Goal: Task Accomplishment & Management: Manage account settings

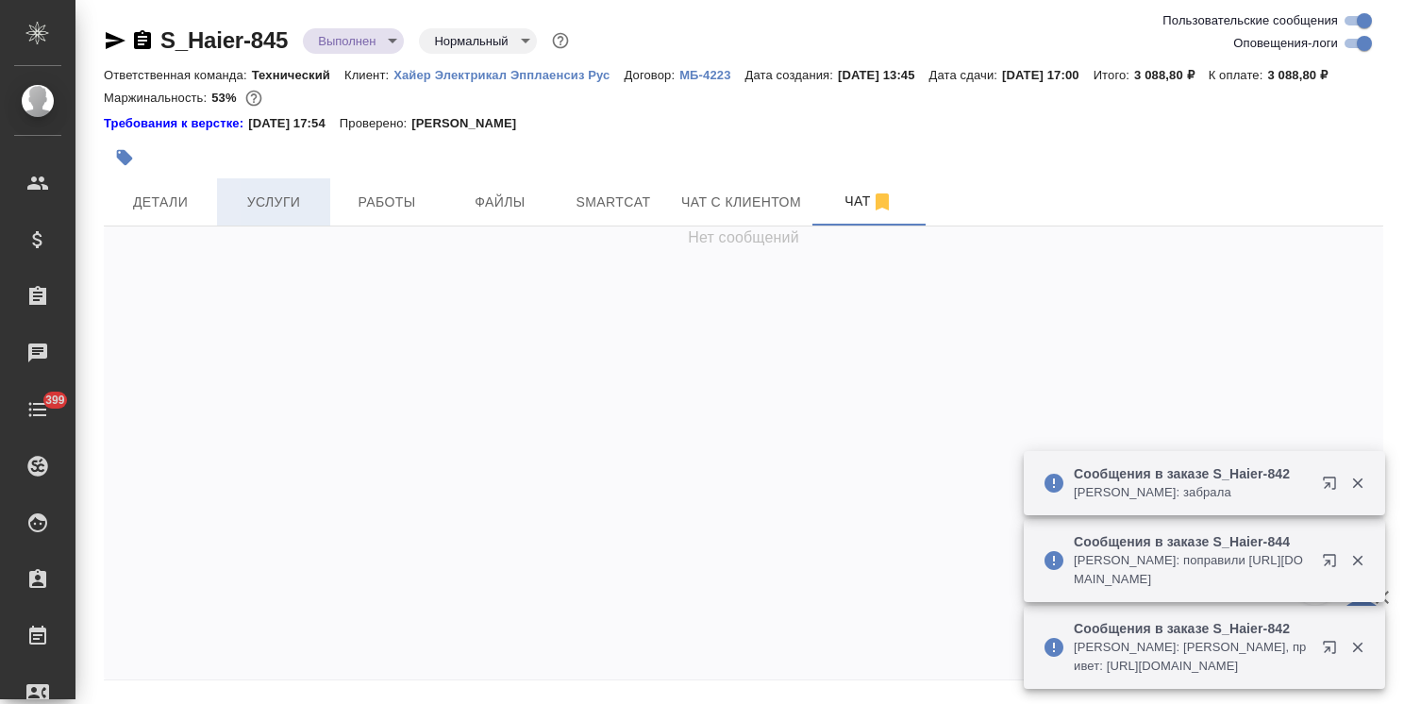
click at [217, 225] on button "Услуги" at bounding box center [273, 201] width 113 height 47
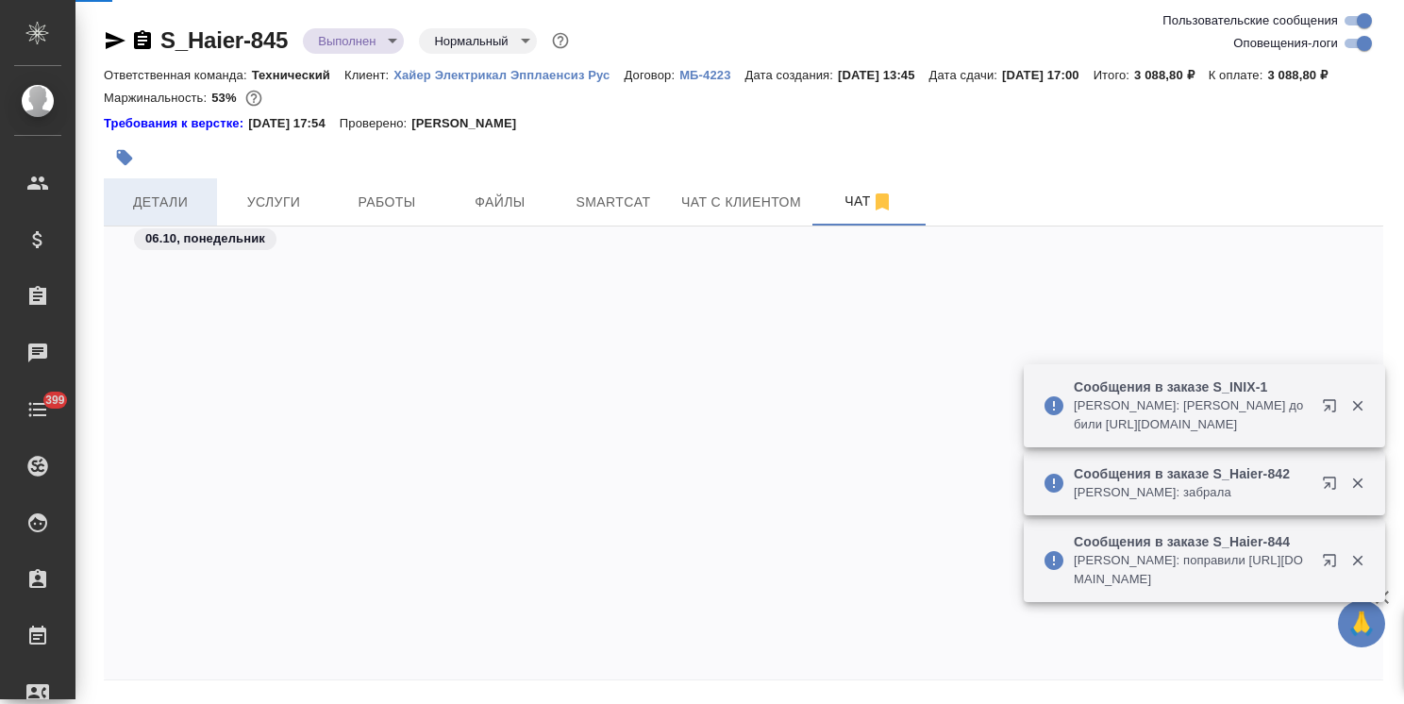
scroll to position [13288, 0]
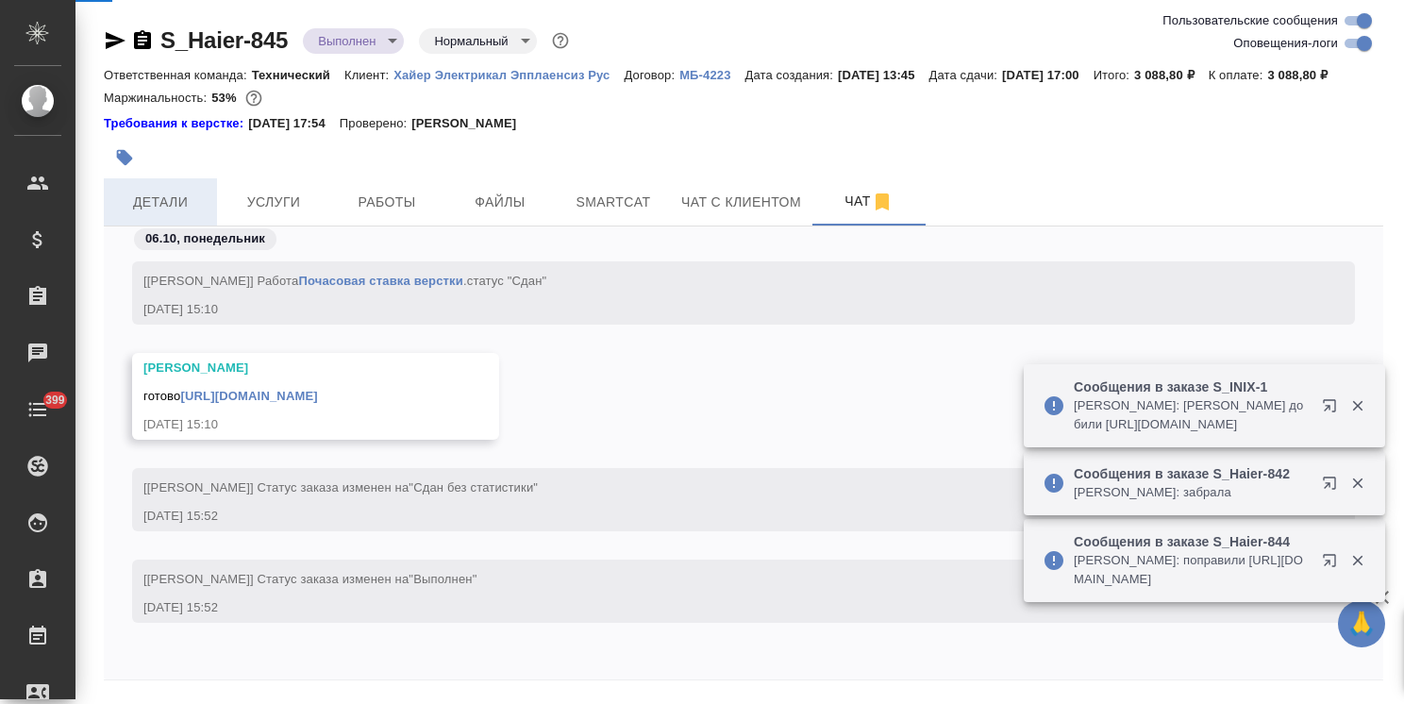
click at [159, 214] on span "Детали" at bounding box center [160, 203] width 91 height 24
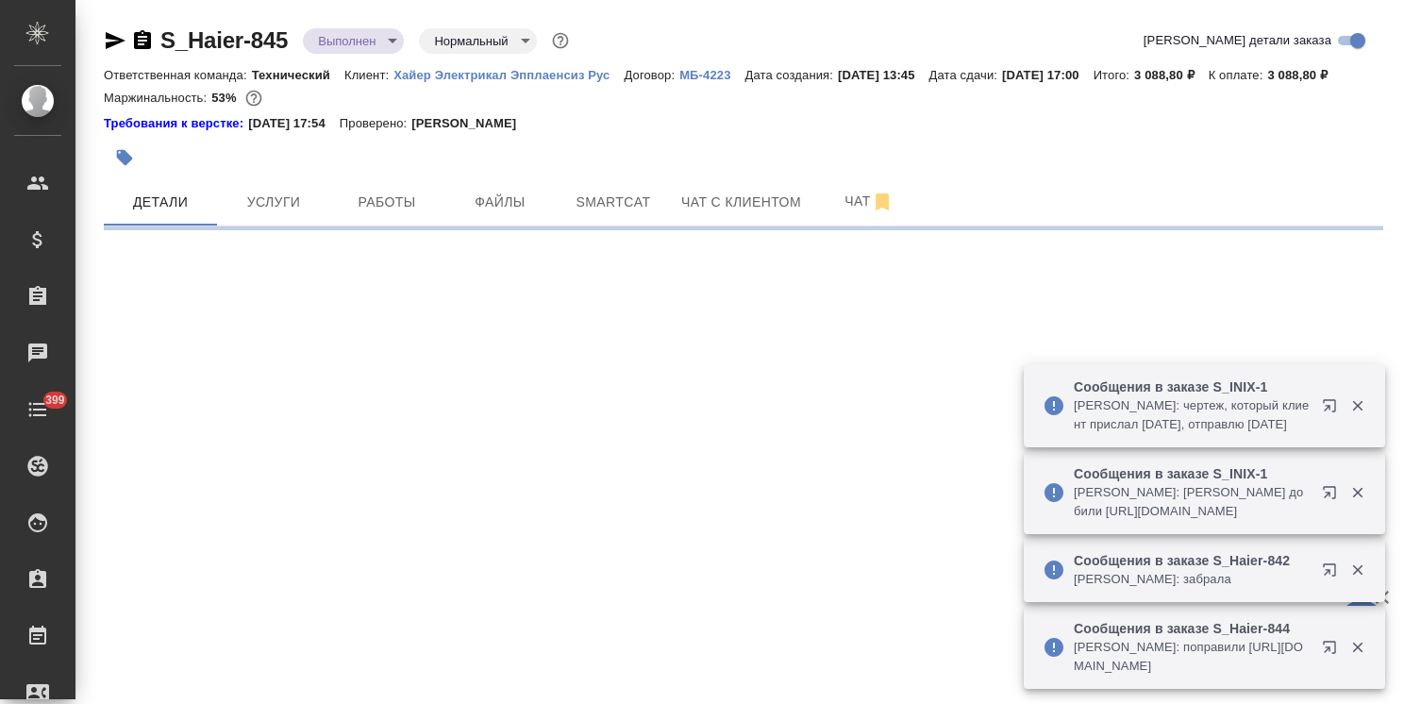
select select "RU"
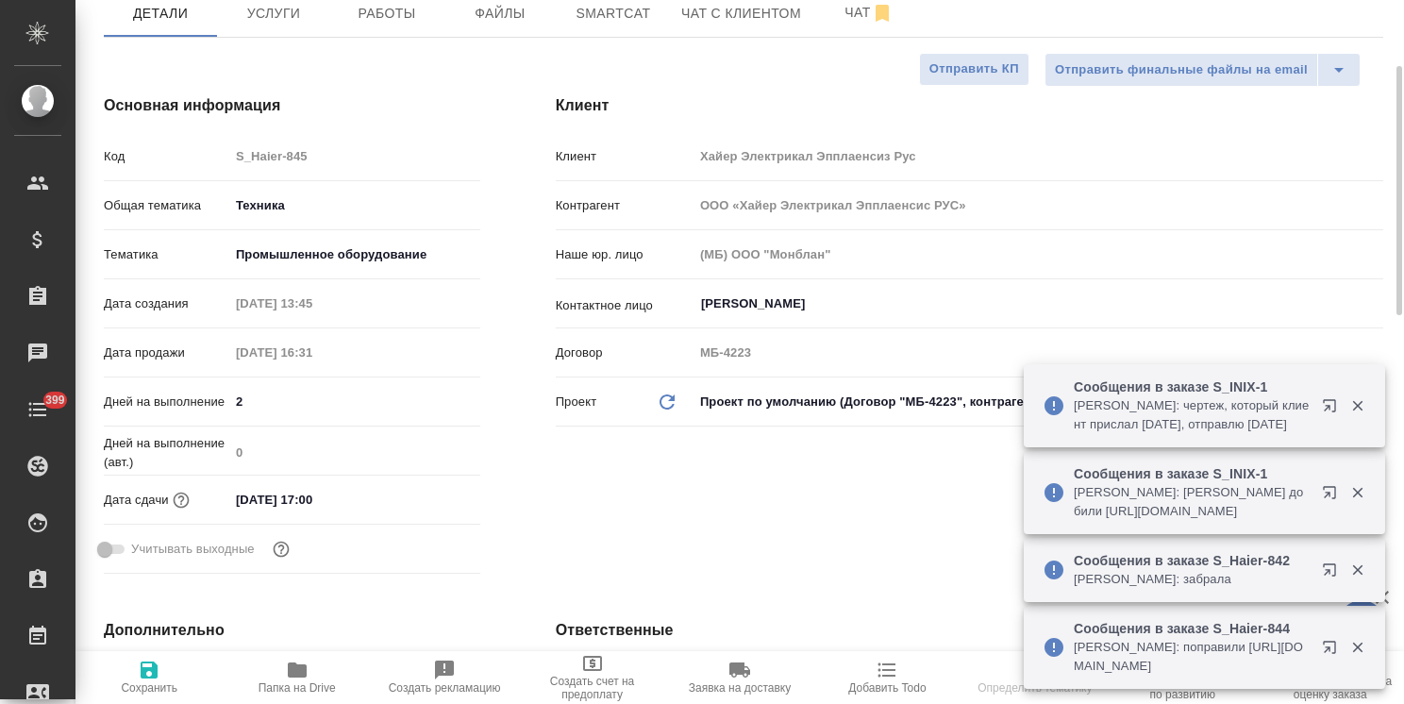
type textarea "x"
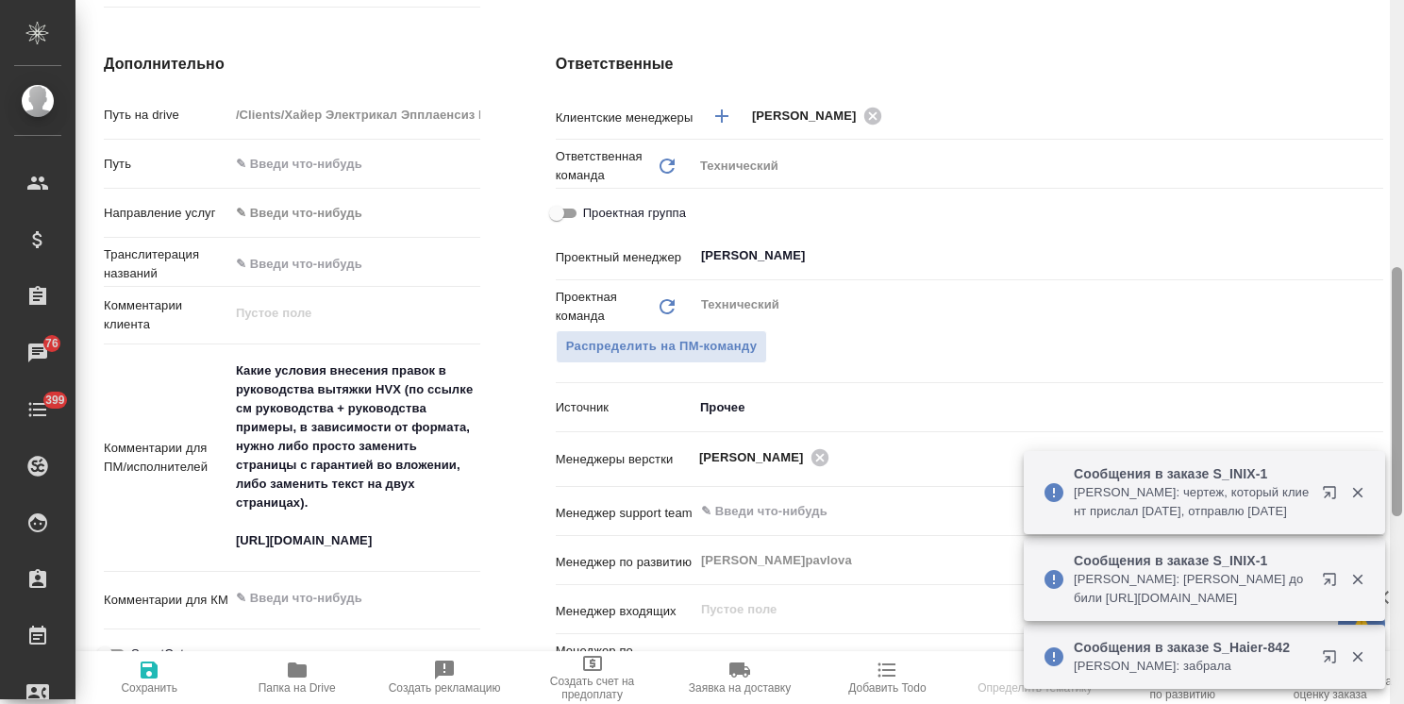
scroll to position [118, 0]
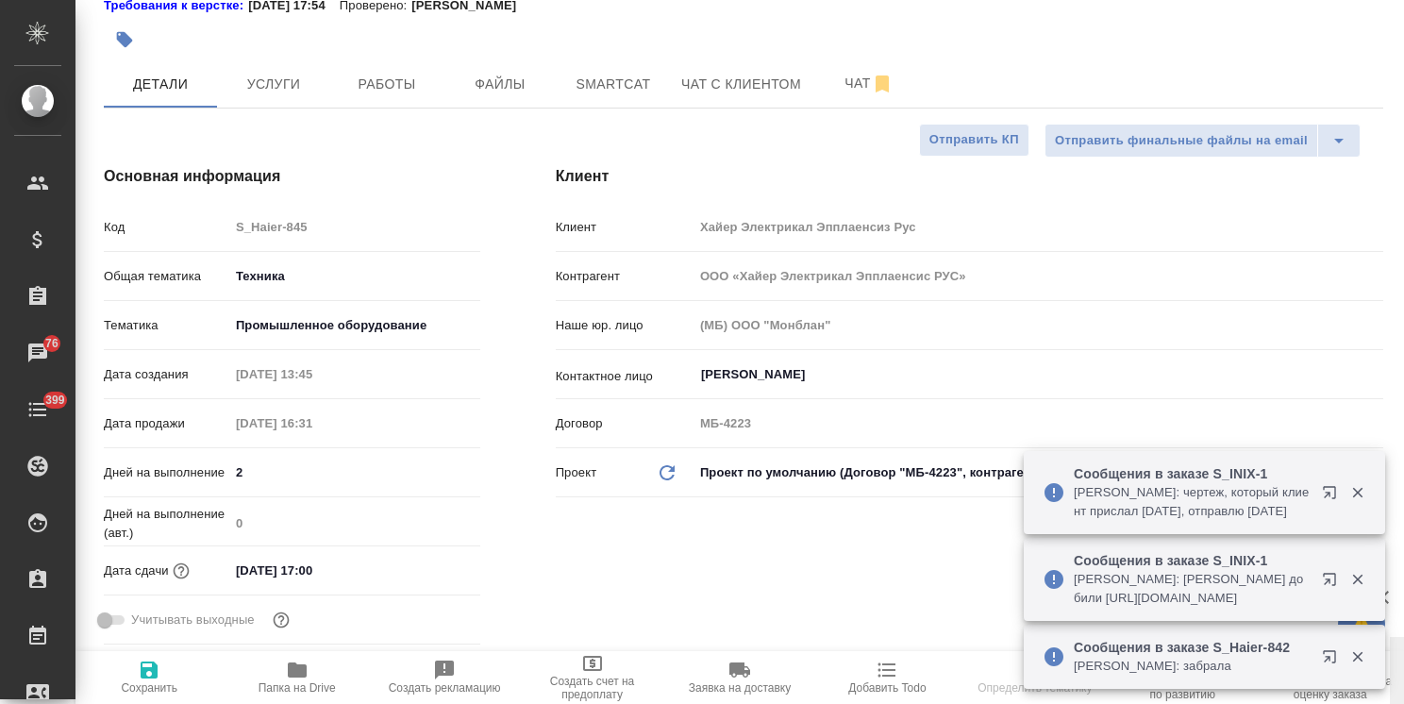
drag, startPoint x: 1394, startPoint y: 389, endPoint x: 1378, endPoint y: 51, distance: 338.2
click at [1378, 51] on div "S_Haier-845 Выполнен completed Нормальный normal Кратко детали заказа Ответстве…" at bounding box center [740, 352] width 1329 height 704
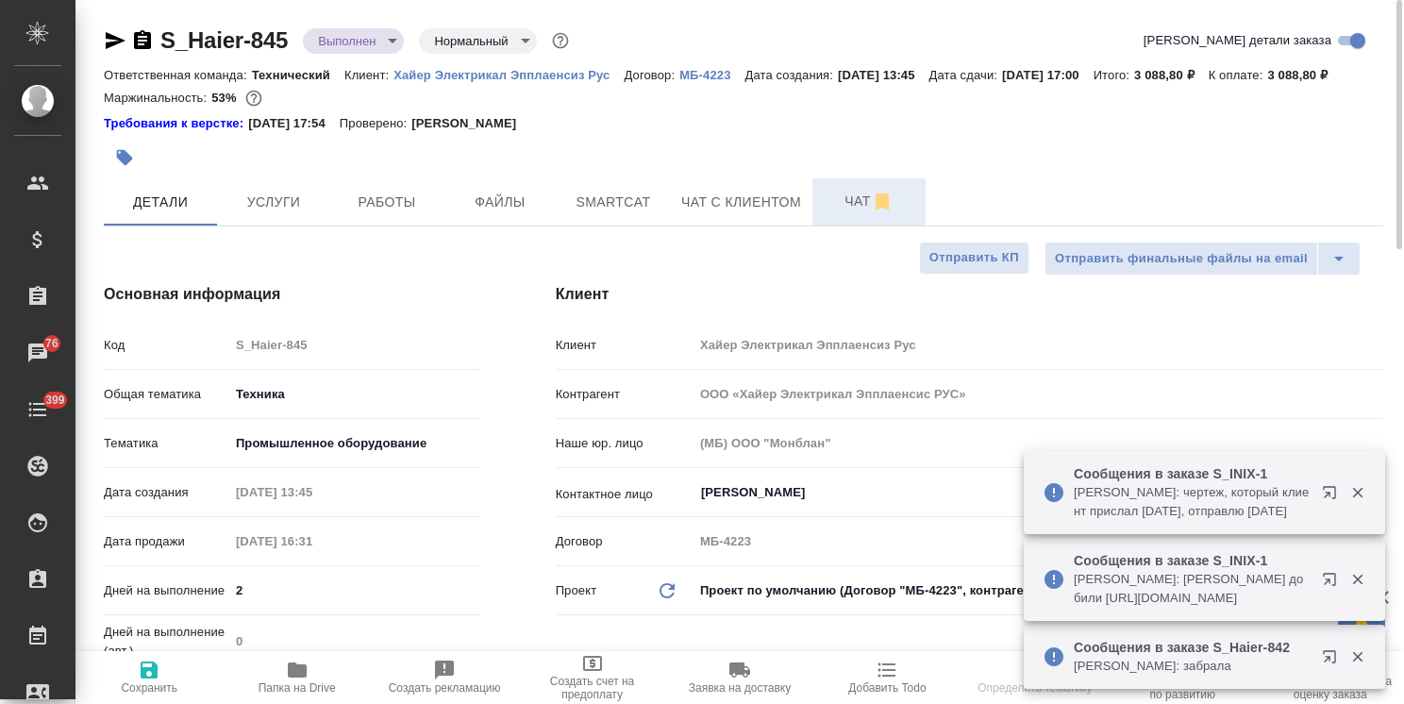
click at [840, 209] on button "Чат" at bounding box center [869, 201] width 113 height 47
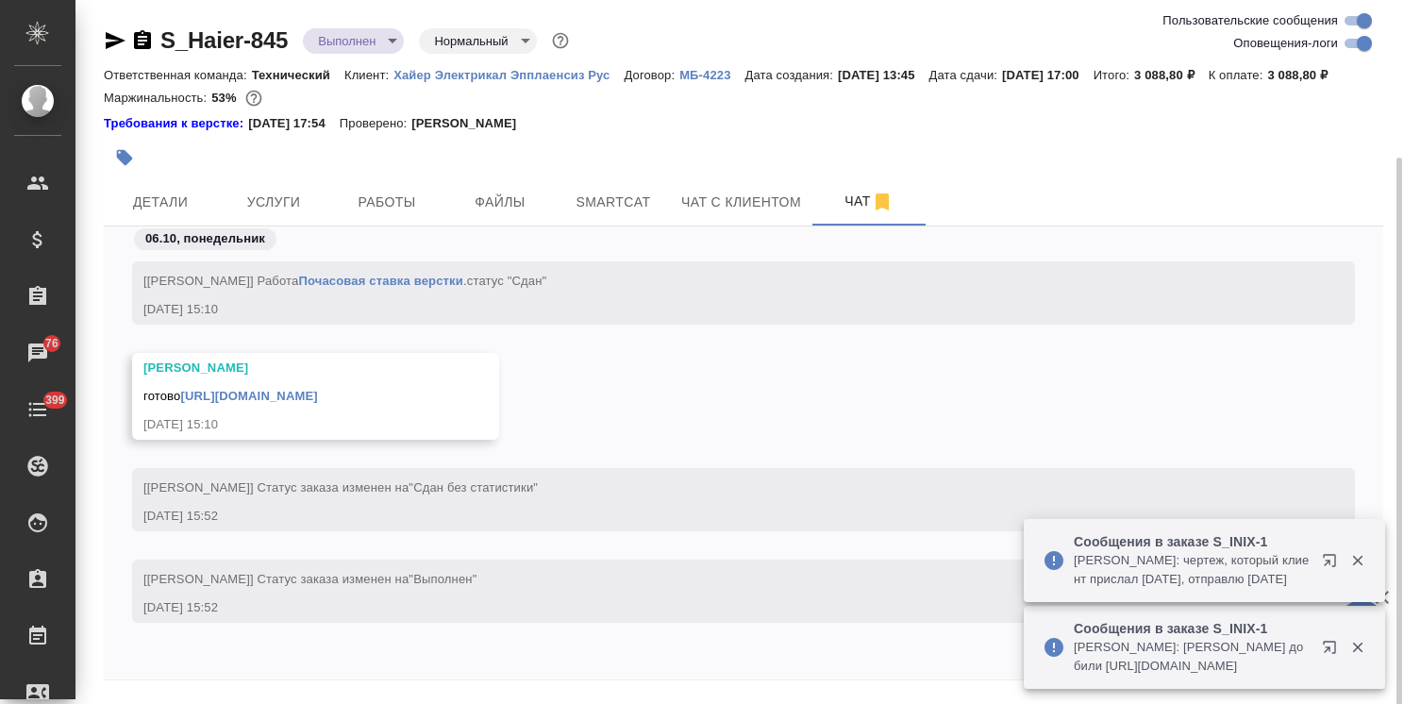
scroll to position [83, 0]
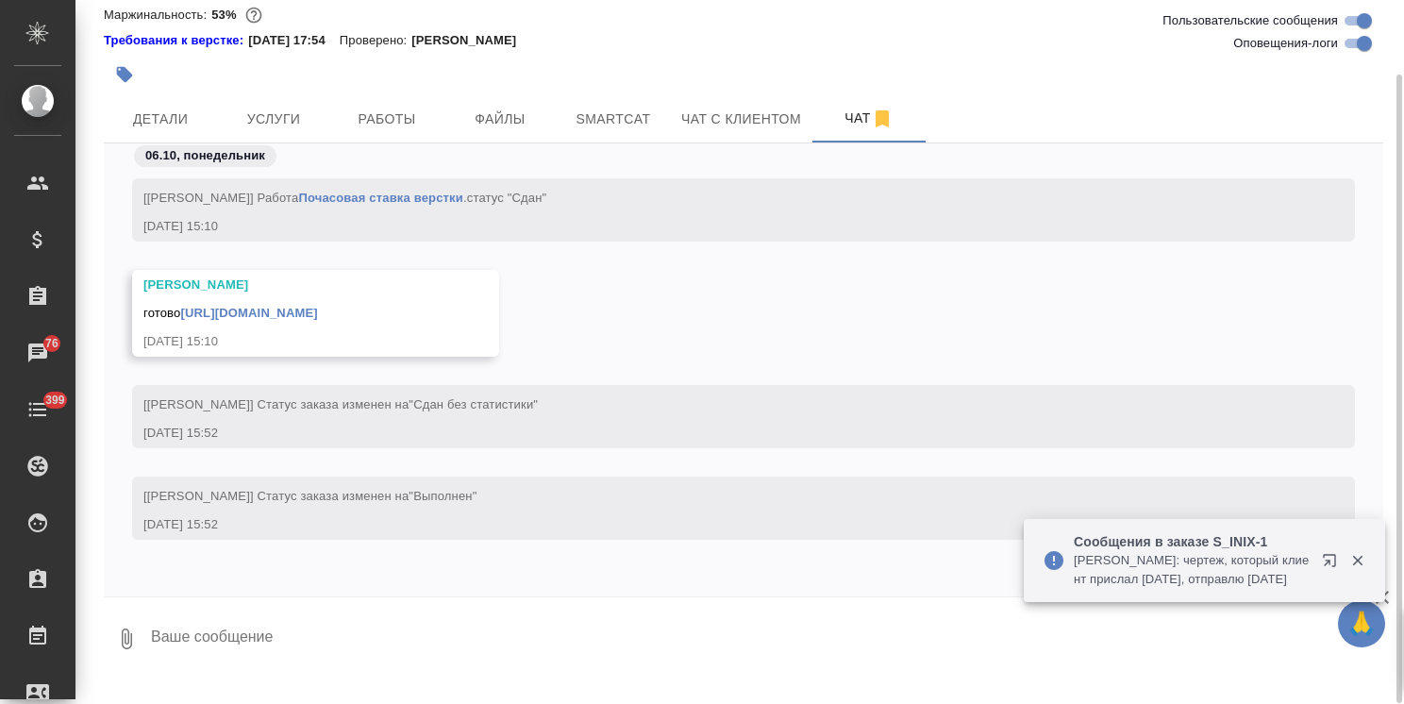
click at [227, 669] on textarea at bounding box center [766, 639] width 1234 height 64
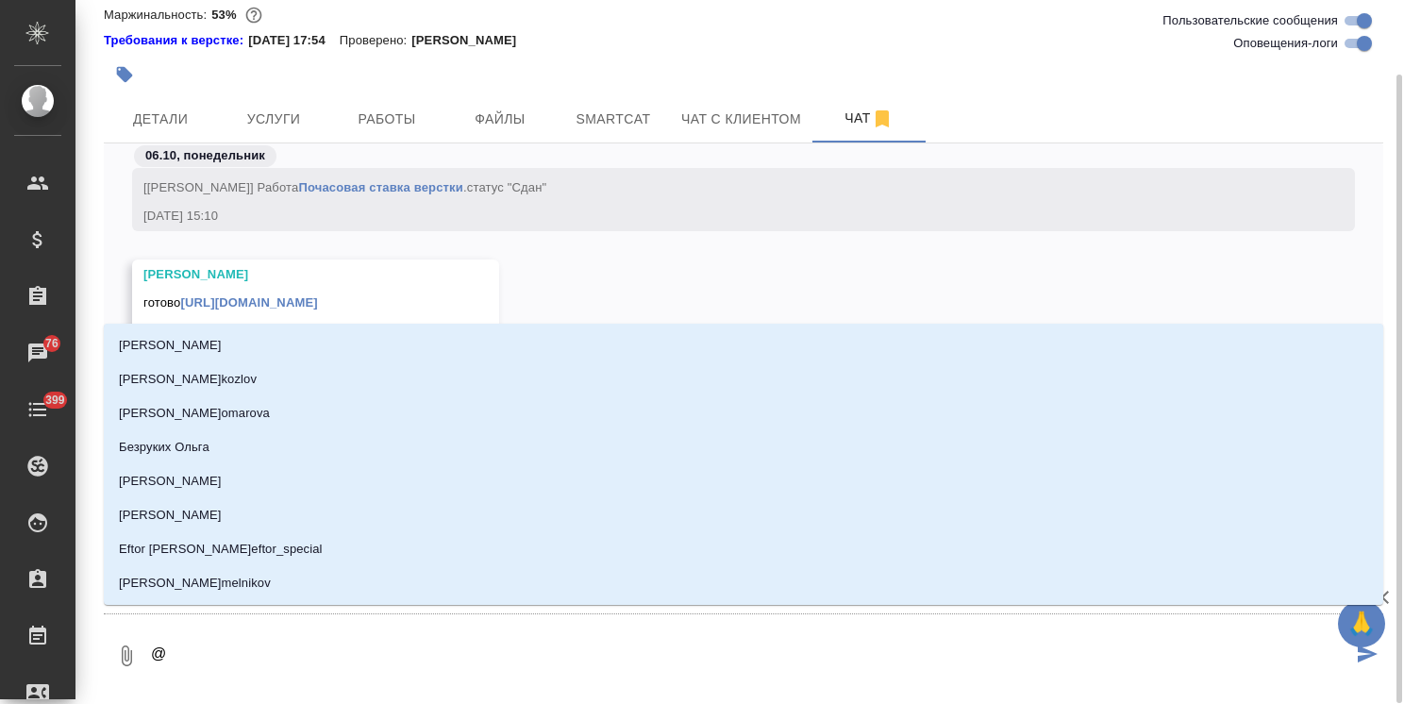
type textarea "@б"
type input "б"
type textarea "@бе"
type input "бе"
type textarea "@бел"
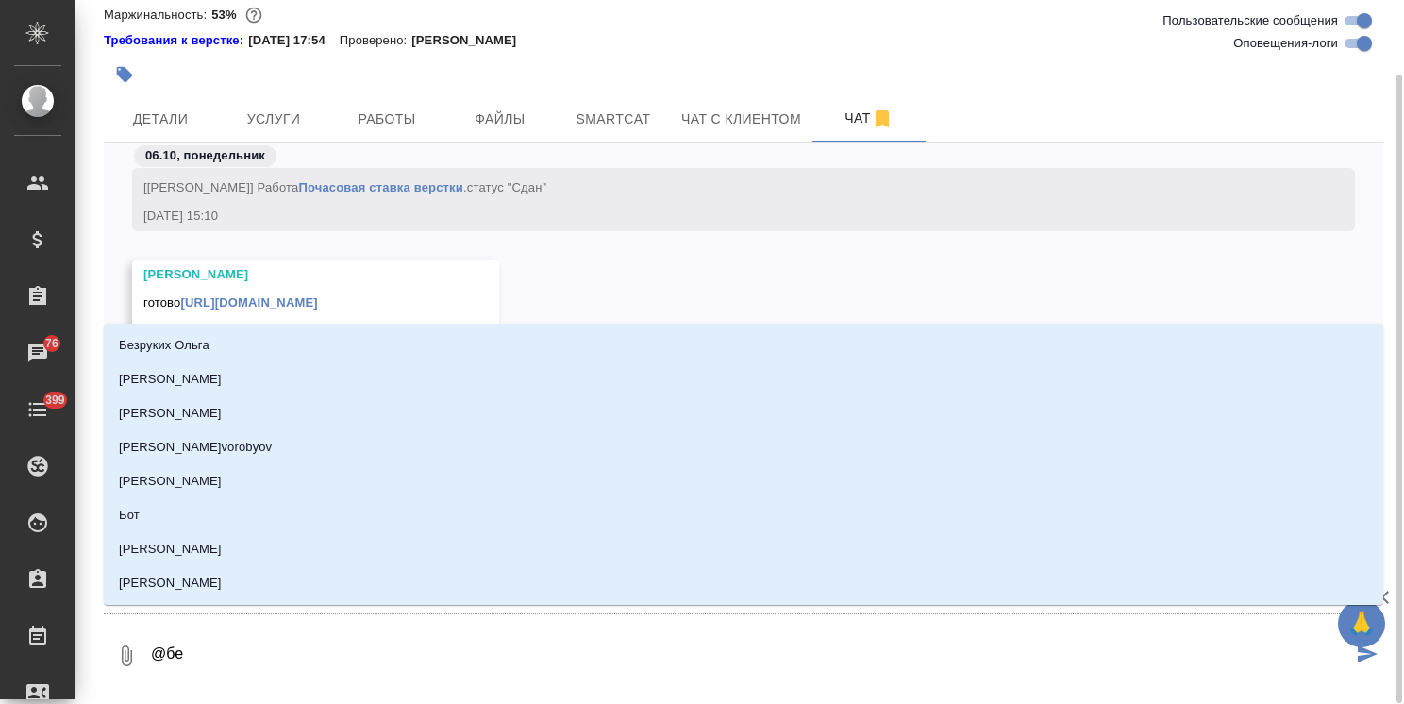
type input "бел"
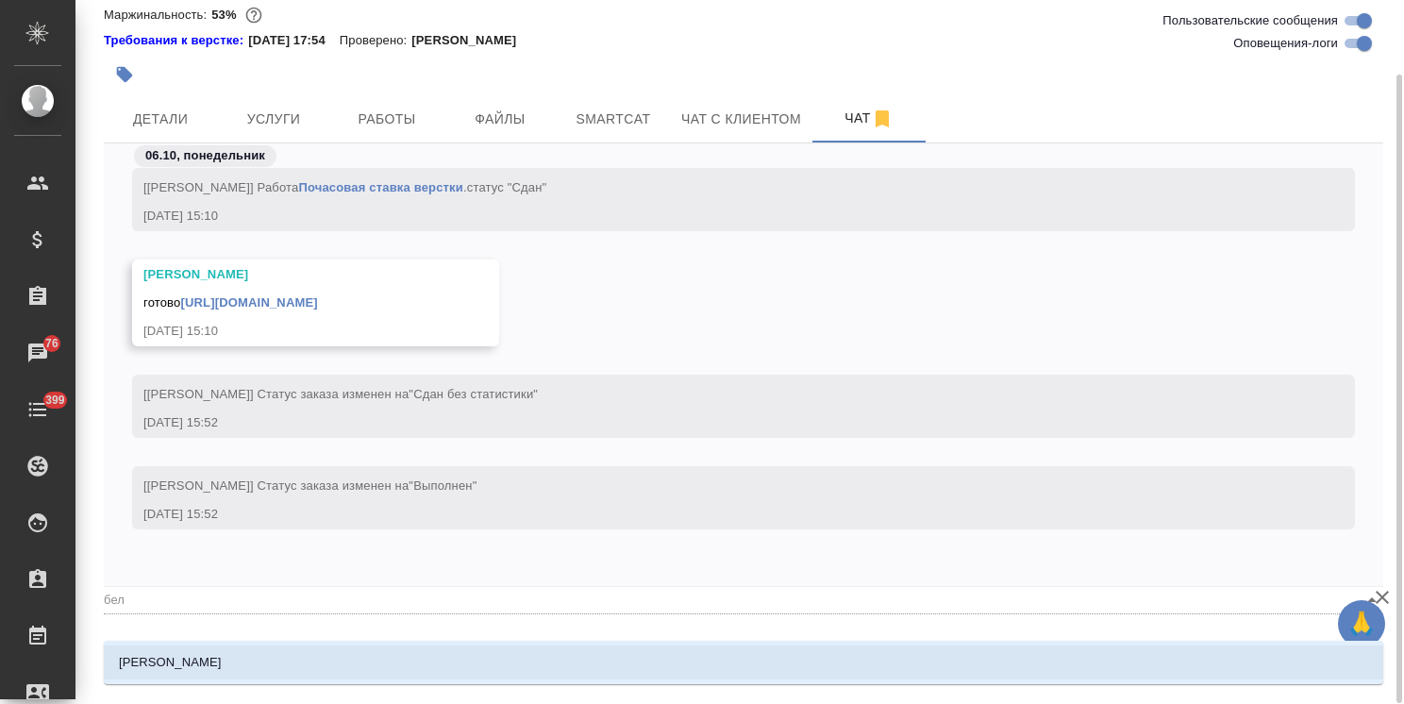
type textarea "@беля"
type input "беля"
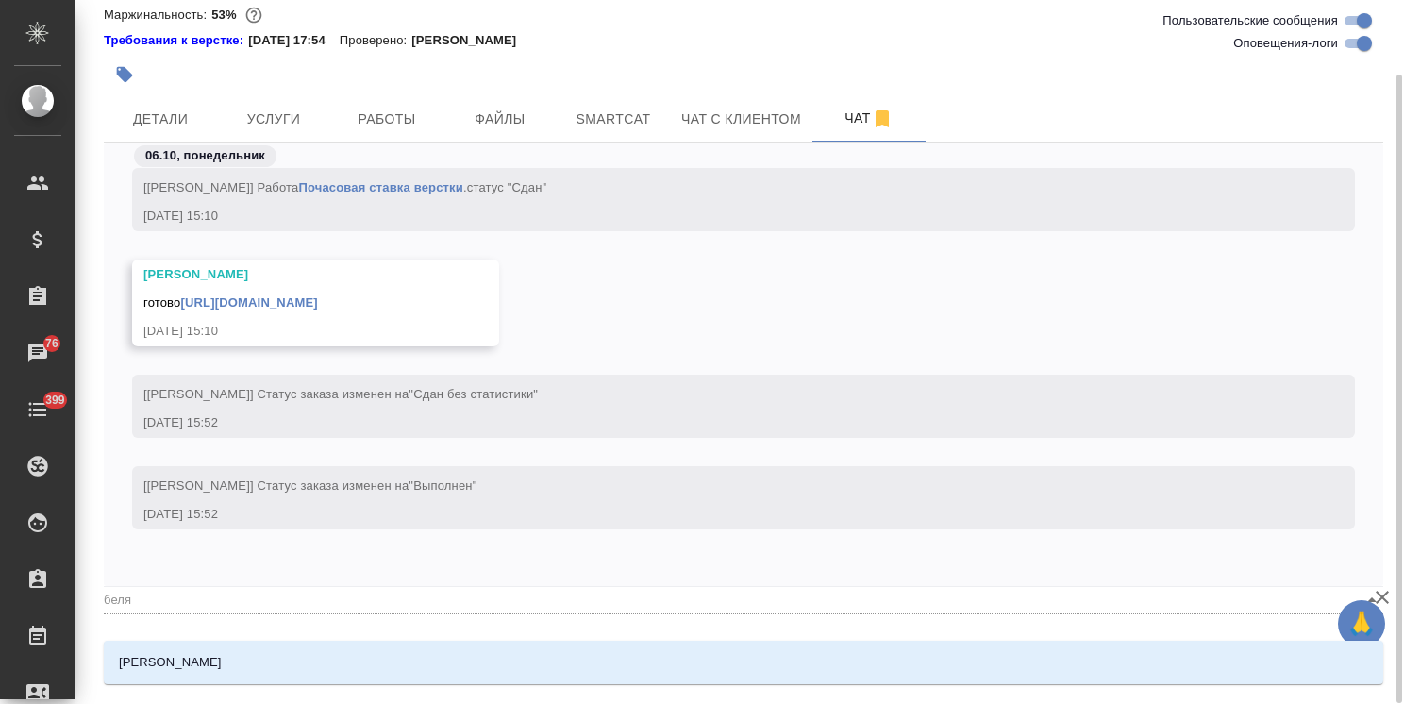
click at [250, 667] on li "Белякова Юлия" at bounding box center [744, 663] width 1280 height 34
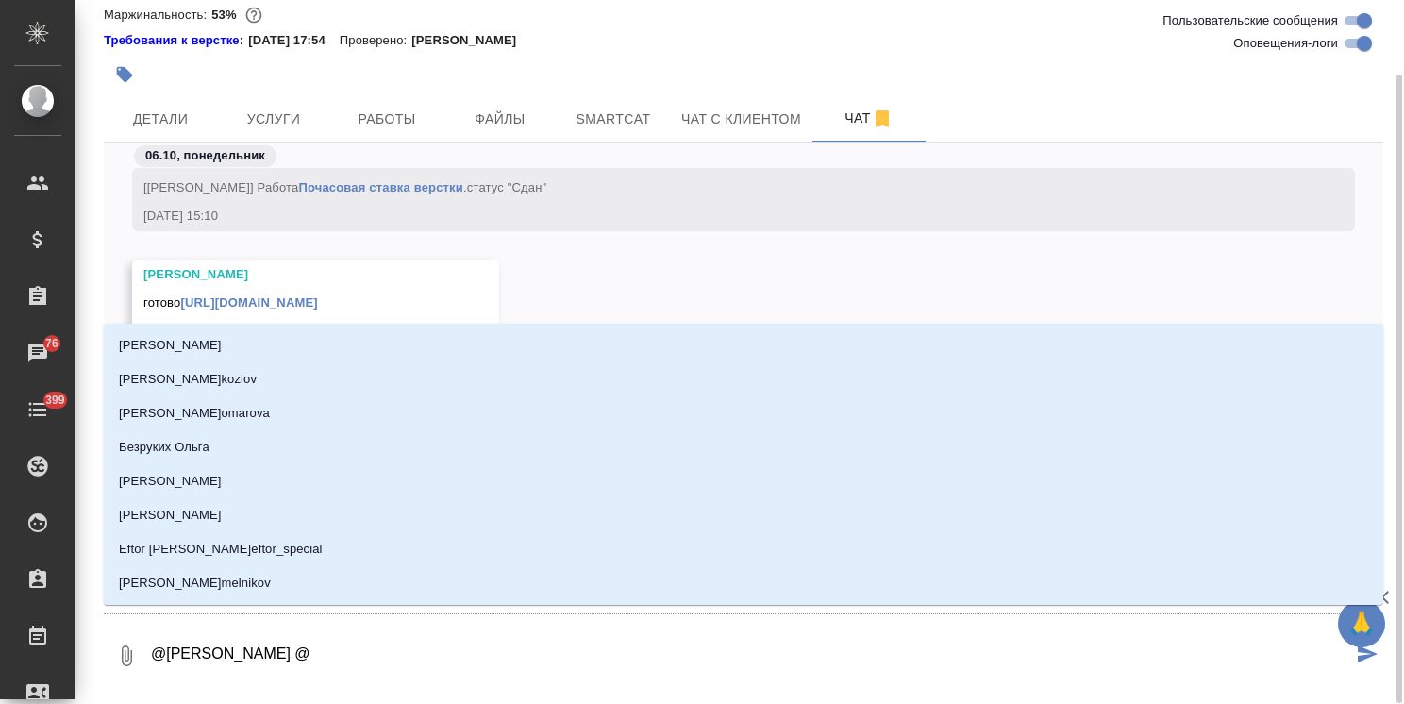
type textarea "@Белякова Юлия @з"
type input "з"
type textarea "@Белякова Юлия @за"
type input "за"
type textarea "@Белякова Юлия @заб"
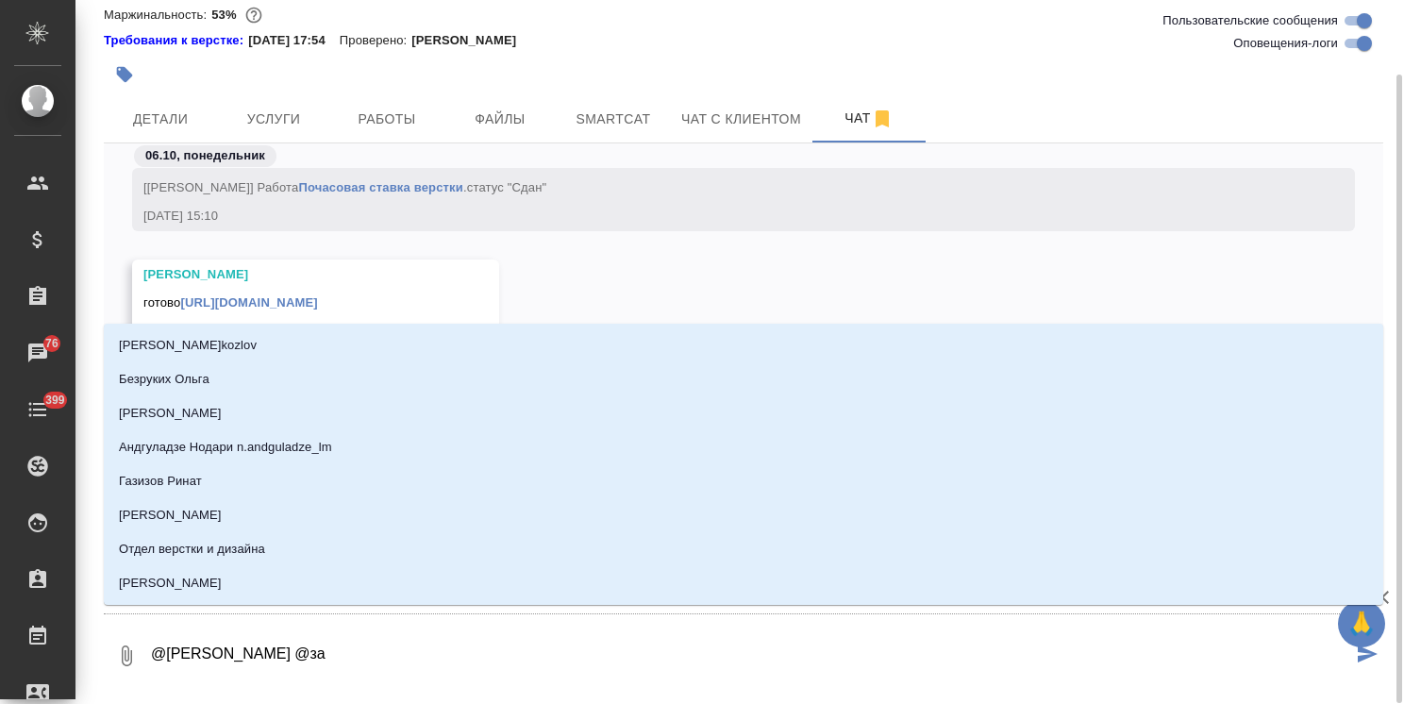
type input "заб"
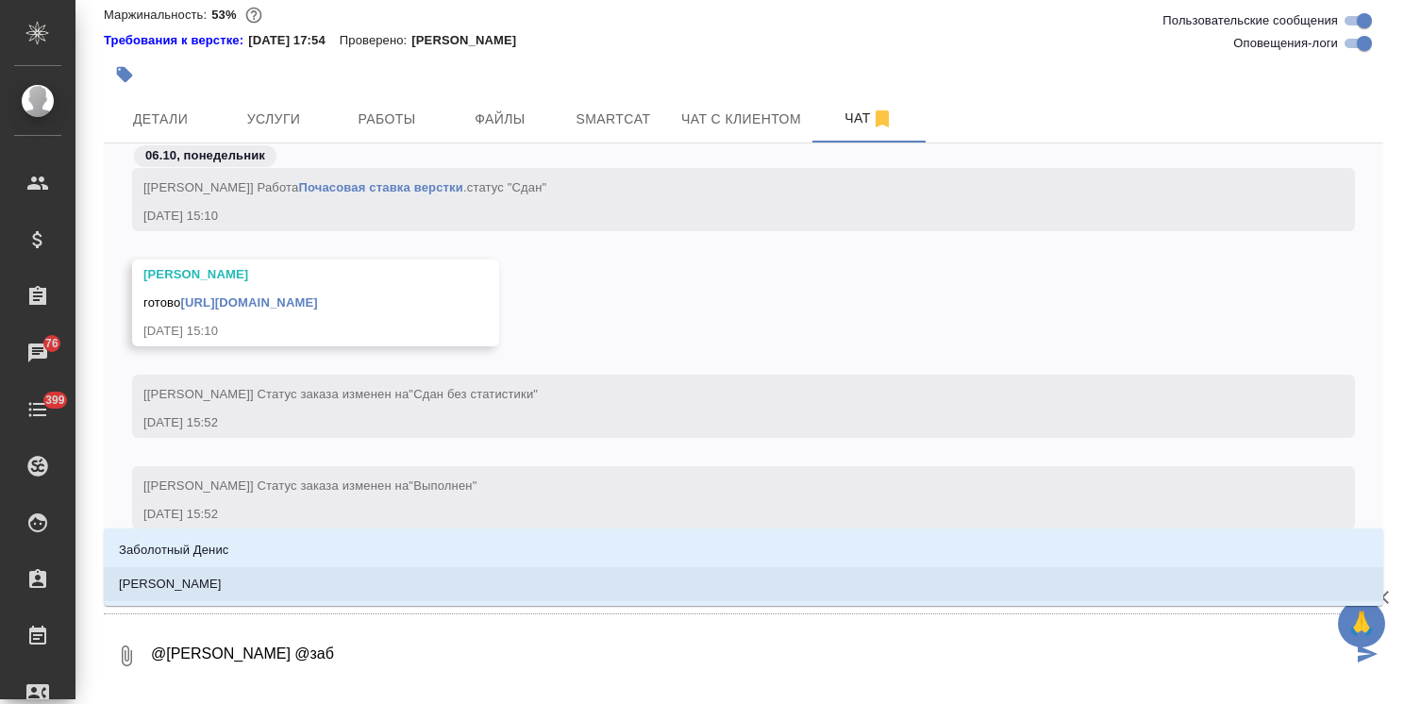
click at [278, 585] on li "[PERSON_NAME]" at bounding box center [744, 584] width 1280 height 34
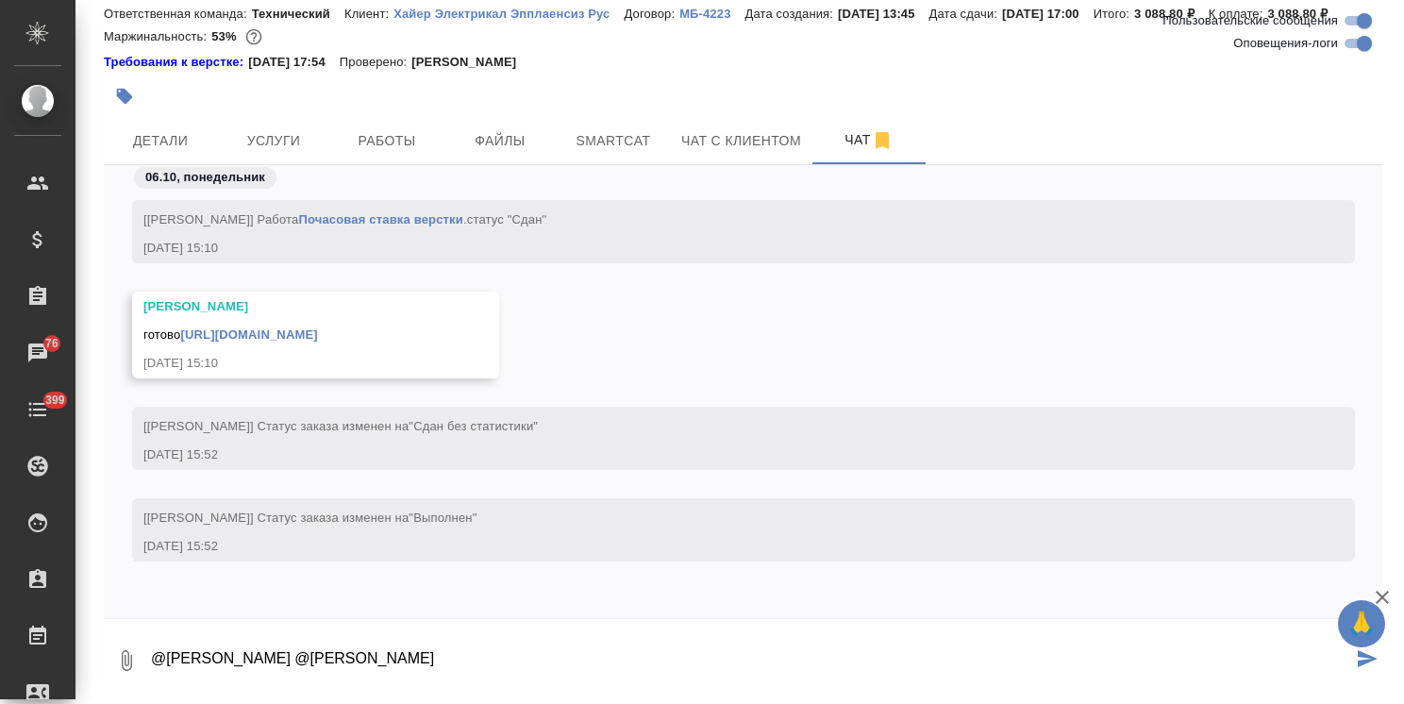
paste textarea "Ольга, Есть правка – в книжных форматах руководств я просил просто заменить стр…"
type textarea "@Белякова Юлия @Заборова Александра Ольга, Есть правка – в книжных форматах рук…"
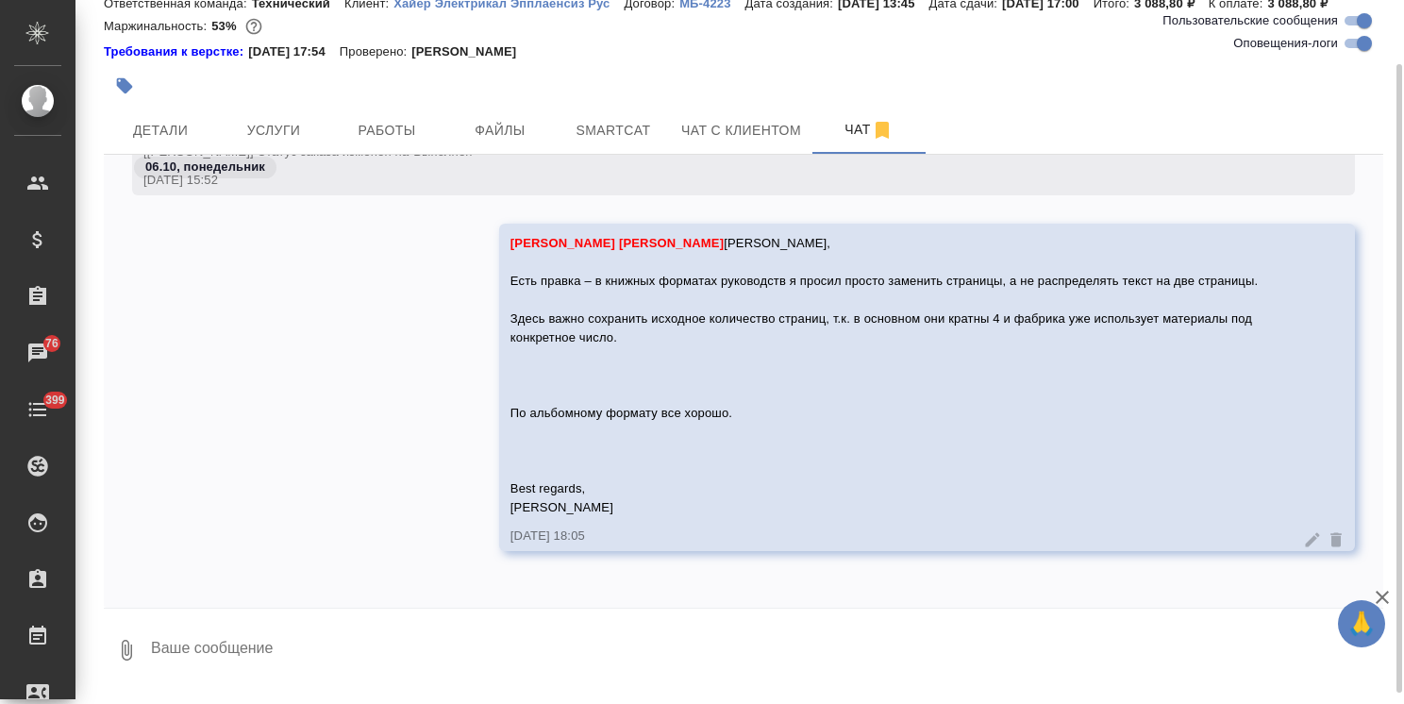
scroll to position [0, 0]
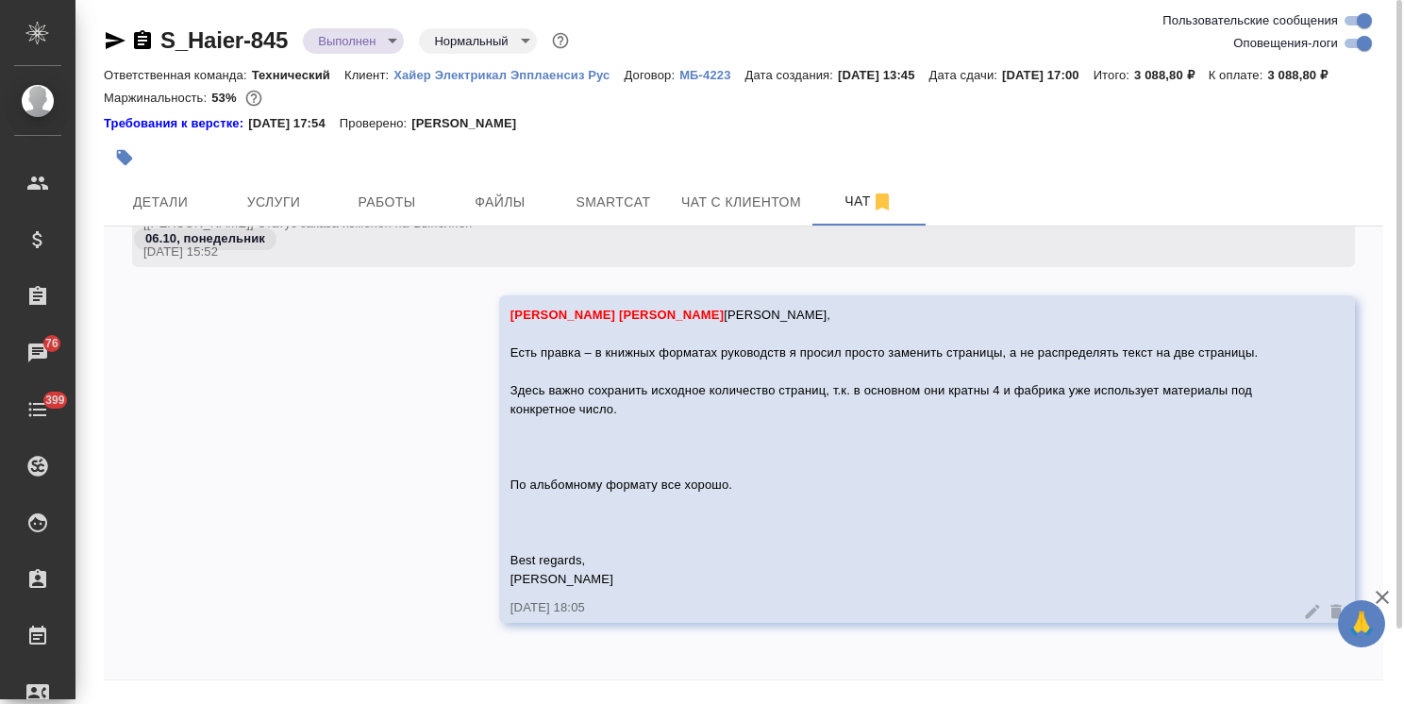
click at [149, 40] on icon "button" at bounding box center [142, 39] width 17 height 19
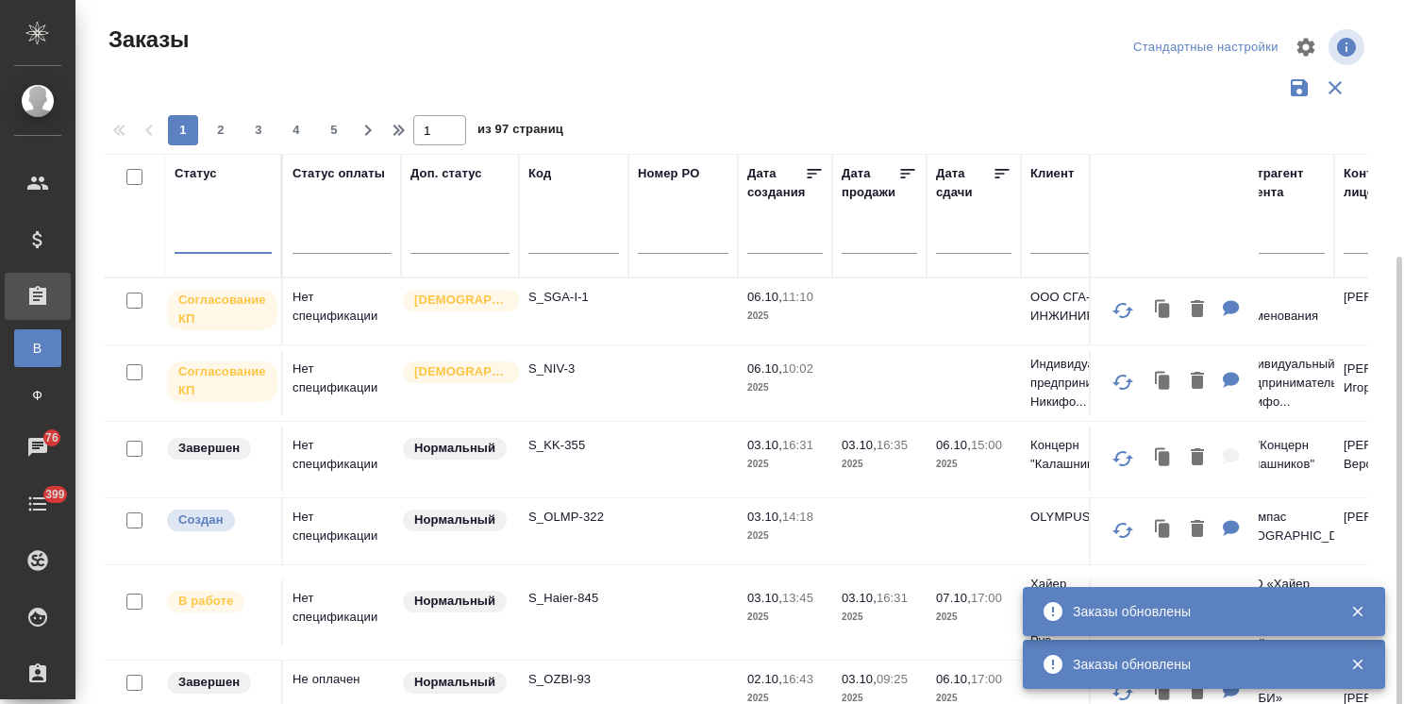
click at [546, 229] on input "text" at bounding box center [574, 241] width 91 height 24
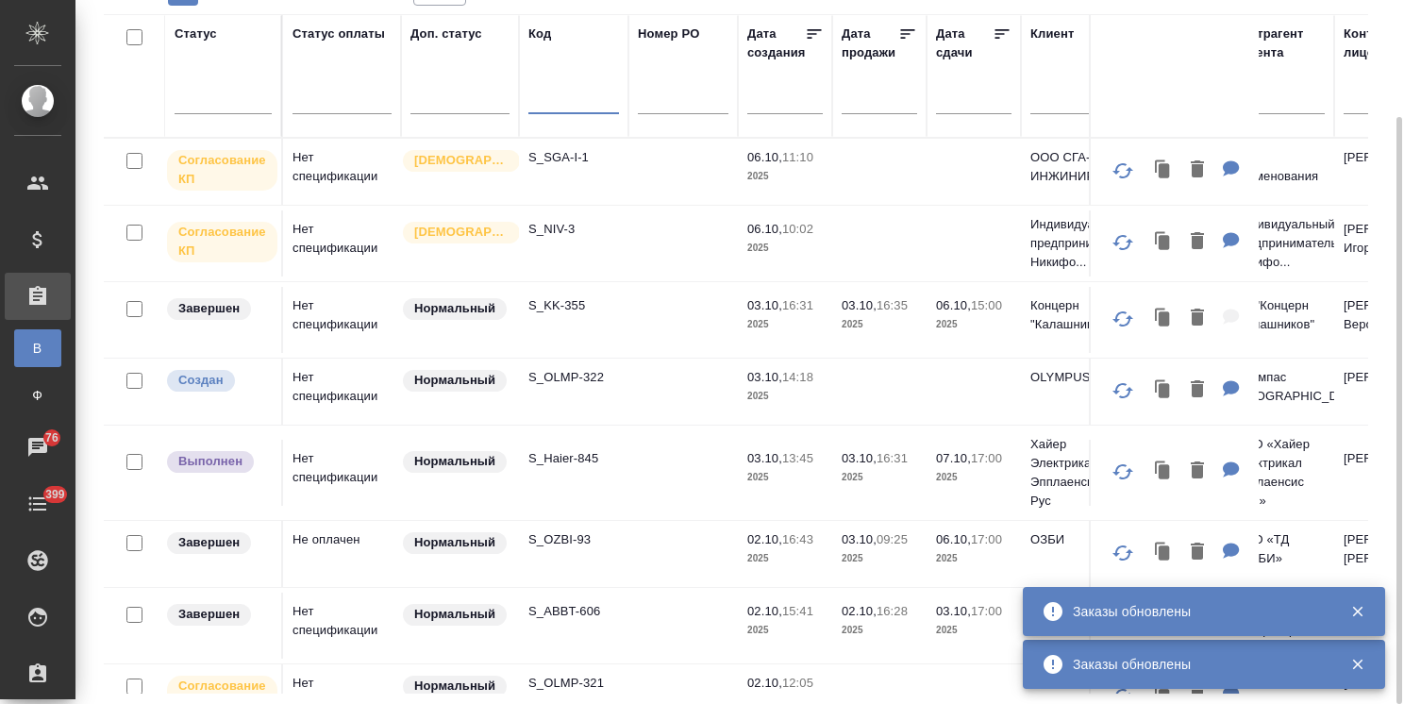
paste input "S_Amarion-8"
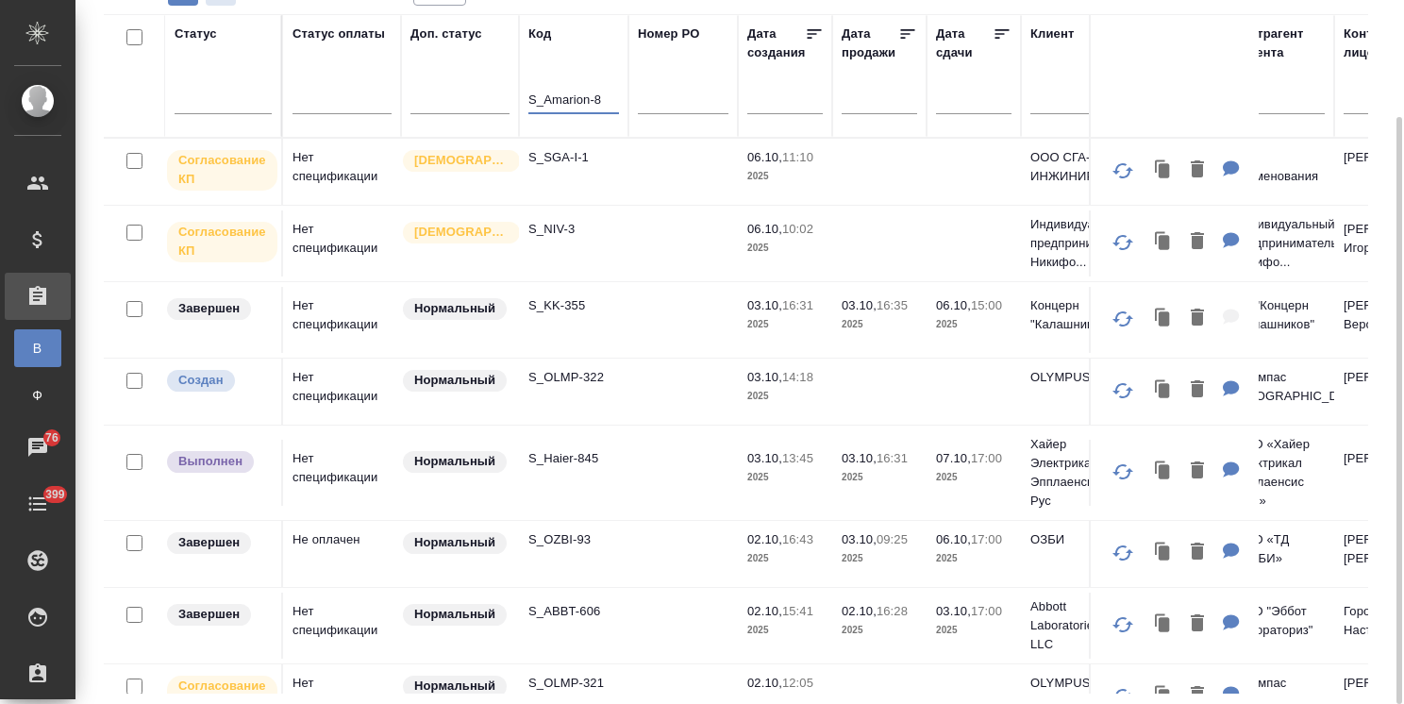
type input "S_Amarion-8"
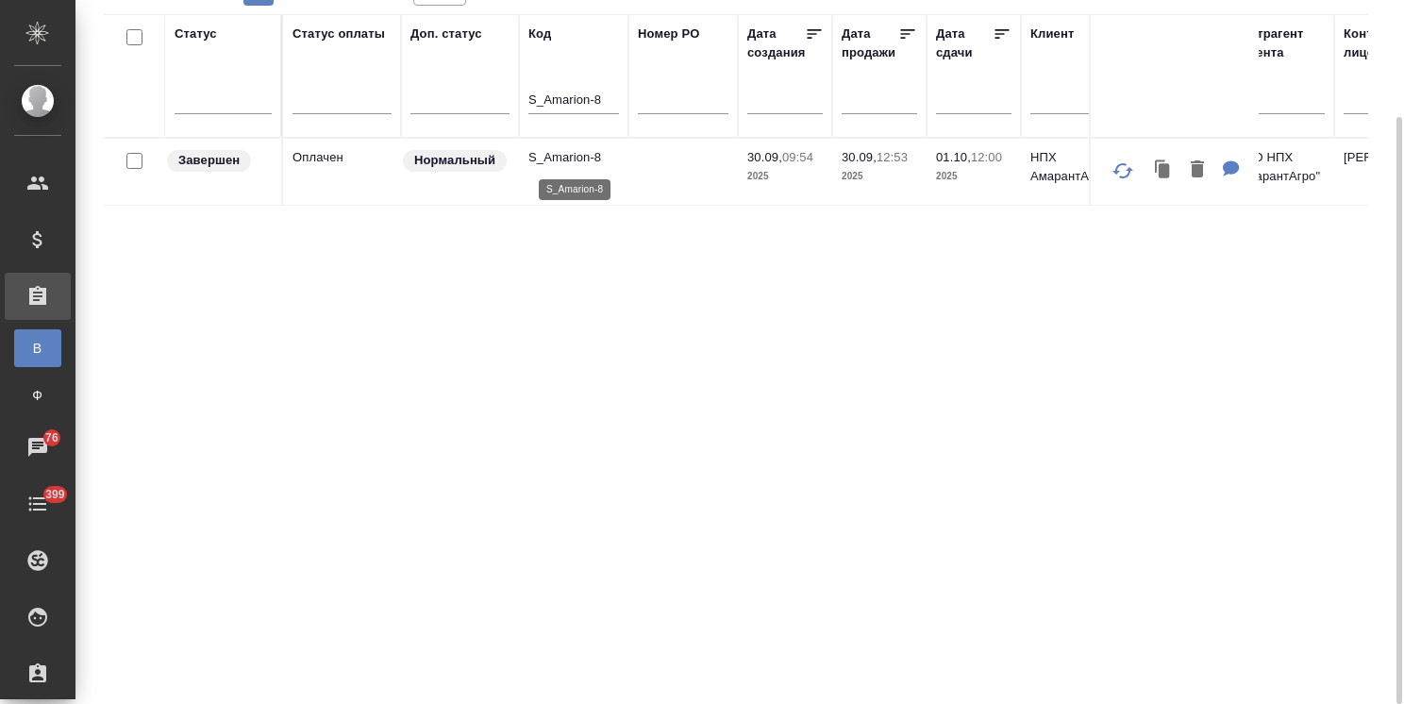
click at [548, 152] on p "S_Amarion-8" at bounding box center [574, 157] width 91 height 19
click at [1166, 176] on icon "button" at bounding box center [1164, 170] width 11 height 14
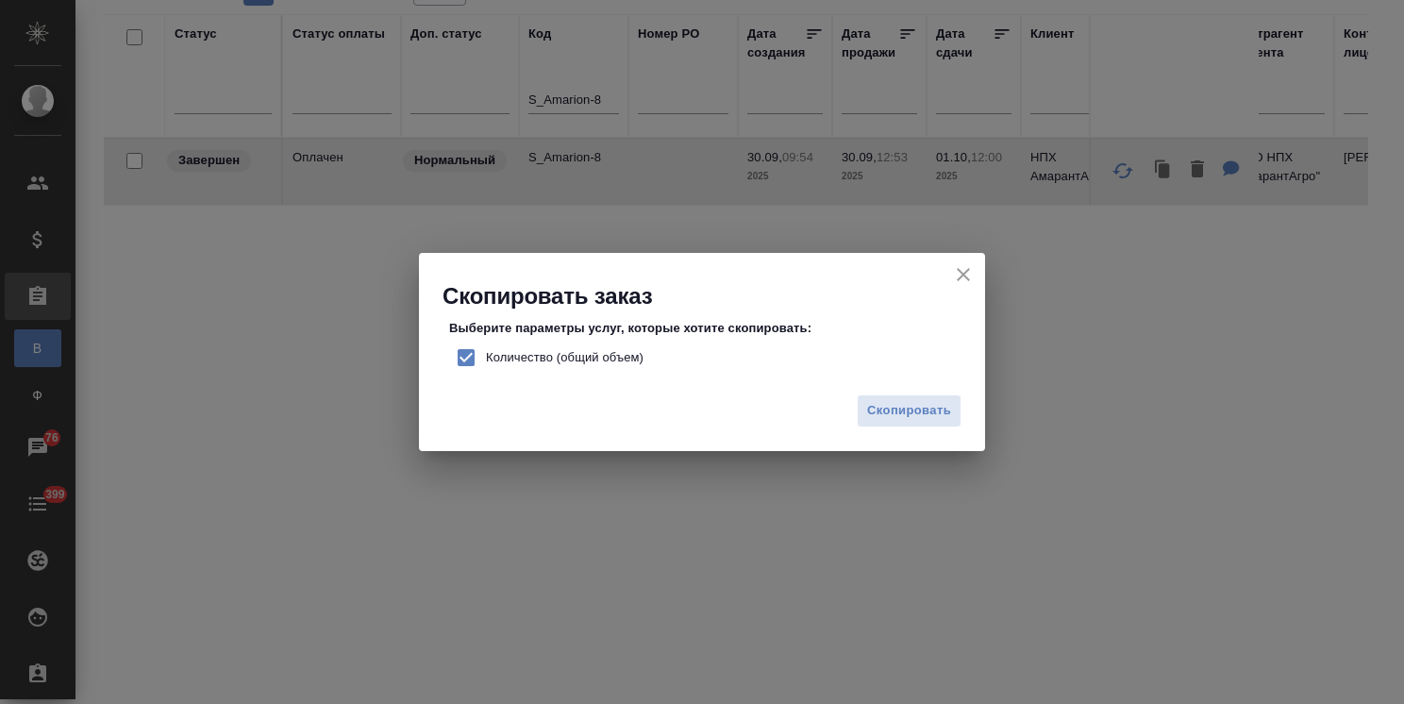
click at [573, 364] on span "Количество (общий объем)" at bounding box center [565, 357] width 158 height 19
click at [486, 364] on input "Количество (общий объем)" at bounding box center [466, 358] width 40 height 40
checkbox input "false"
click at [910, 411] on span "Скопировать" at bounding box center [909, 411] width 84 height 22
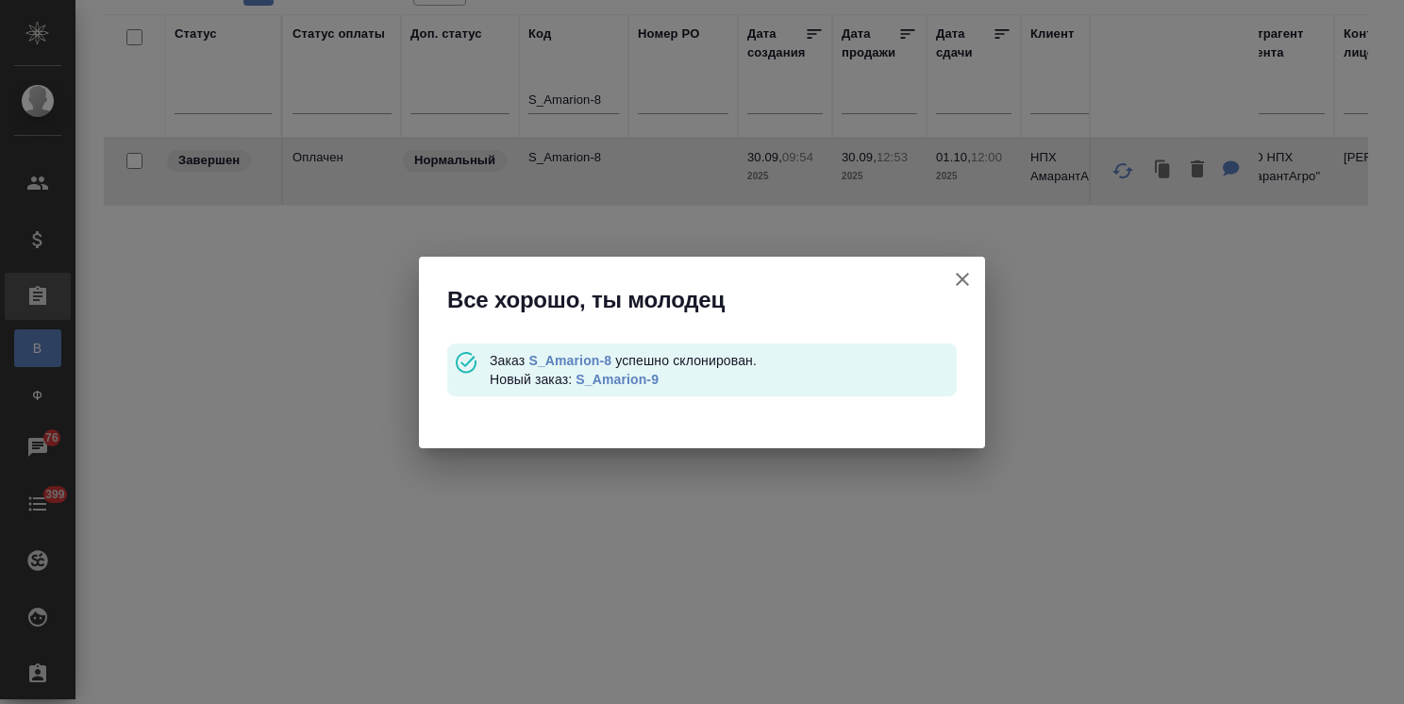
click at [643, 384] on link "S_Amarion-9" at bounding box center [617, 379] width 83 height 15
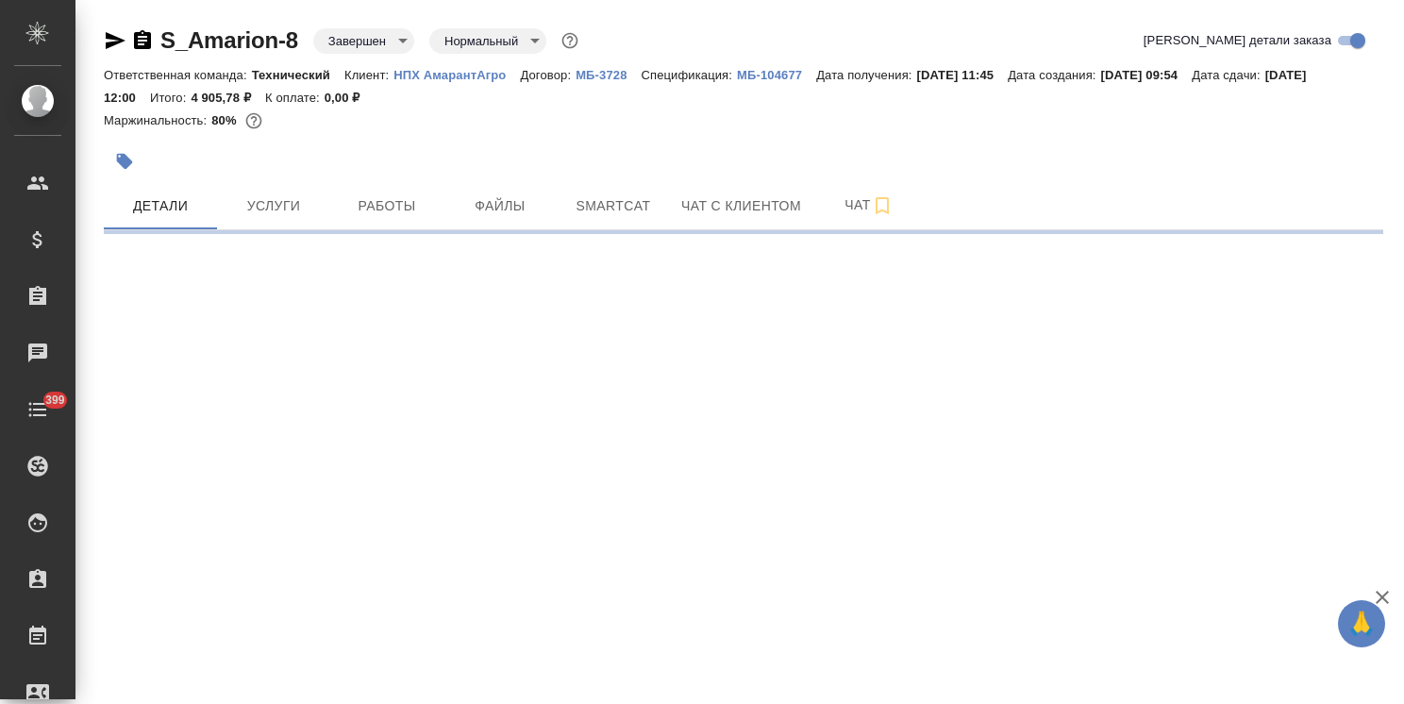
click at [266, 190] on button "Услуги" at bounding box center [273, 205] width 113 height 47
select select "RU"
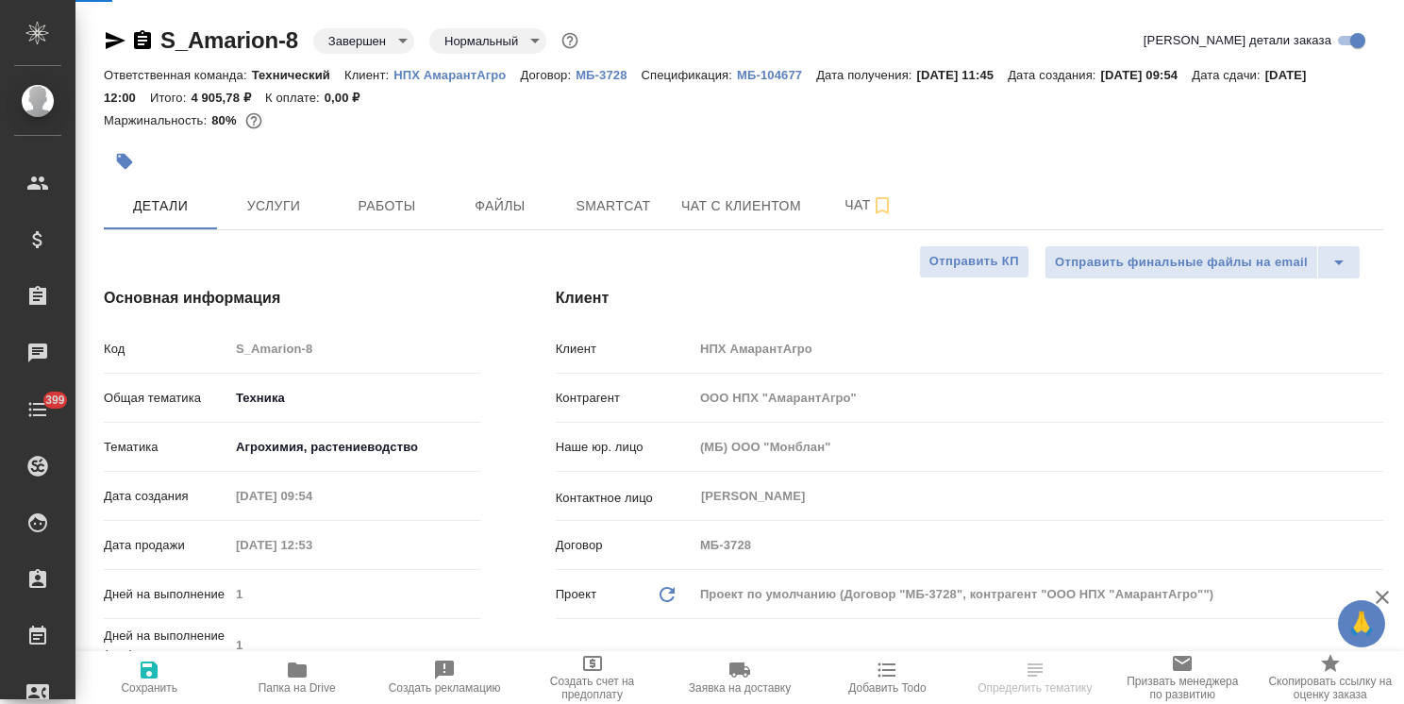
type textarea "x"
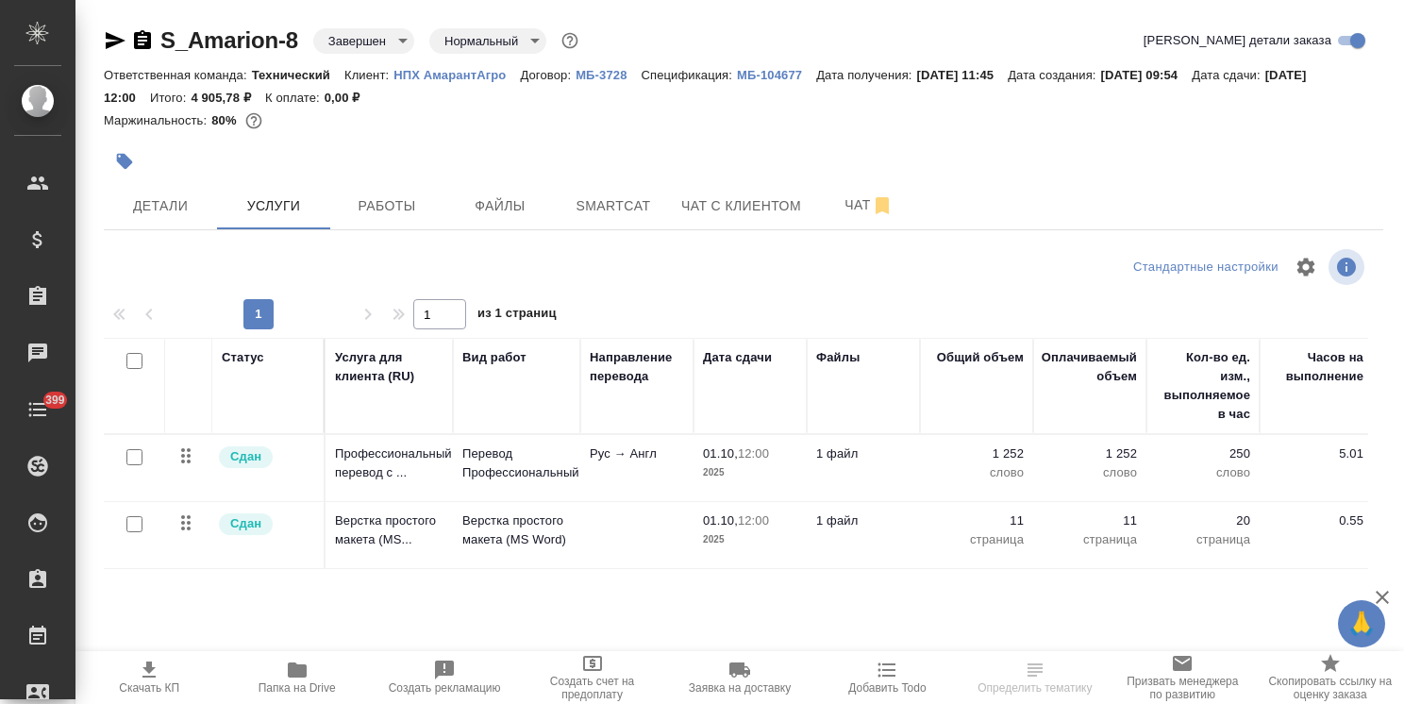
click at [468, 77] on p "НПХ АмарантАгро" at bounding box center [457, 75] width 126 height 14
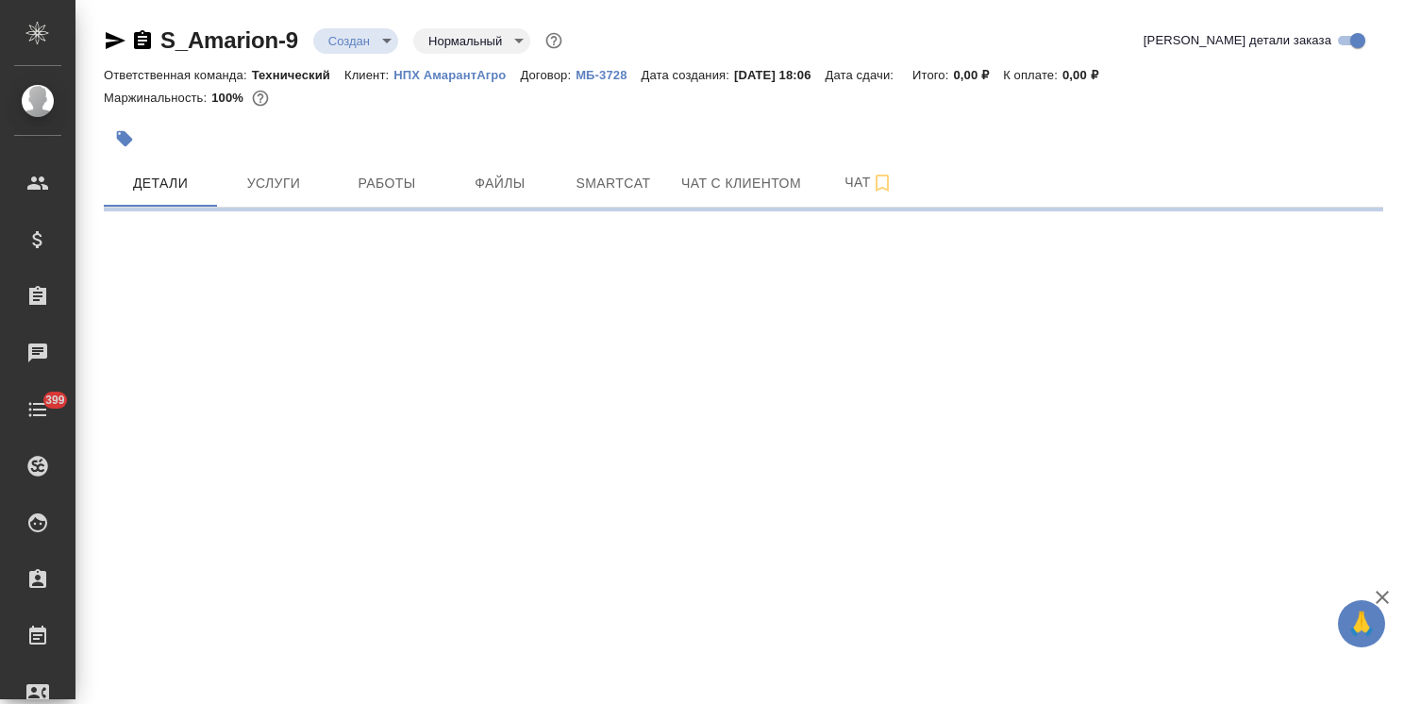
select select "RU"
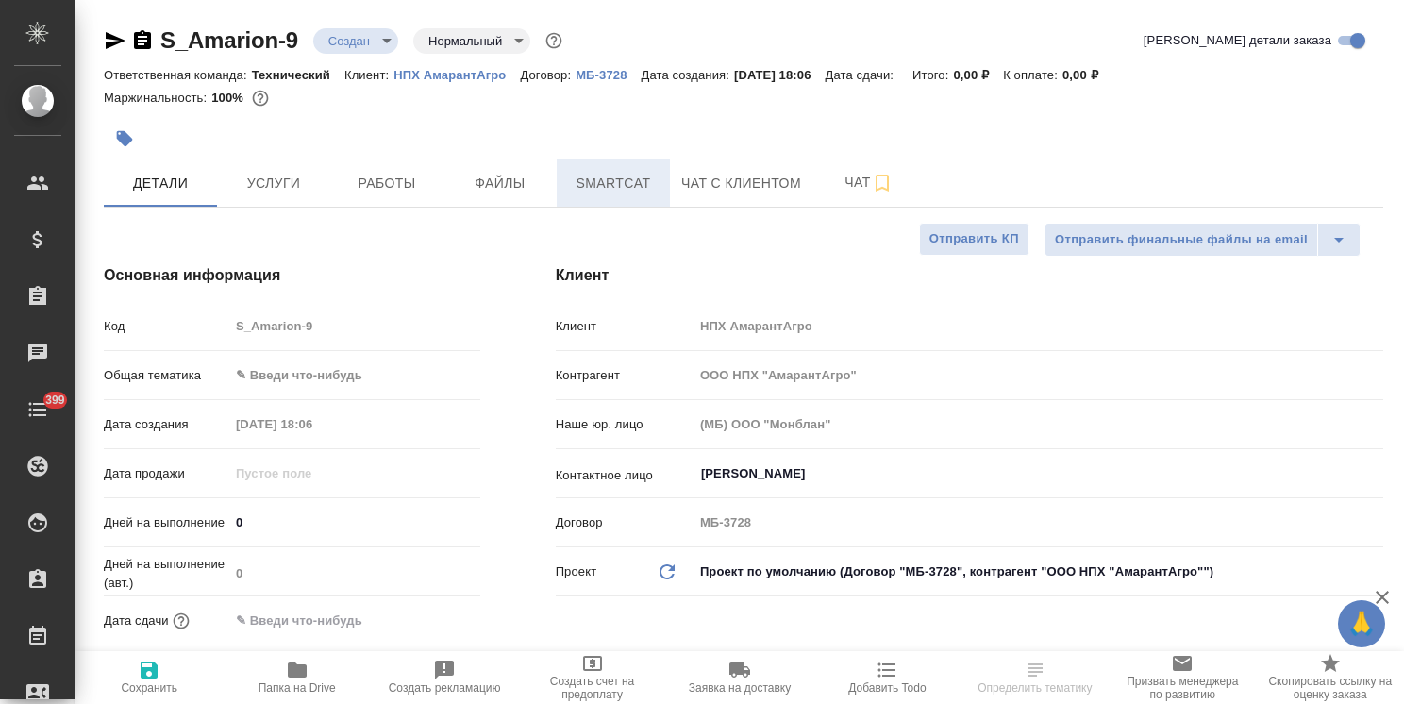
type textarea "x"
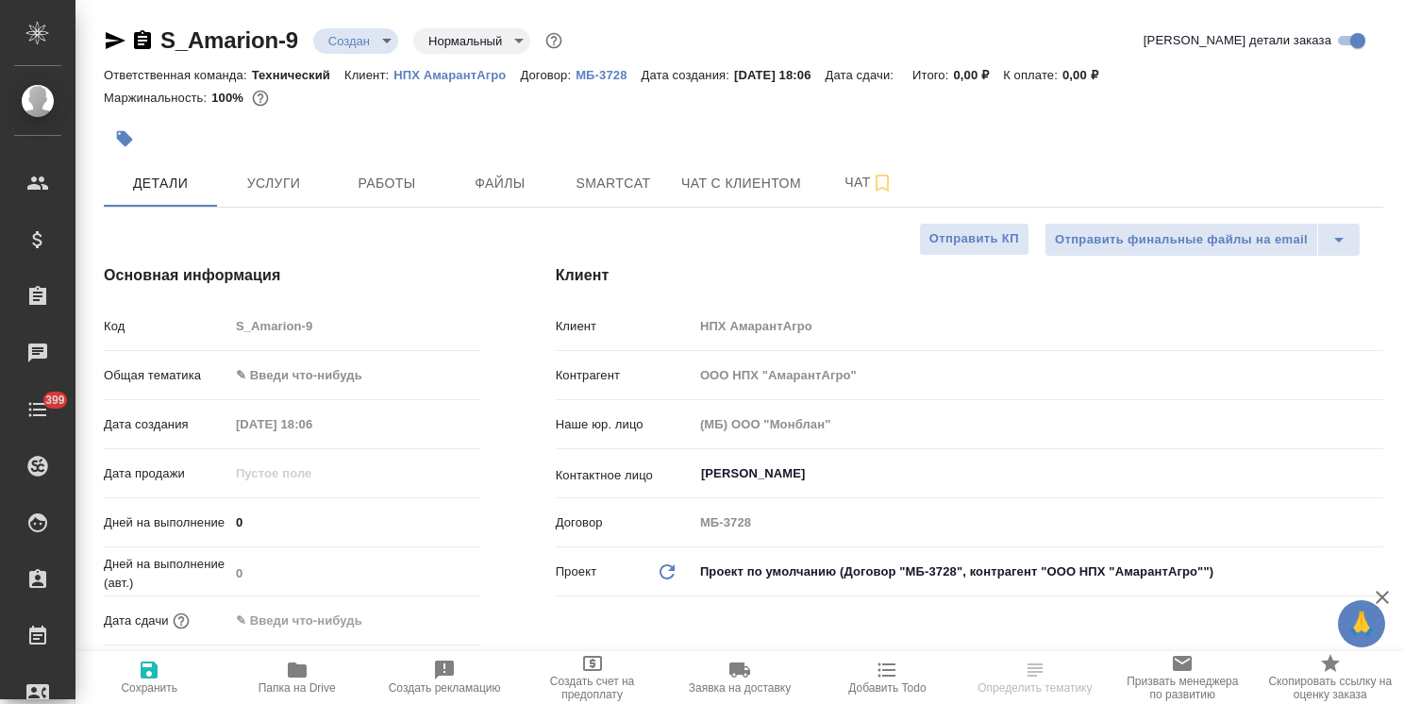
type textarea "x"
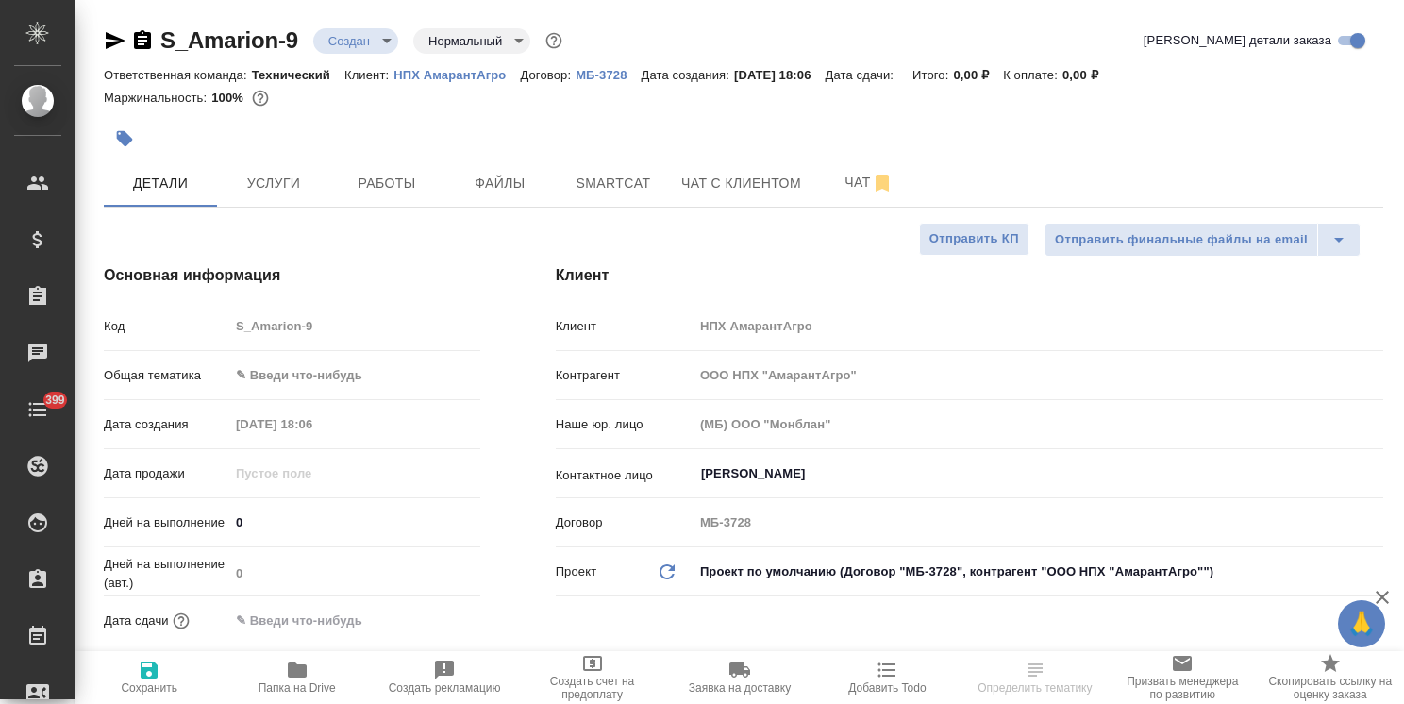
type textarea "x"
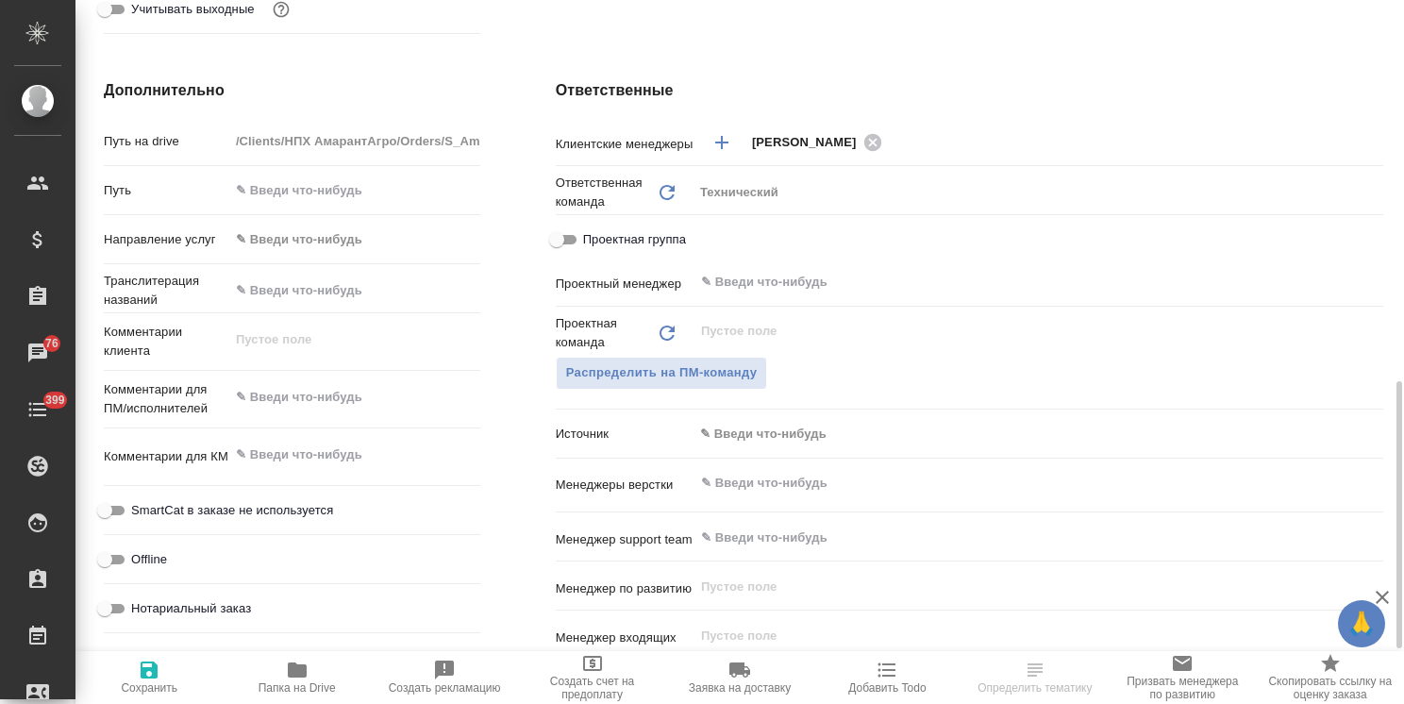
scroll to position [755, 0]
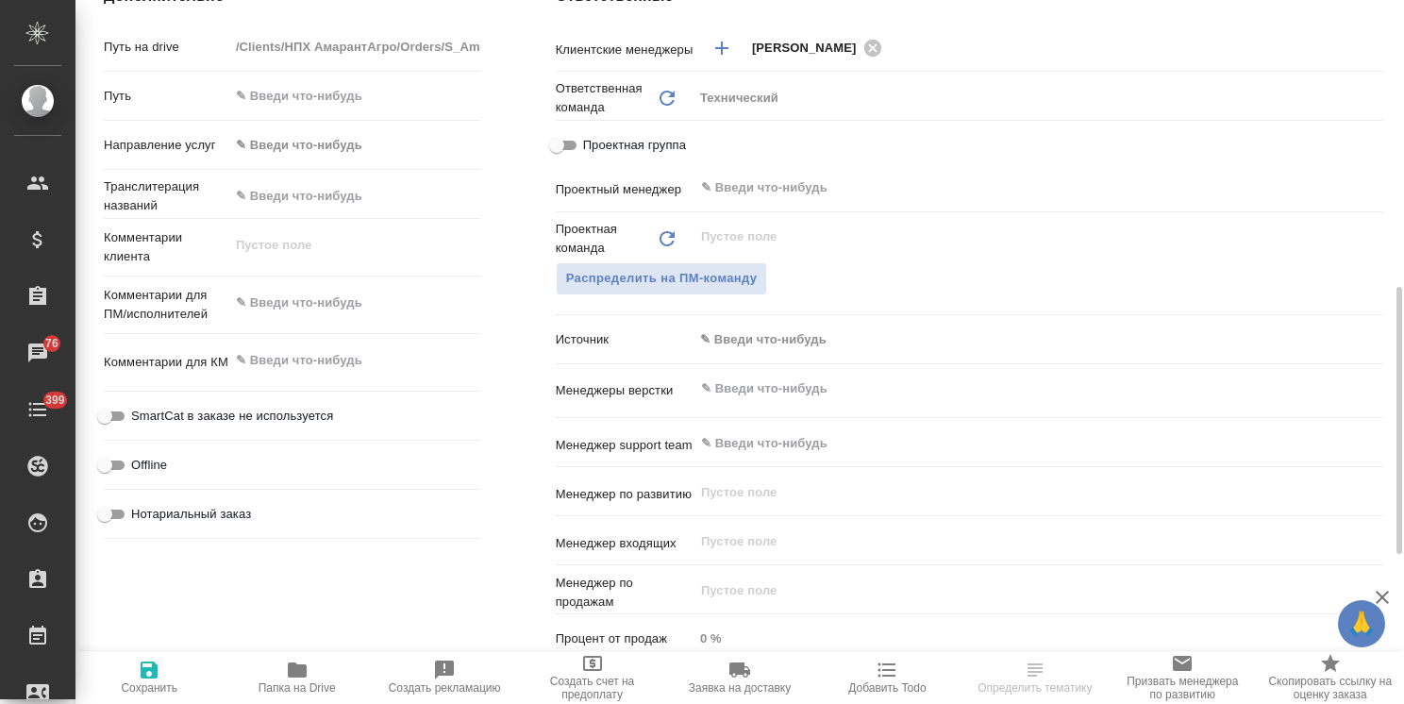
type textarea "x"
click at [332, 311] on textarea at bounding box center [354, 303] width 251 height 32
paste textarea "на англ"
type textarea "x"
type textarea "на англ"
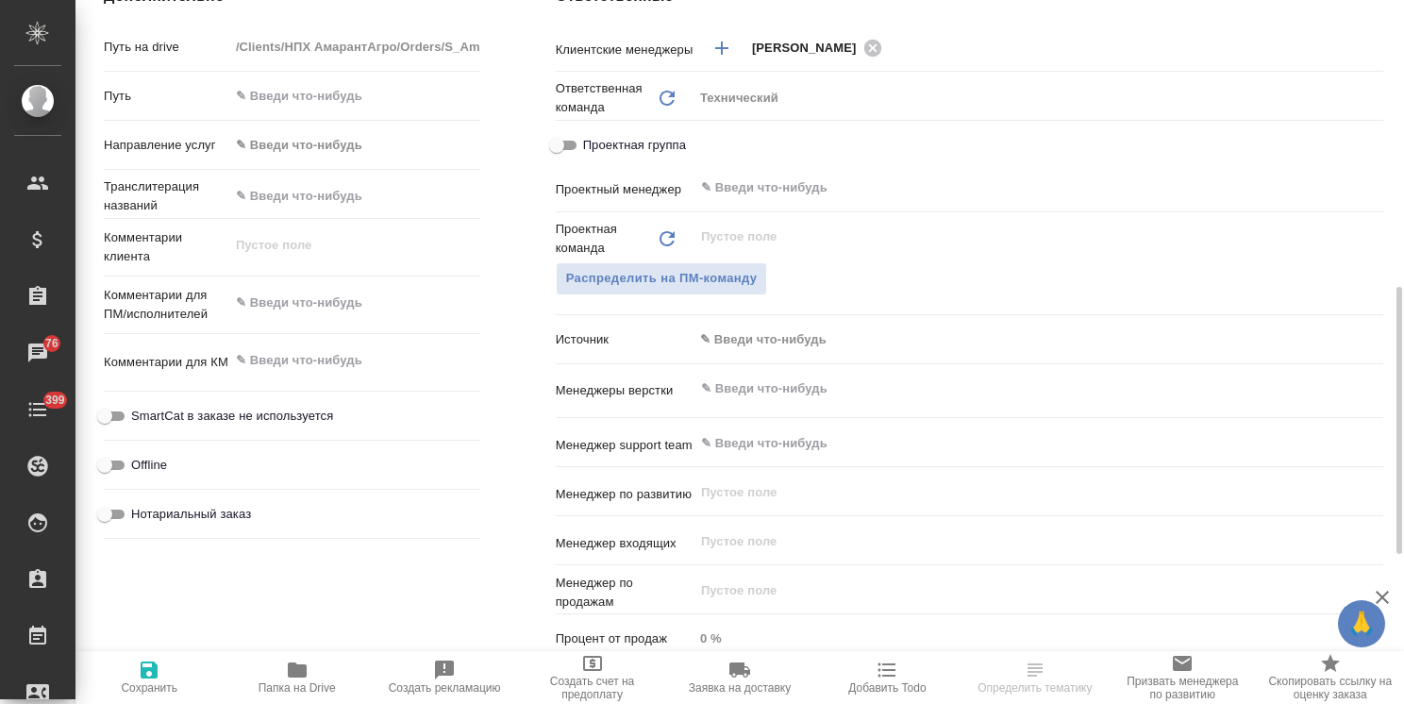
type textarea "x"
type textarea "на англ"
type textarea "x"
click at [152, 667] on icon "button" at bounding box center [149, 670] width 17 height 17
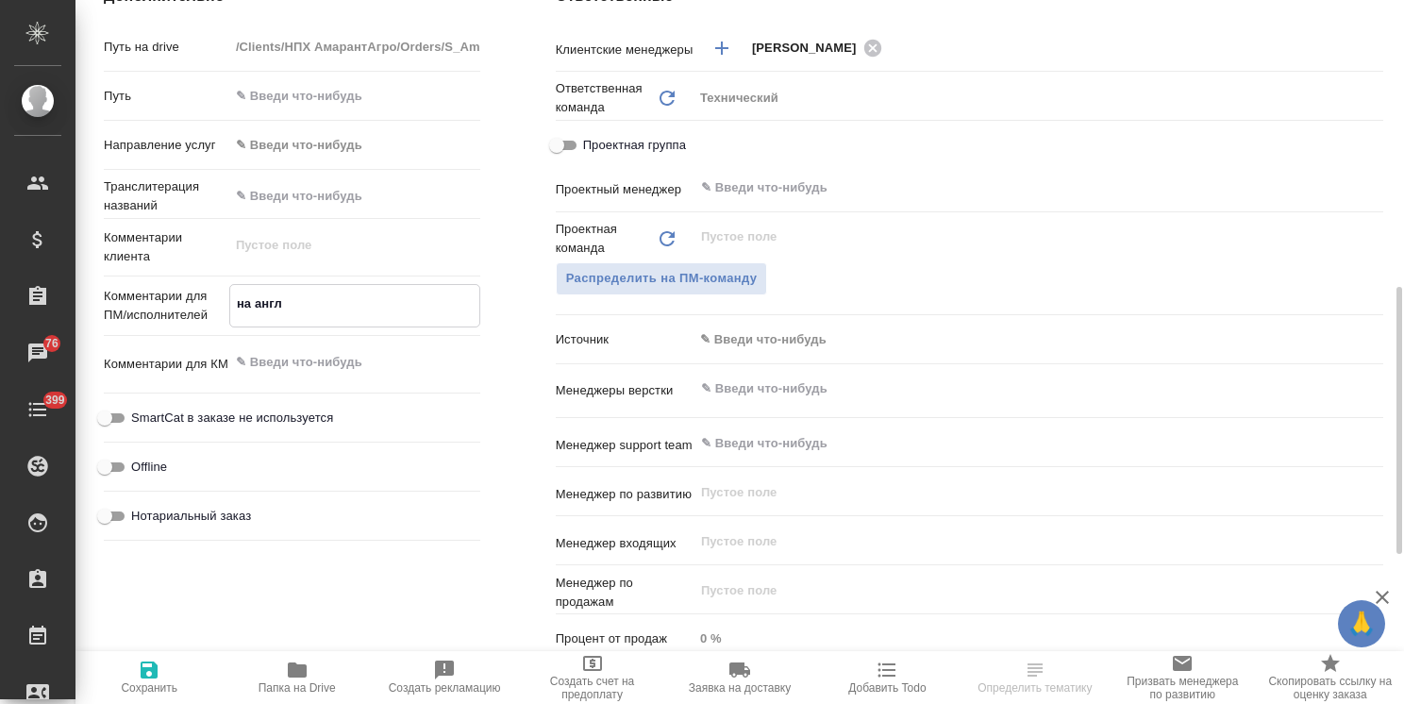
type textarea "x"
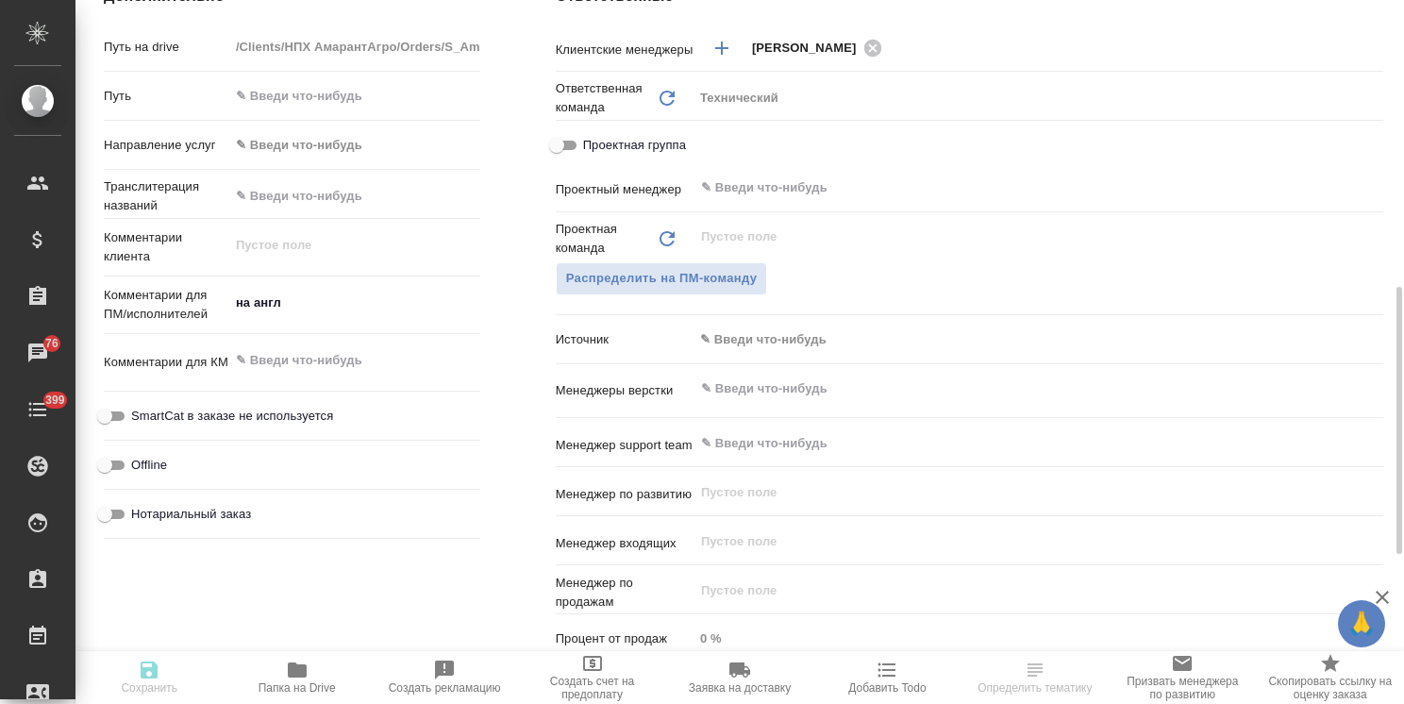
type textarea "x"
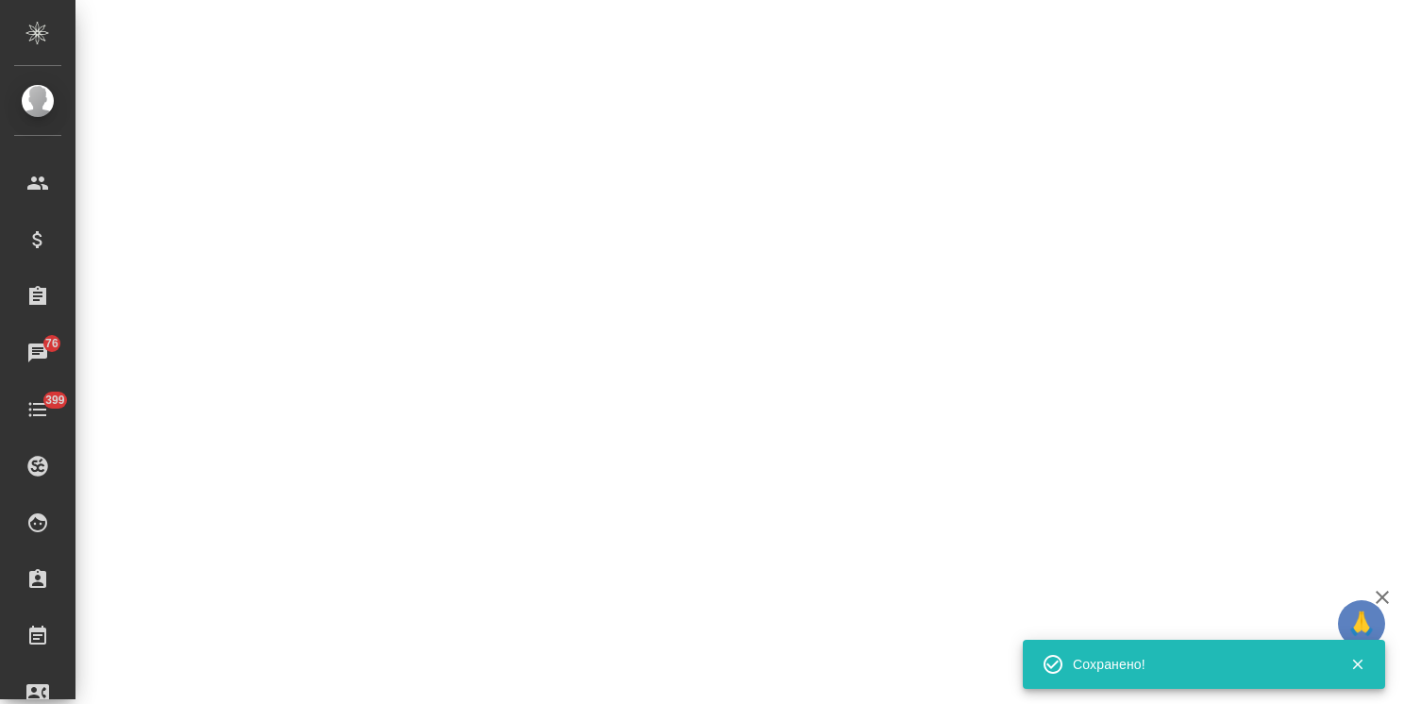
select select "RU"
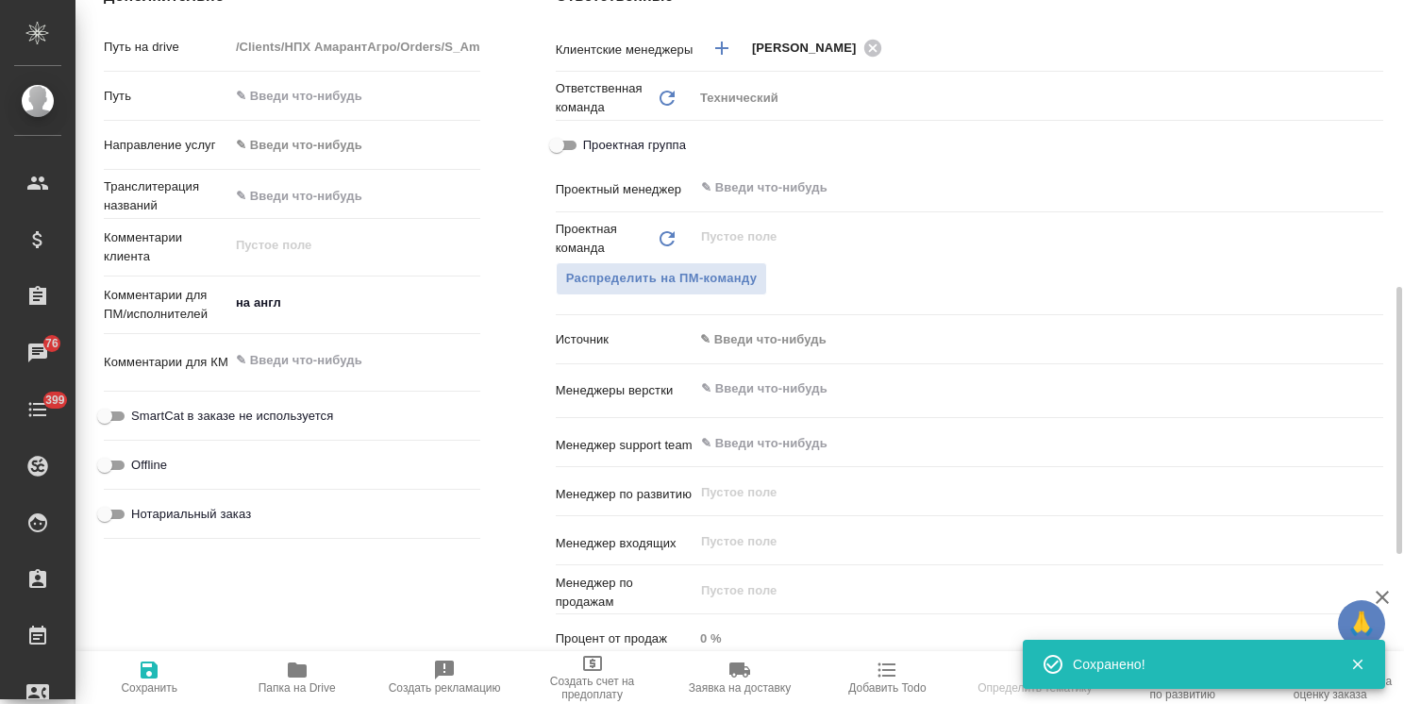
type textarea "x"
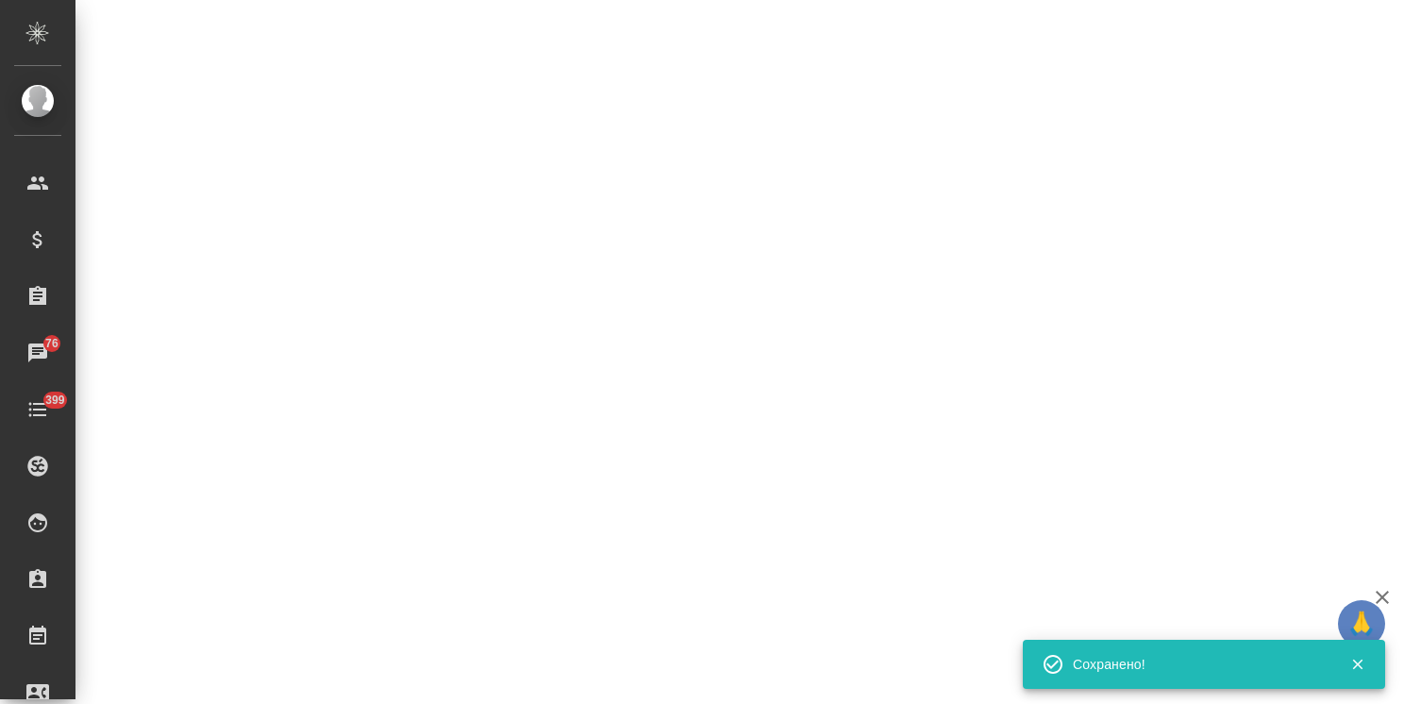
select select "RU"
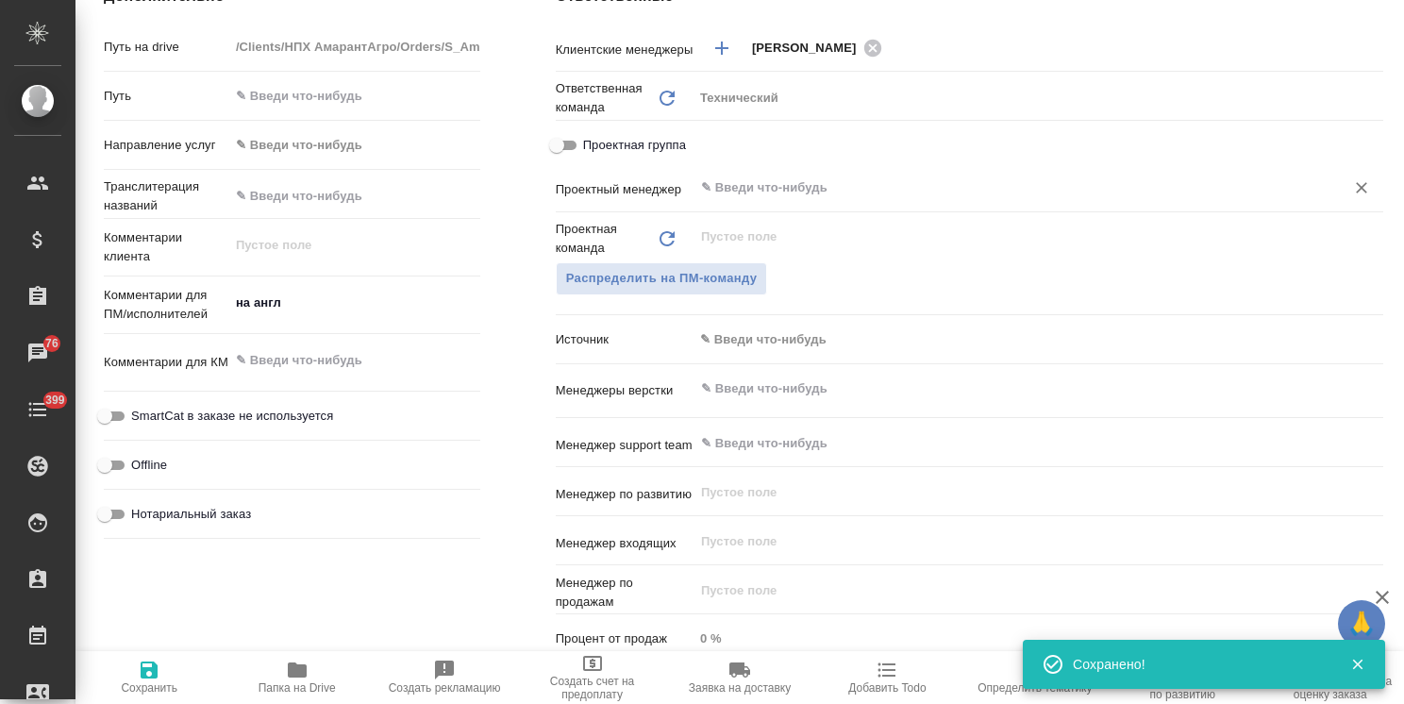
type textarea "x"
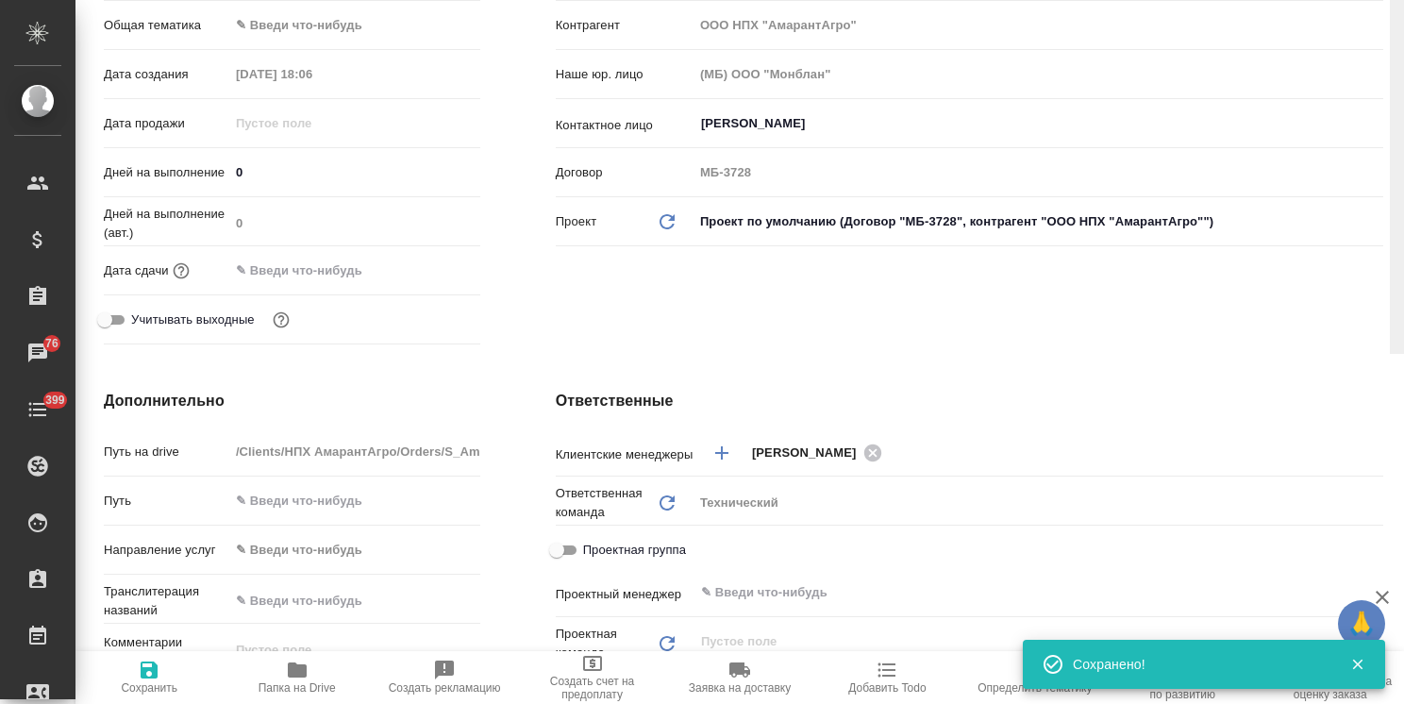
scroll to position [0, 0]
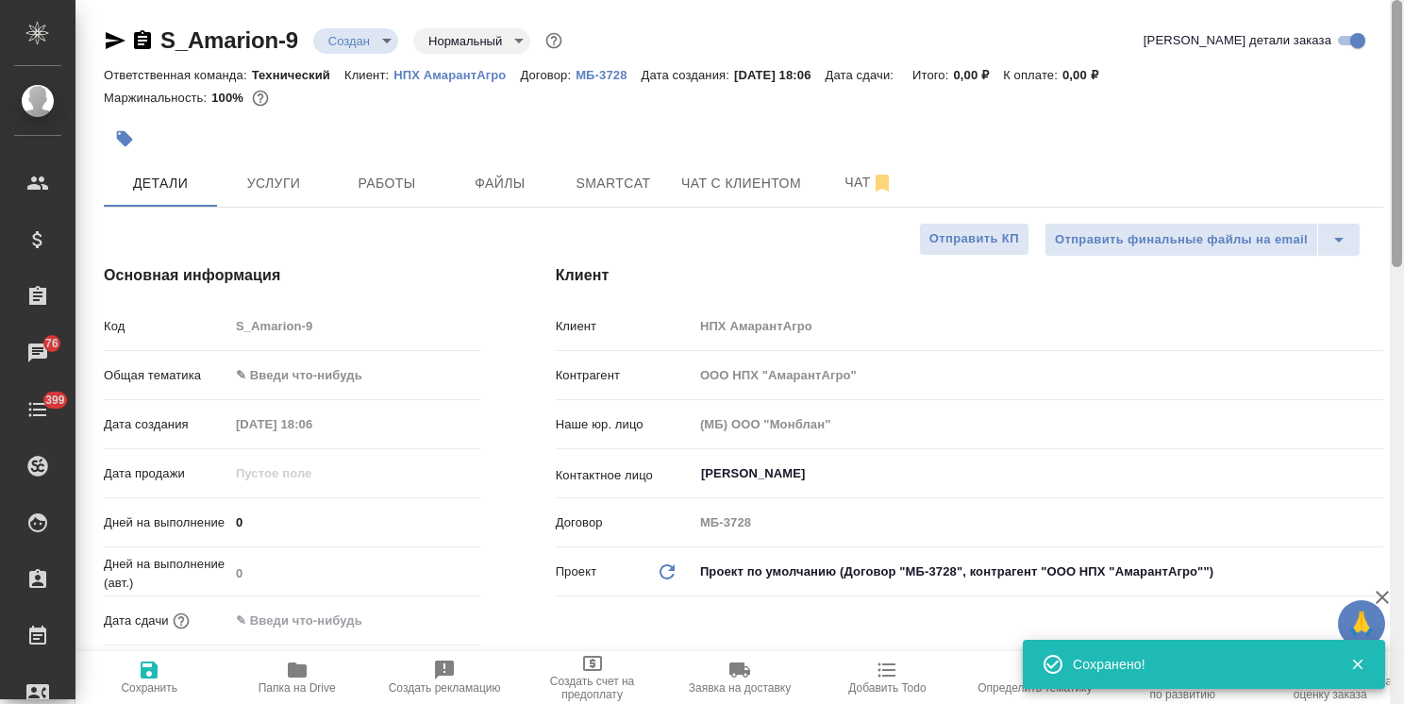
drag, startPoint x: 1397, startPoint y: 338, endPoint x: 1329, endPoint y: 37, distance: 308.6
click at [1401, 75] on div at bounding box center [1397, 133] width 10 height 267
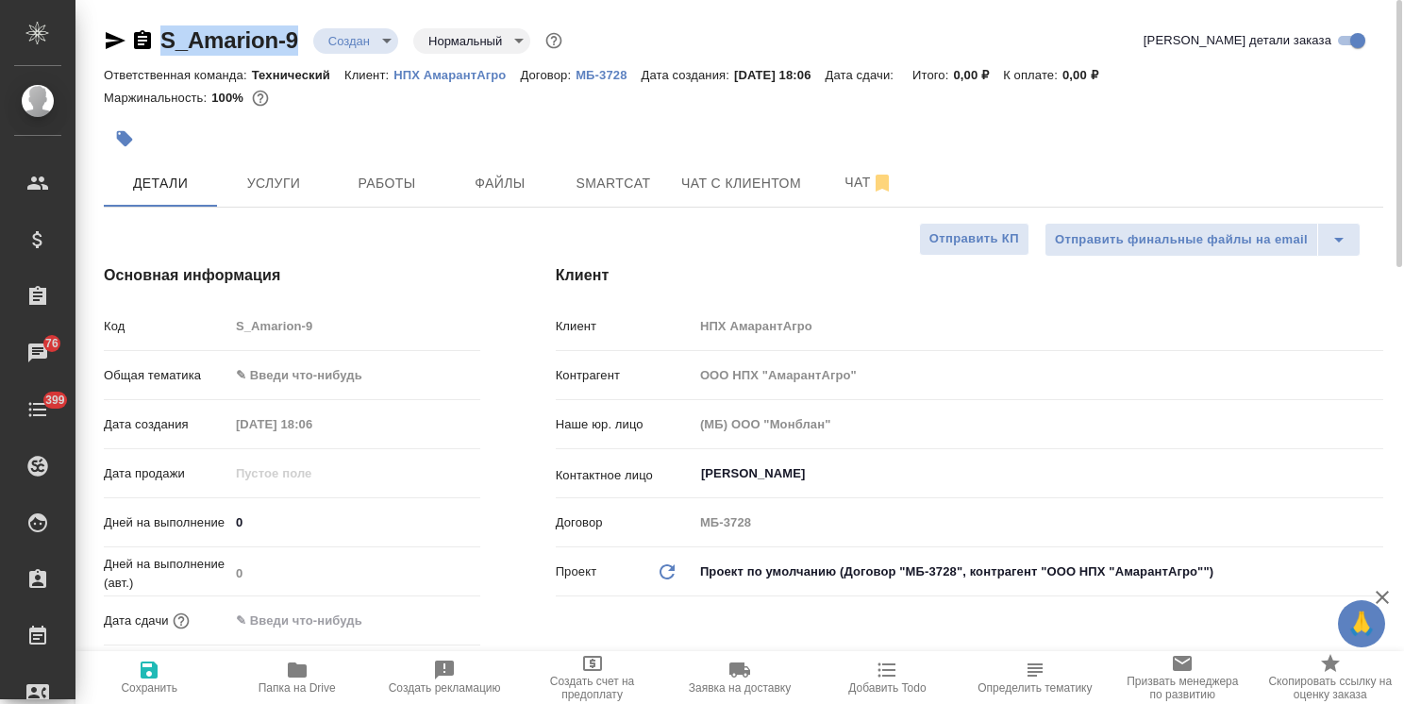
drag, startPoint x: 307, startPoint y: 18, endPoint x: 127, endPoint y: 24, distance: 179.4
copy link "S_Amarion-9"
drag, startPoint x: 653, startPoint y: 124, endPoint x: 563, endPoint y: 71, distance: 104.1
click at [653, 124] on div at bounding box center [530, 139] width 853 height 42
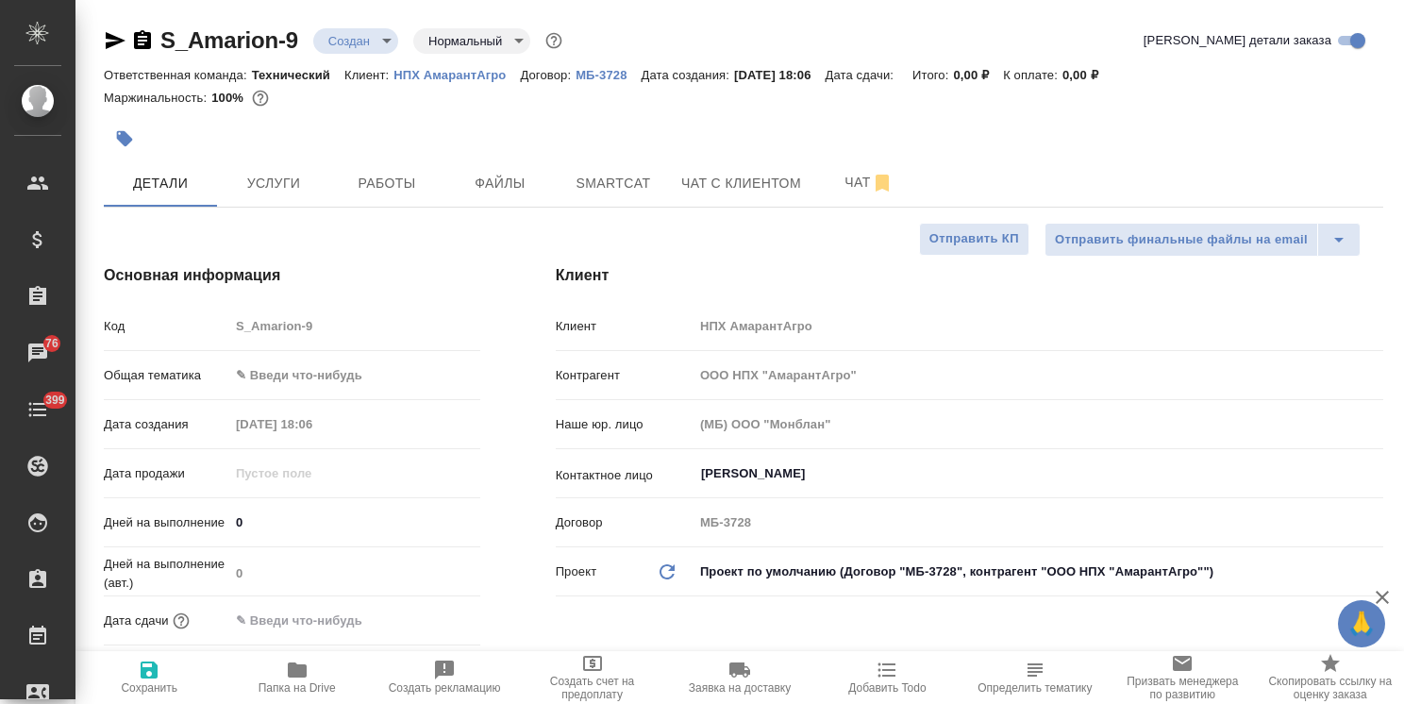
click at [476, 77] on p "НПХ АмарантАгро" at bounding box center [457, 75] width 126 height 14
type textarea "x"
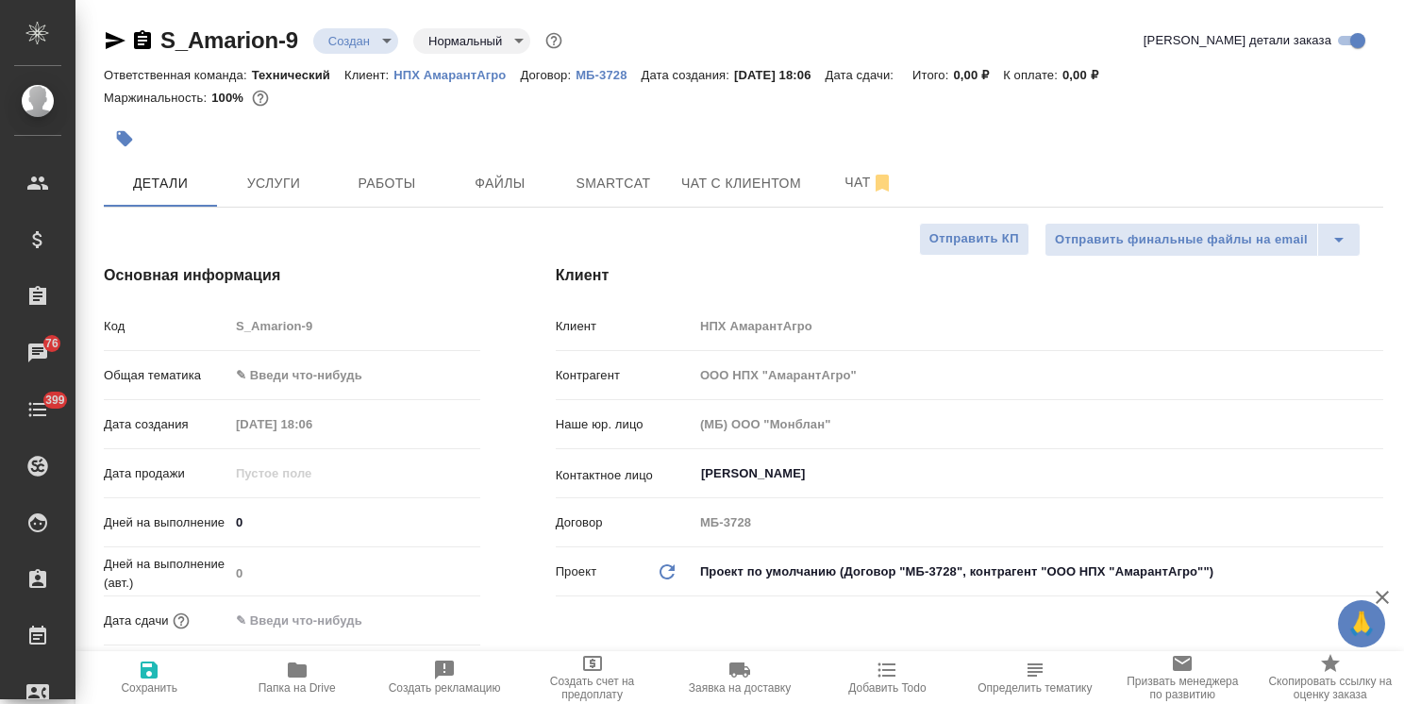
type textarea "x"
click at [347, 384] on body "🙏 .cls-1 fill:#fff; AWATERA Usmanova Olga Клиенты Спецификации Заказы 76 Чаты 3…" at bounding box center [702, 352] width 1404 height 704
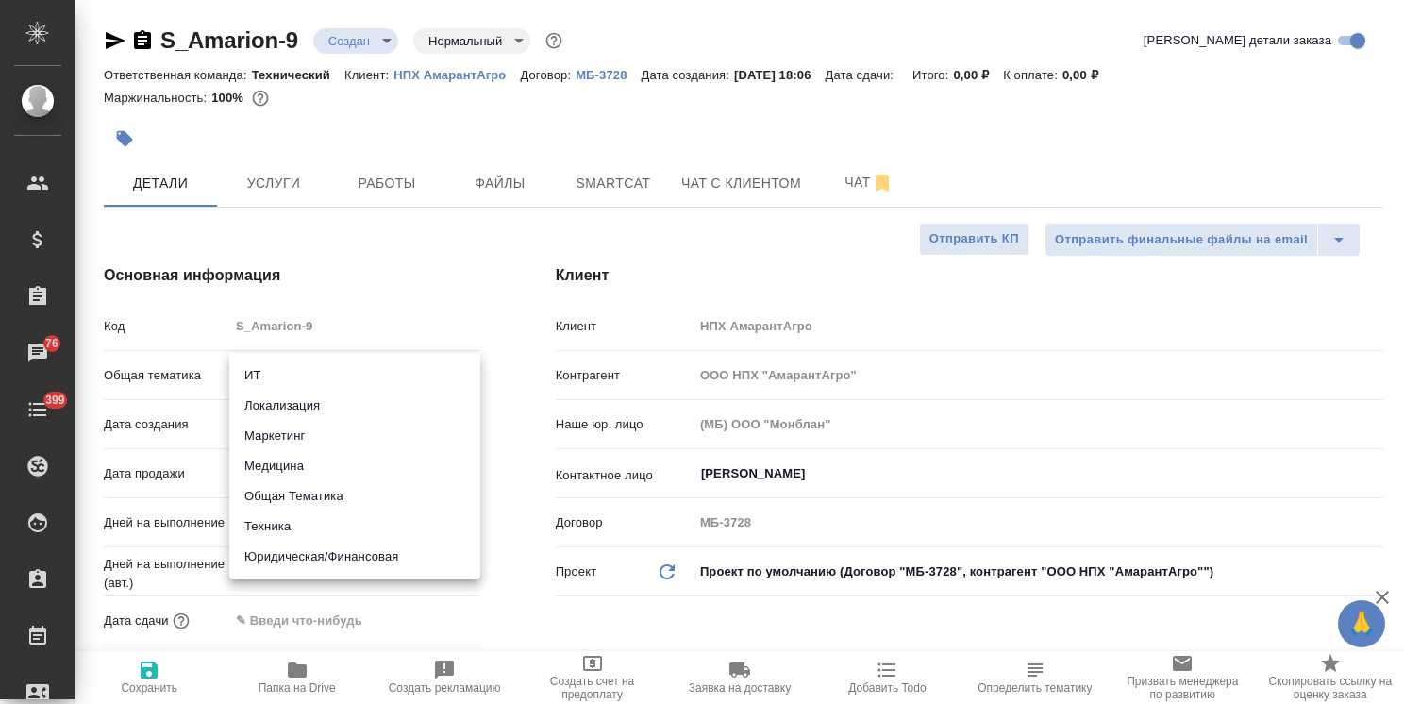
click at [288, 529] on li "Техника" at bounding box center [354, 527] width 251 height 30
type input "tech"
type textarea "x"
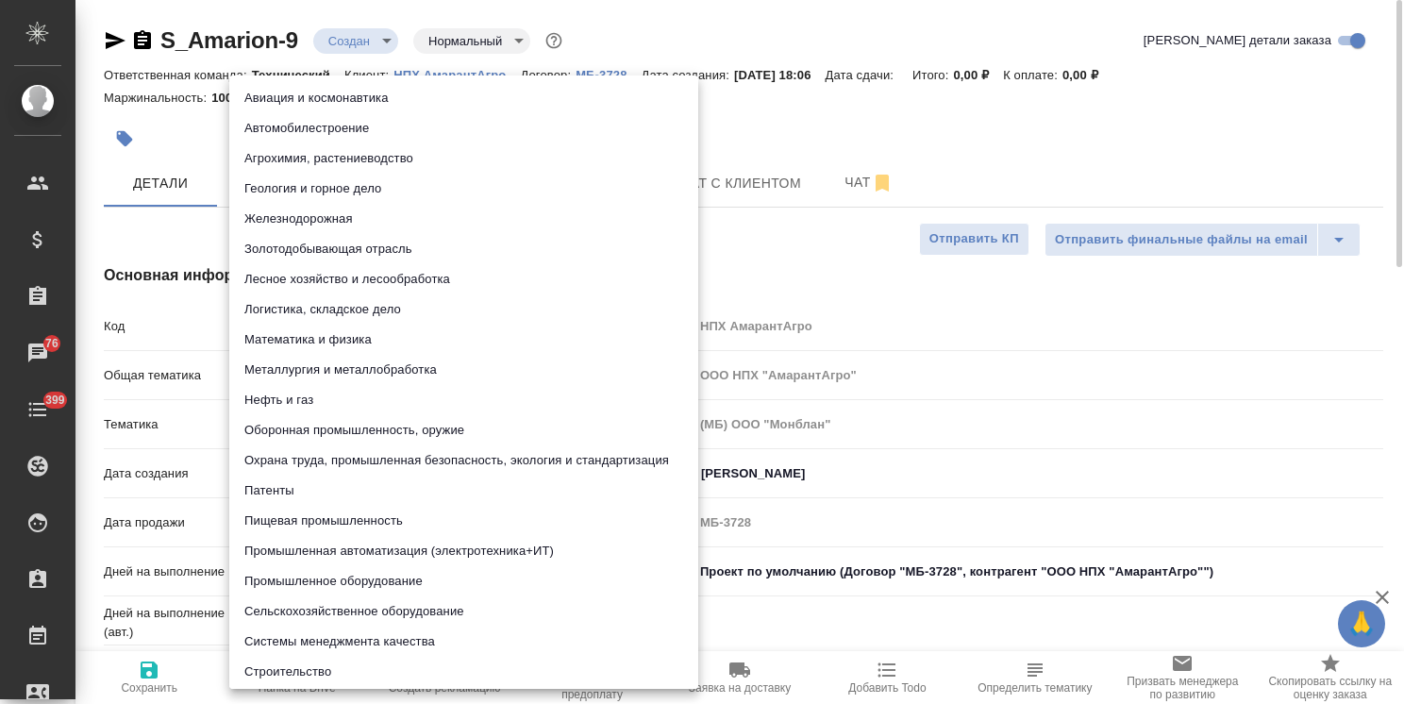
click at [344, 423] on body "🙏 .cls-1 fill:#fff; AWATERA Usmanova Olga Клиенты Спецификации Заказы 76 Чаты 3…" at bounding box center [702, 352] width 1404 height 704
click at [357, 160] on li "Агрохимия, растениеводство" at bounding box center [463, 158] width 469 height 30
type textarea "x"
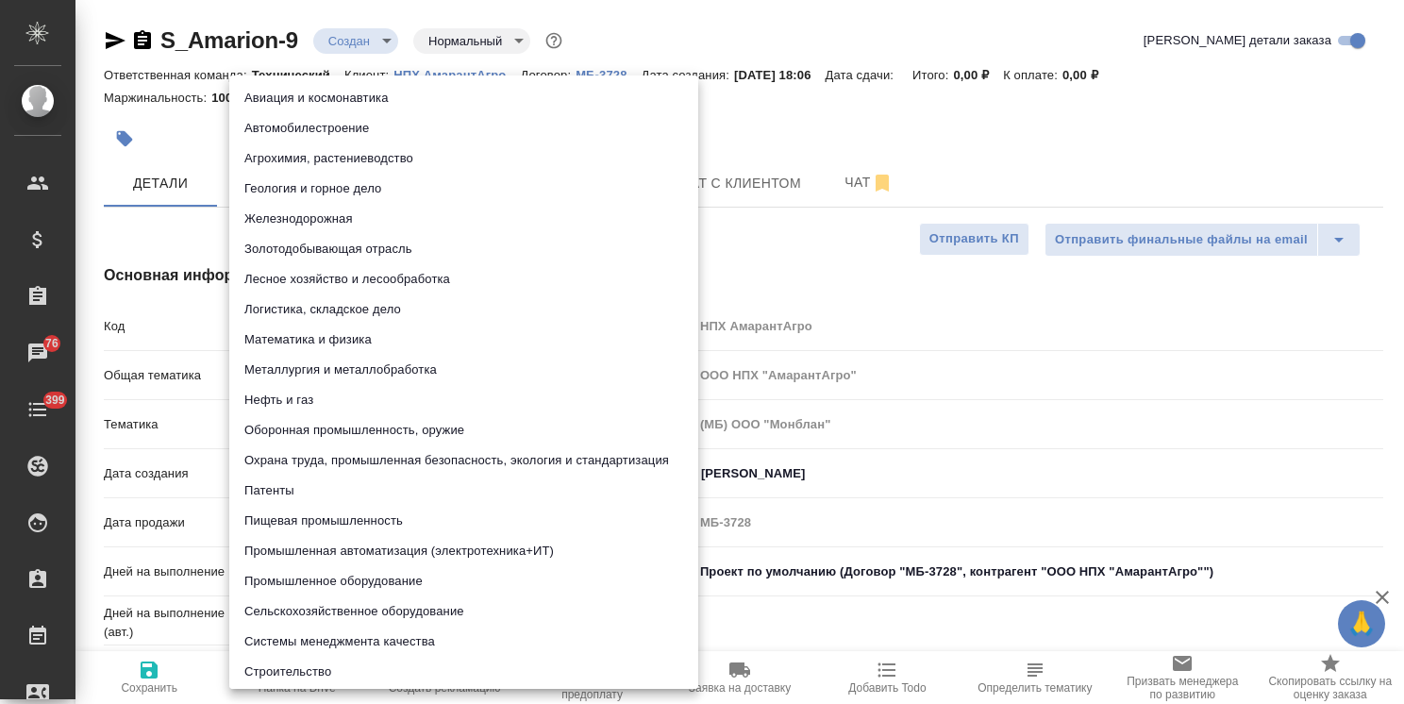
type input "5f647205b73bc97568ca66ae"
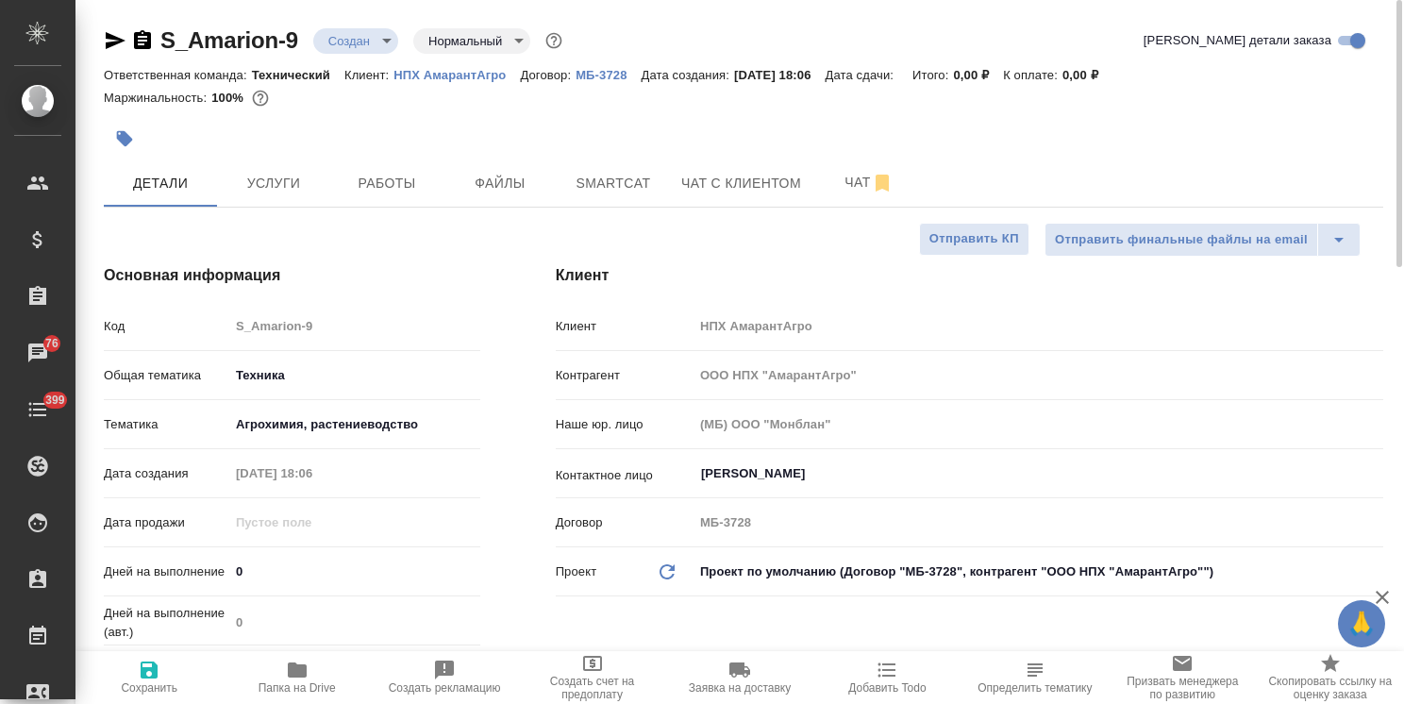
click at [159, 676] on icon "button" at bounding box center [149, 670] width 23 height 23
type textarea "x"
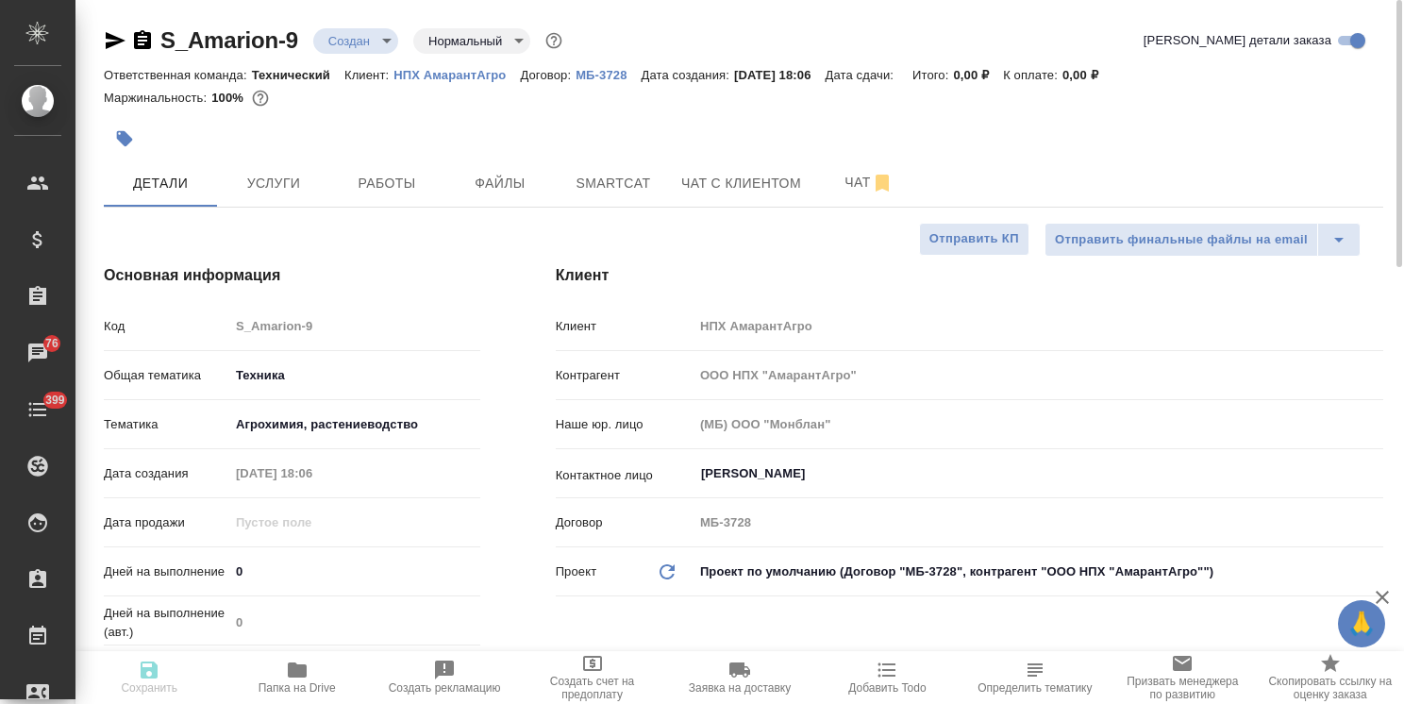
type textarea "x"
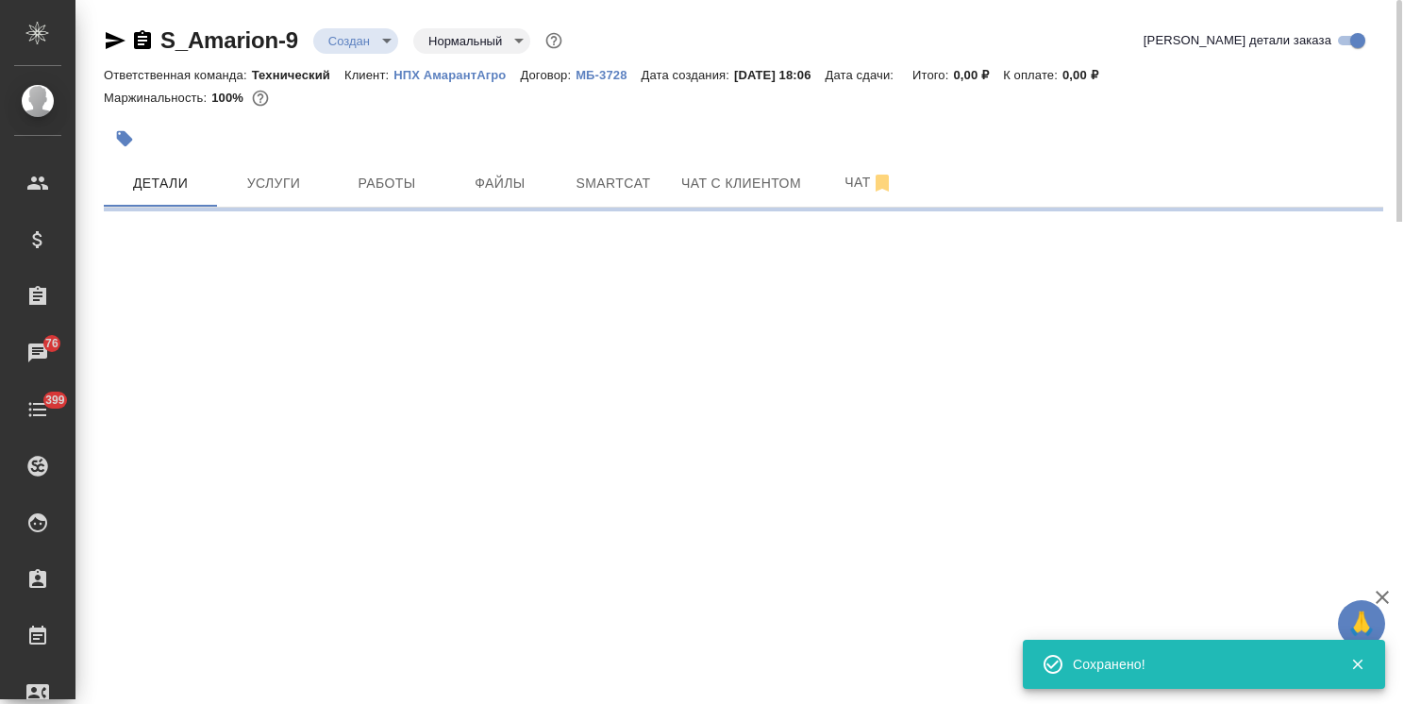
select select "RU"
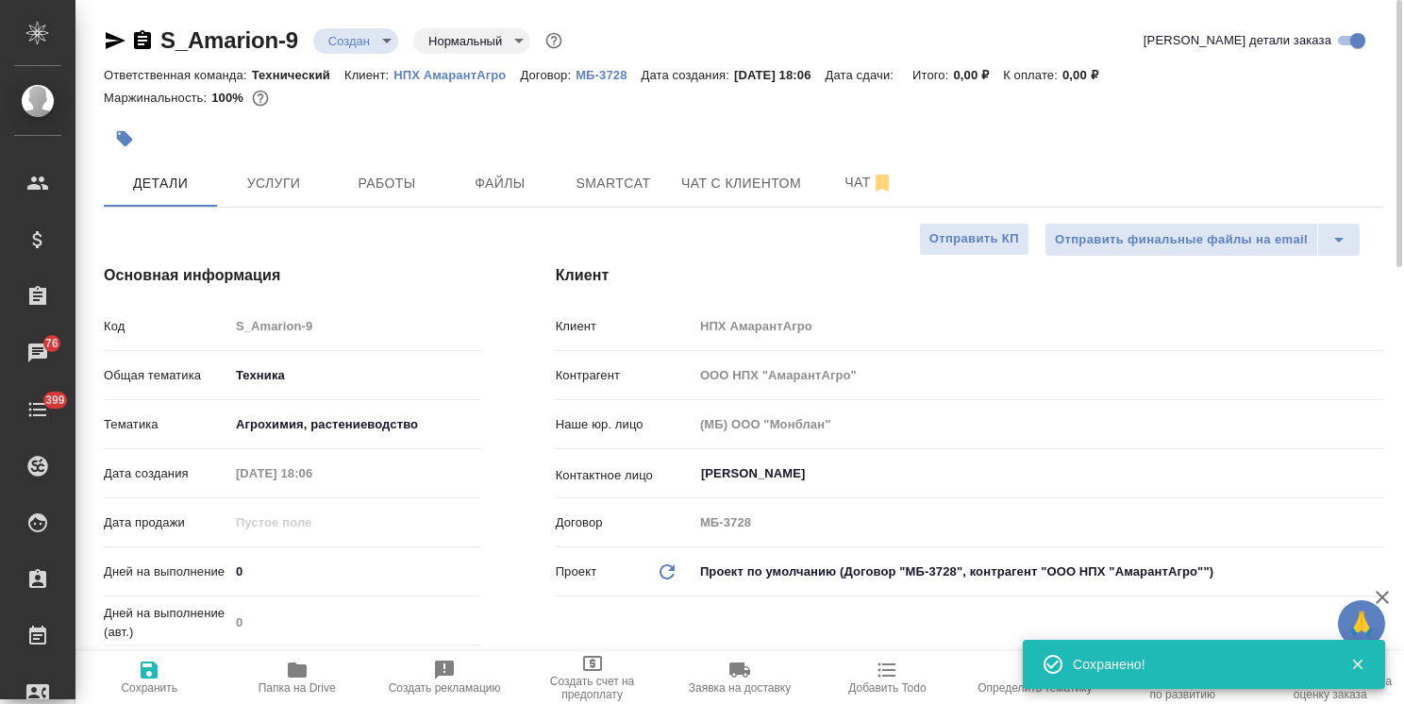
type textarea "x"
drag, startPoint x: 1384, startPoint y: 274, endPoint x: 1297, endPoint y: 23, distance: 265.6
click at [1382, 13] on div "S_Amarion-9 Создан new Нормальный normal Кратко детали заказа Ответственная ком…" at bounding box center [740, 352] width 1329 height 704
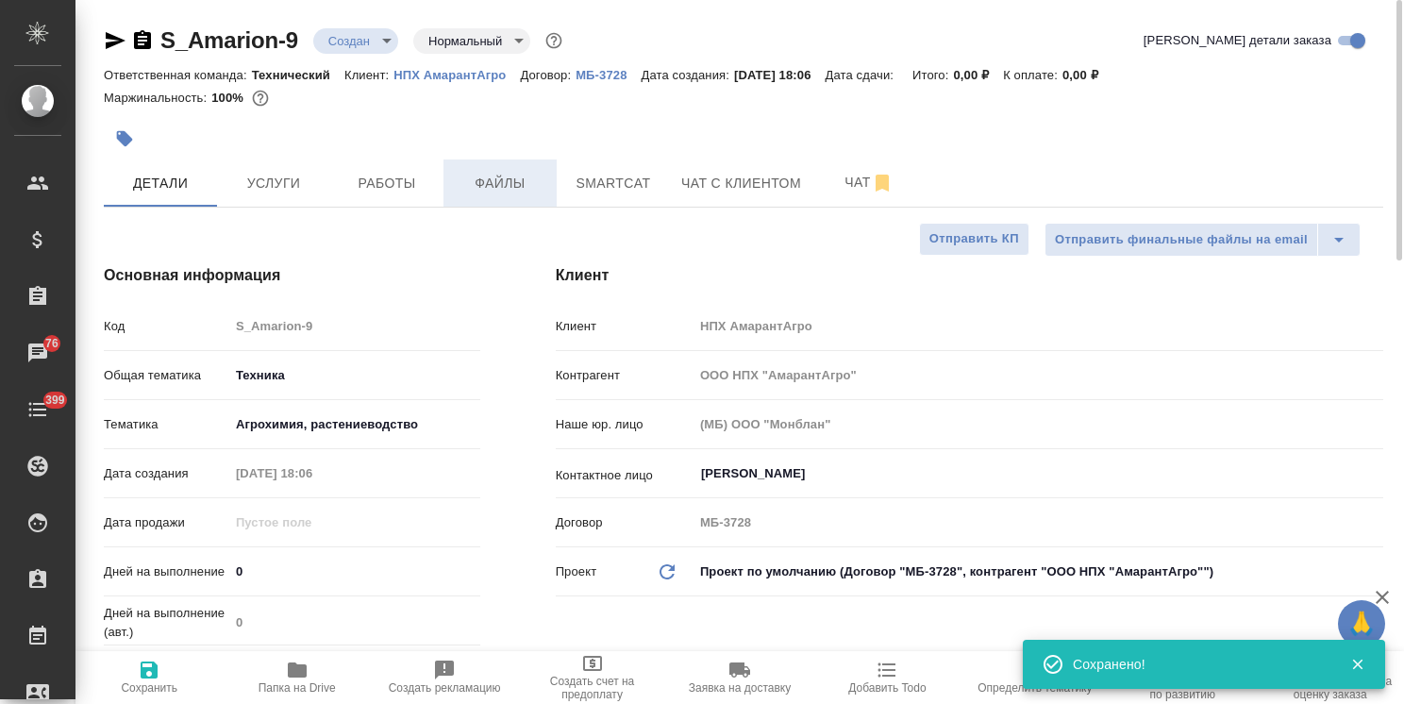
click at [509, 183] on span "Файлы" at bounding box center [500, 184] width 91 height 24
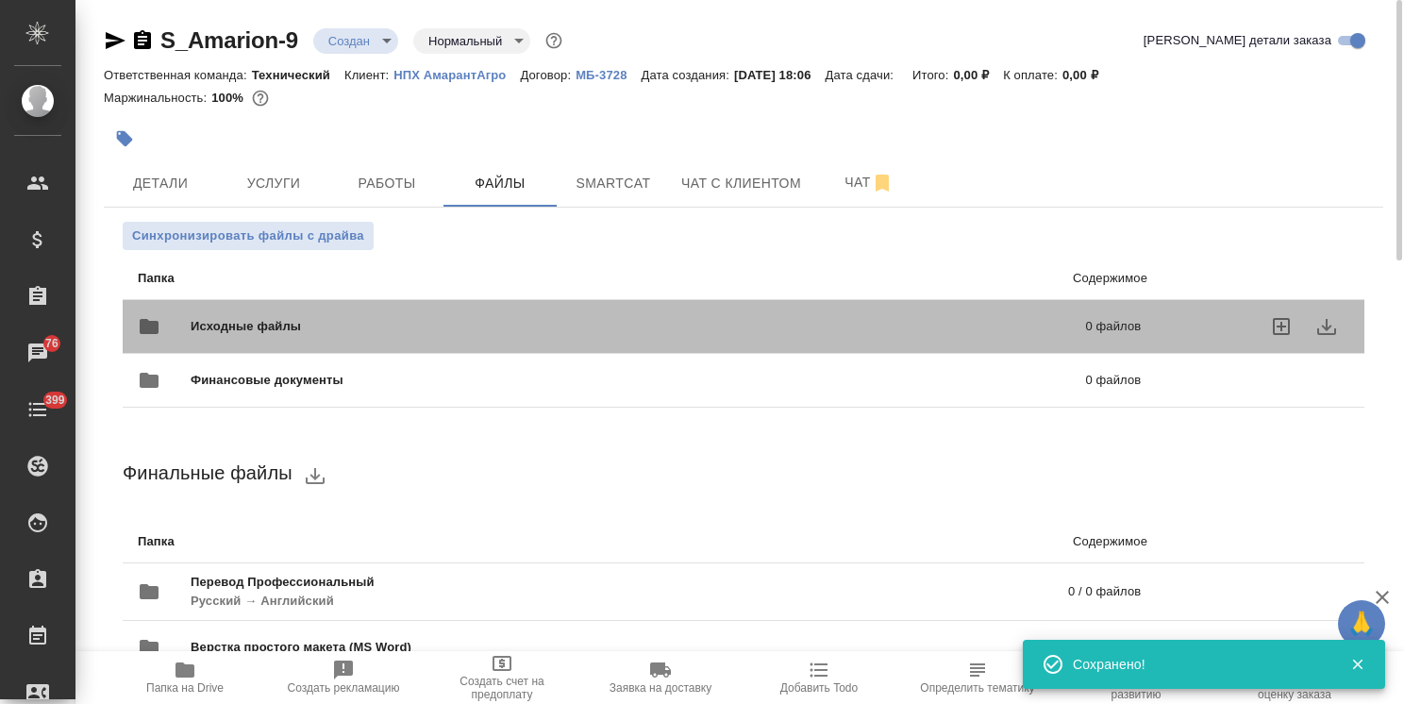
click at [285, 319] on span "Исходные файлы" at bounding box center [442, 326] width 503 height 19
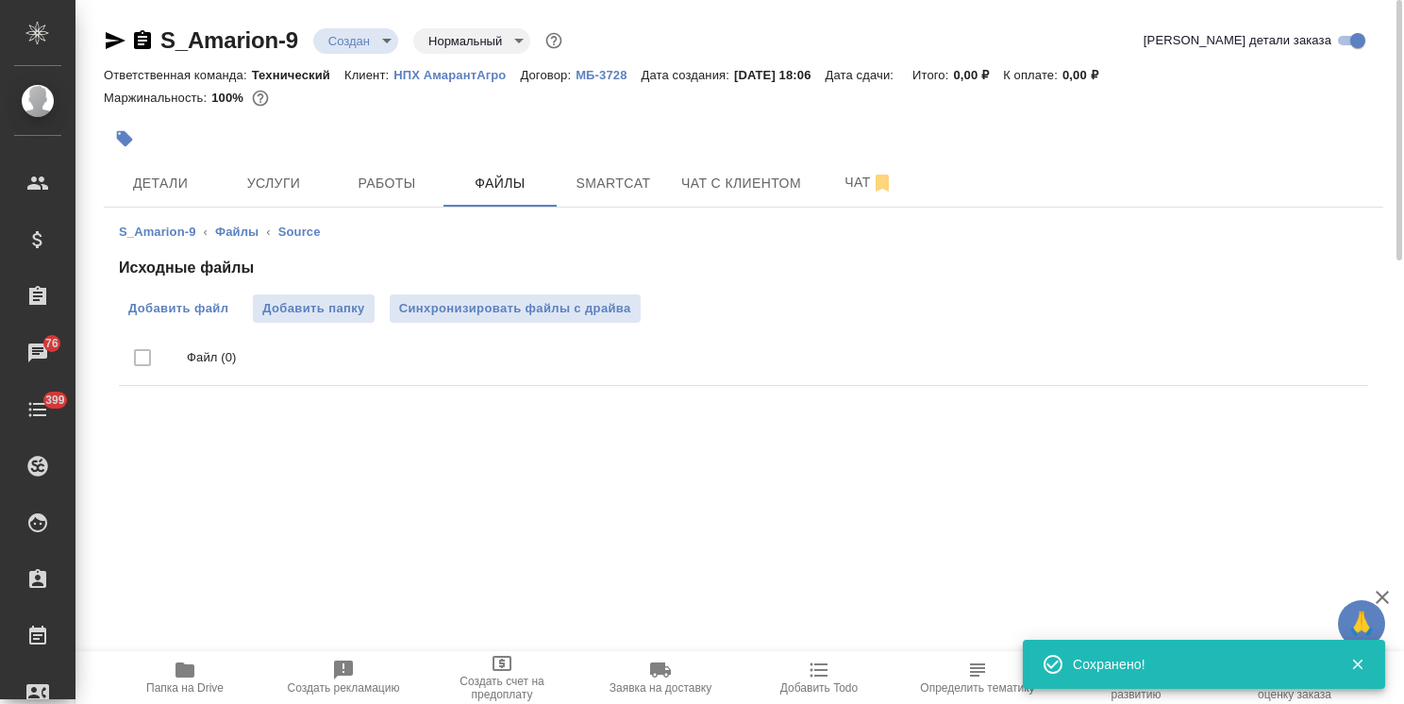
click at [180, 296] on label "Добавить файл" at bounding box center [178, 308] width 119 height 28
click at [0, 0] on input "Добавить файл" at bounding box center [0, 0] width 0 height 0
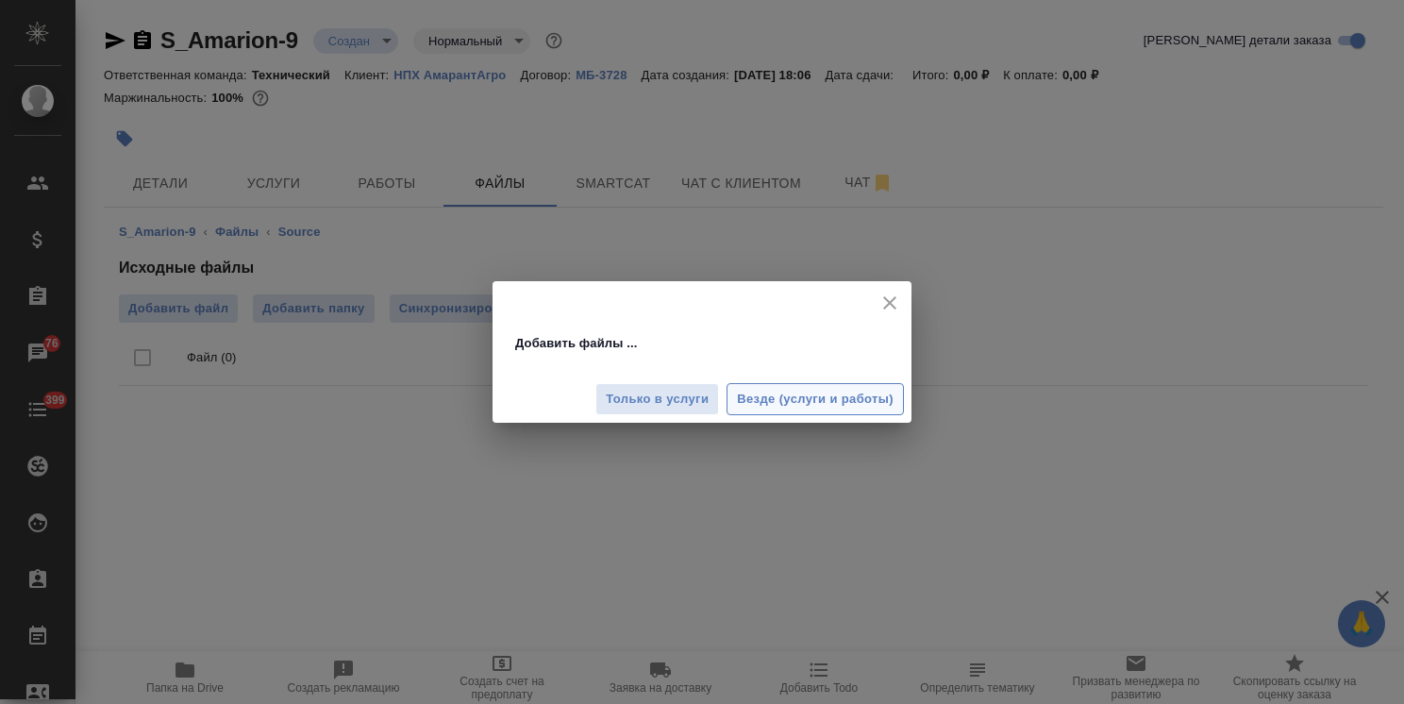
click at [770, 403] on span "Везде (услуги и работы)" at bounding box center [815, 400] width 157 height 22
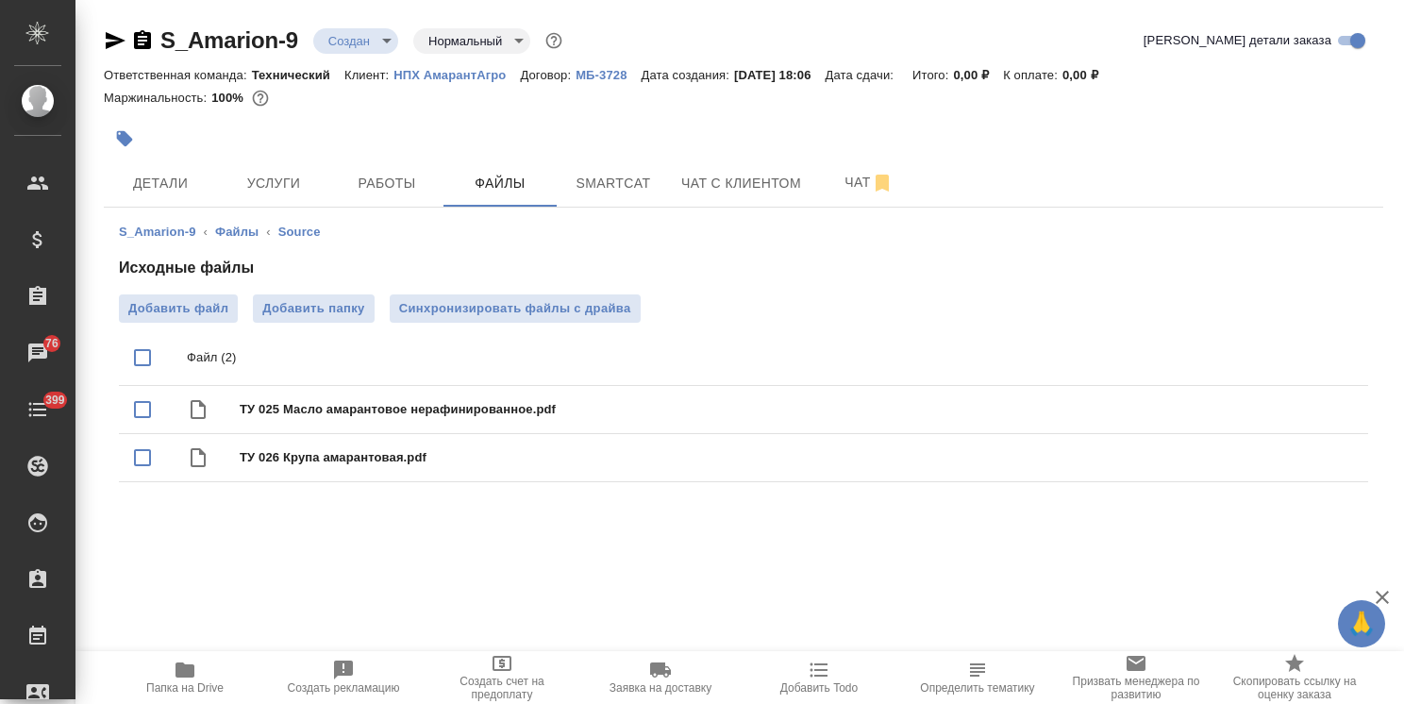
click at [296, 191] on span "Услуги" at bounding box center [273, 184] width 91 height 24
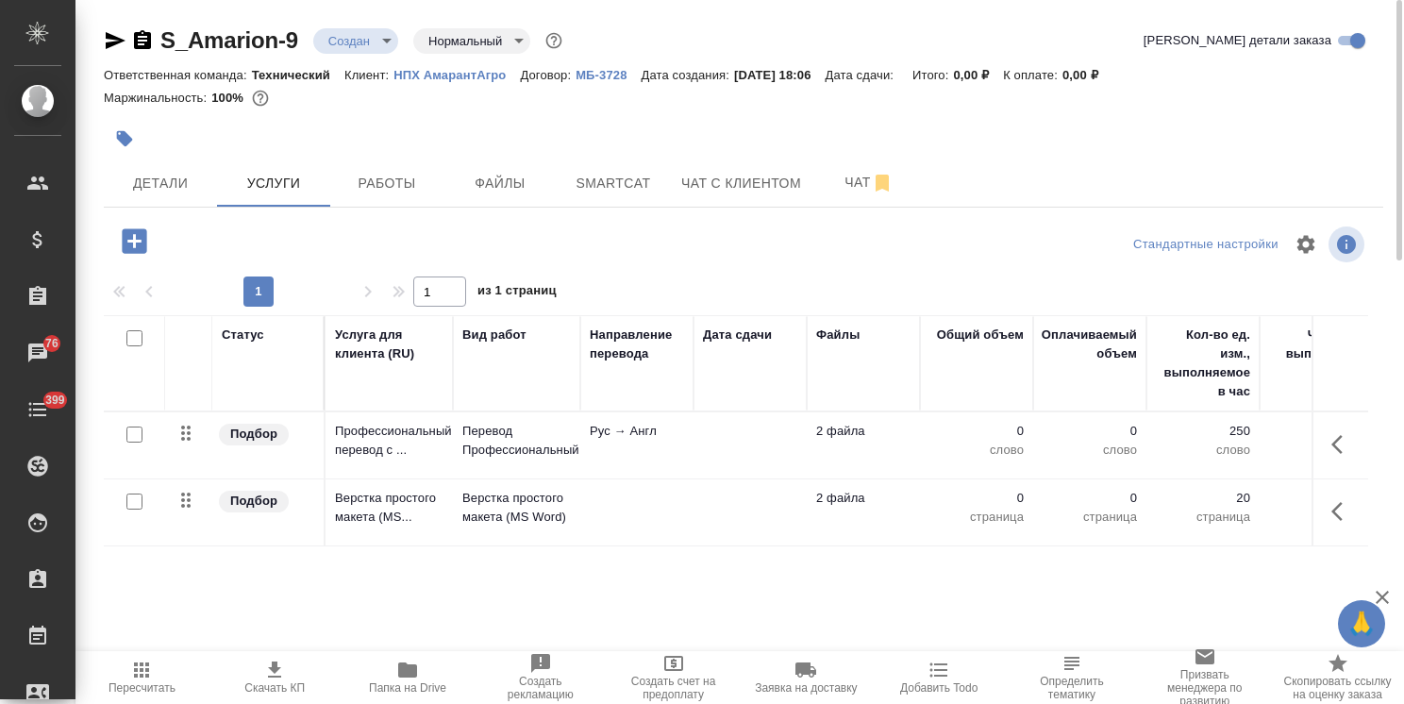
click at [136, 495] on input "checkbox" at bounding box center [134, 502] width 16 height 16
checkbox input "true"
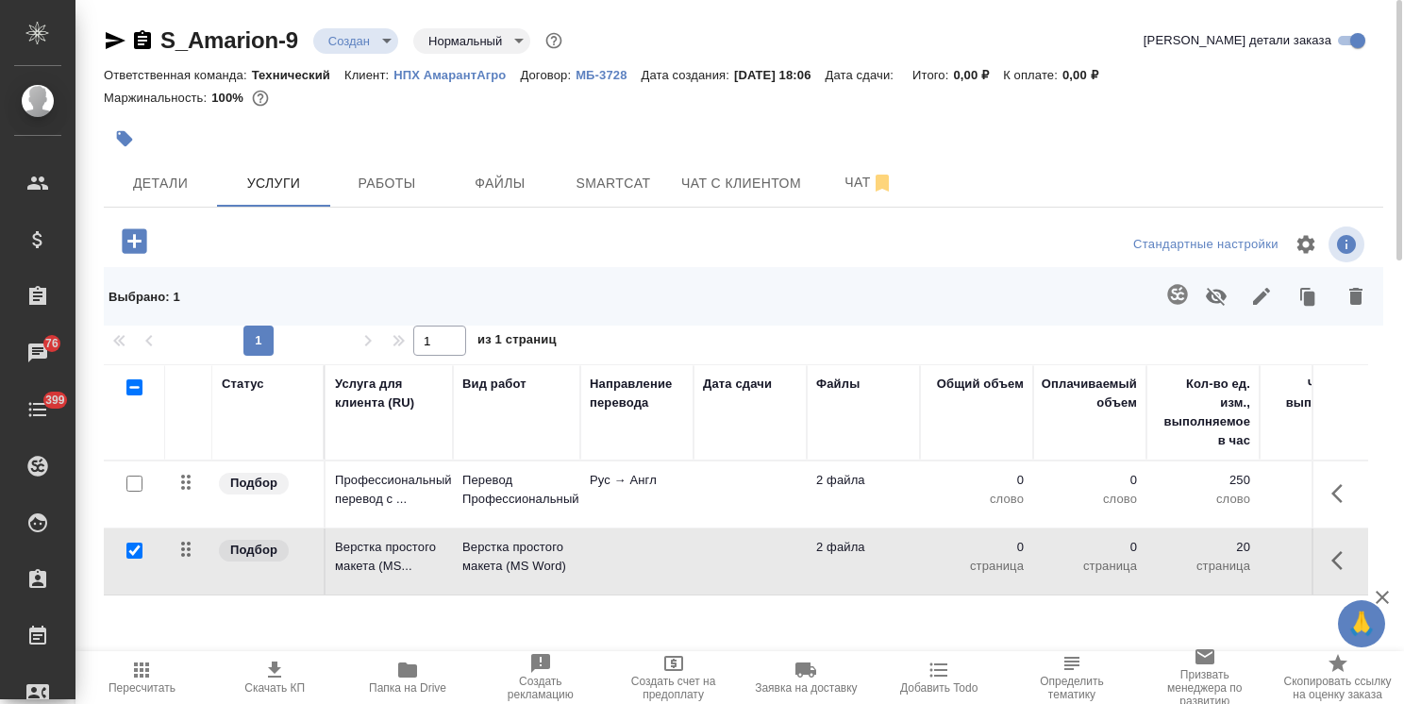
click at [1370, 298] on button "button" at bounding box center [1356, 296] width 45 height 49
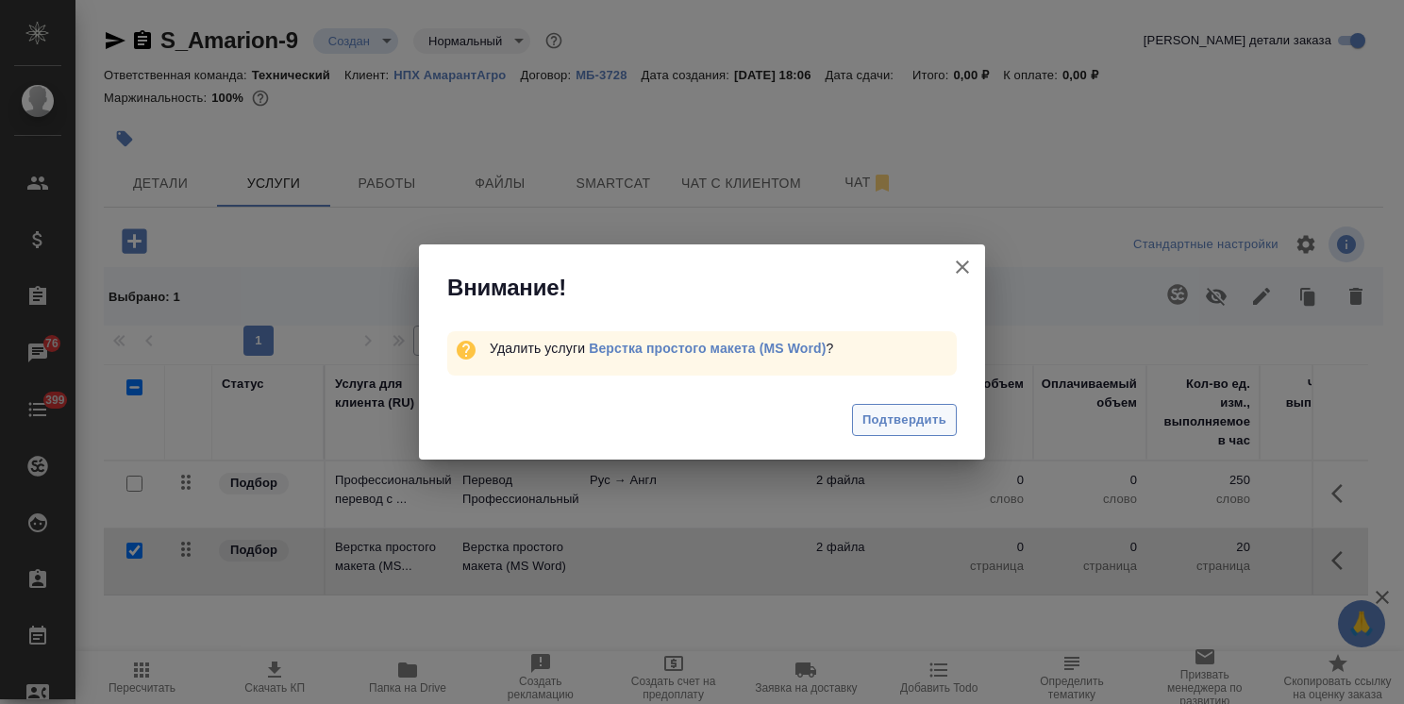
click at [935, 415] on span "Подтвердить" at bounding box center [905, 421] width 84 height 22
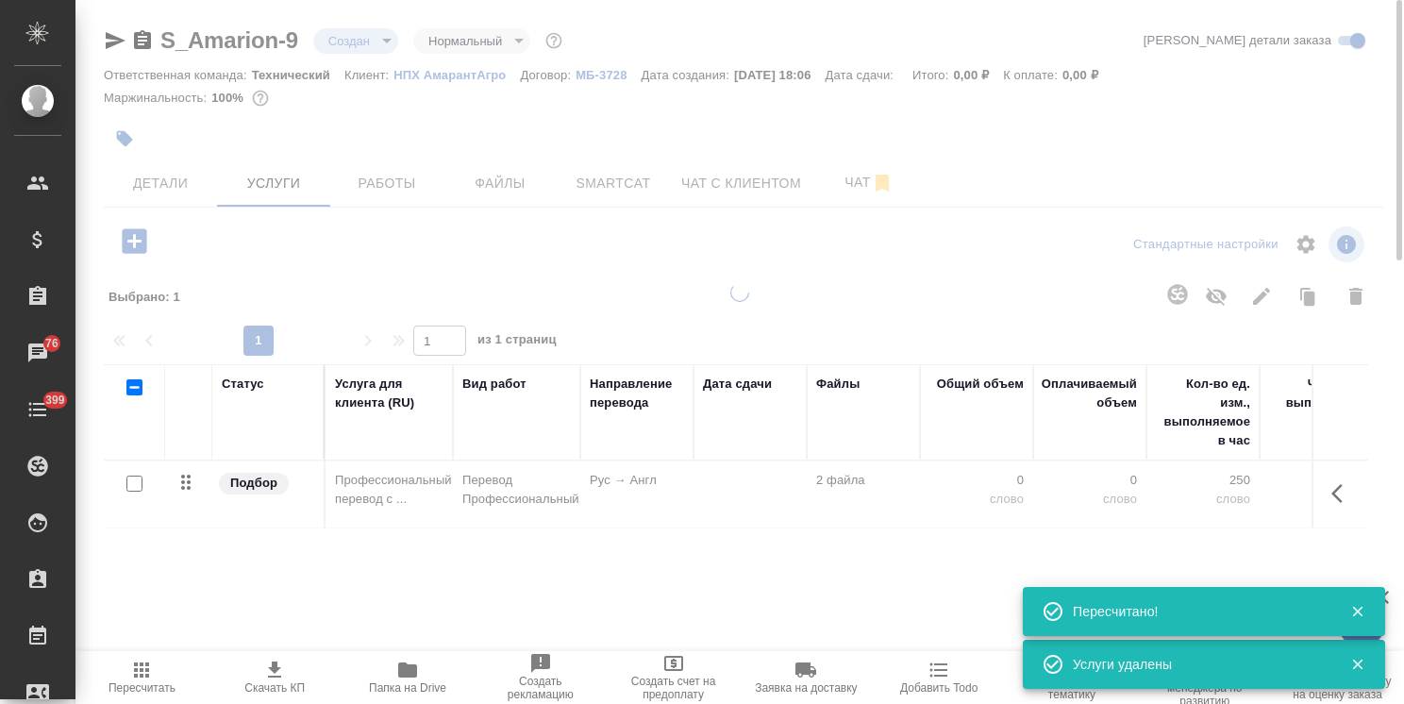
click at [669, 504] on td "Рус → Англ" at bounding box center [636, 495] width 113 height 66
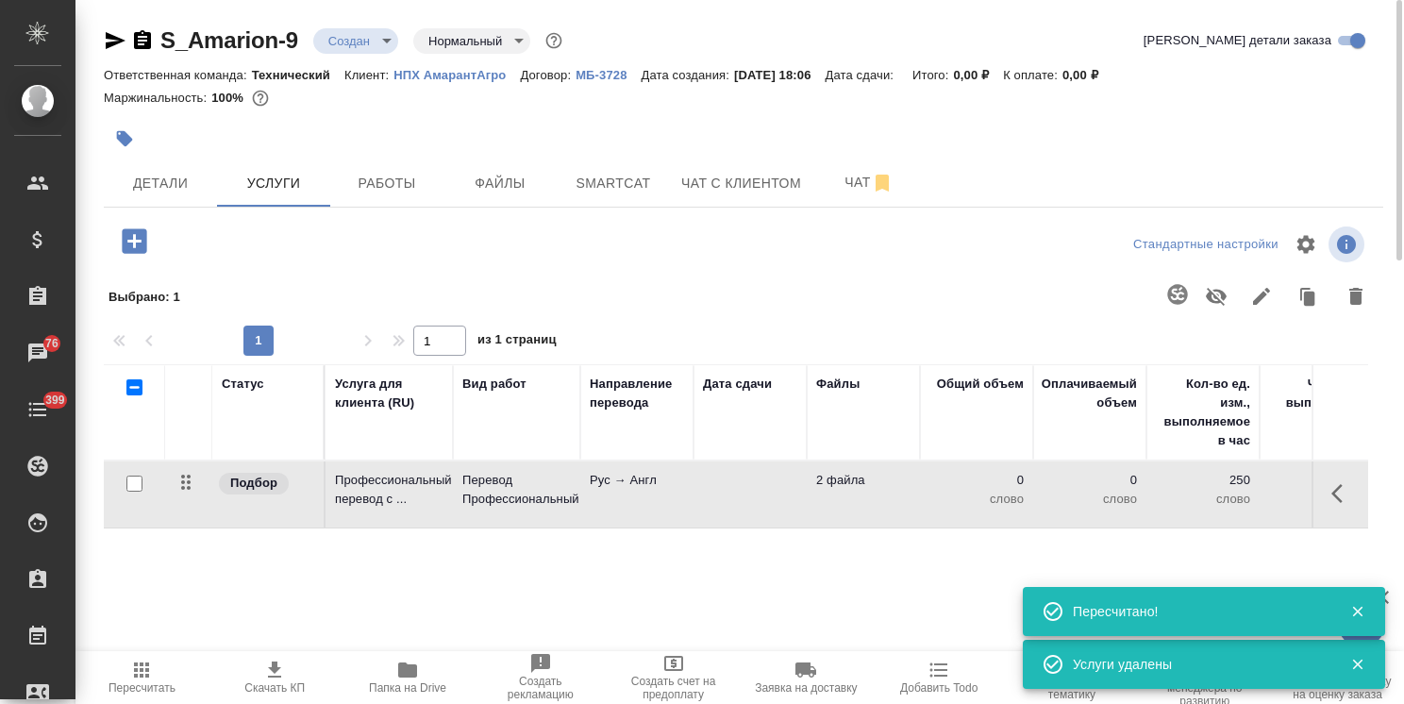
click at [669, 504] on td "Рус → Англ" at bounding box center [636, 495] width 113 height 66
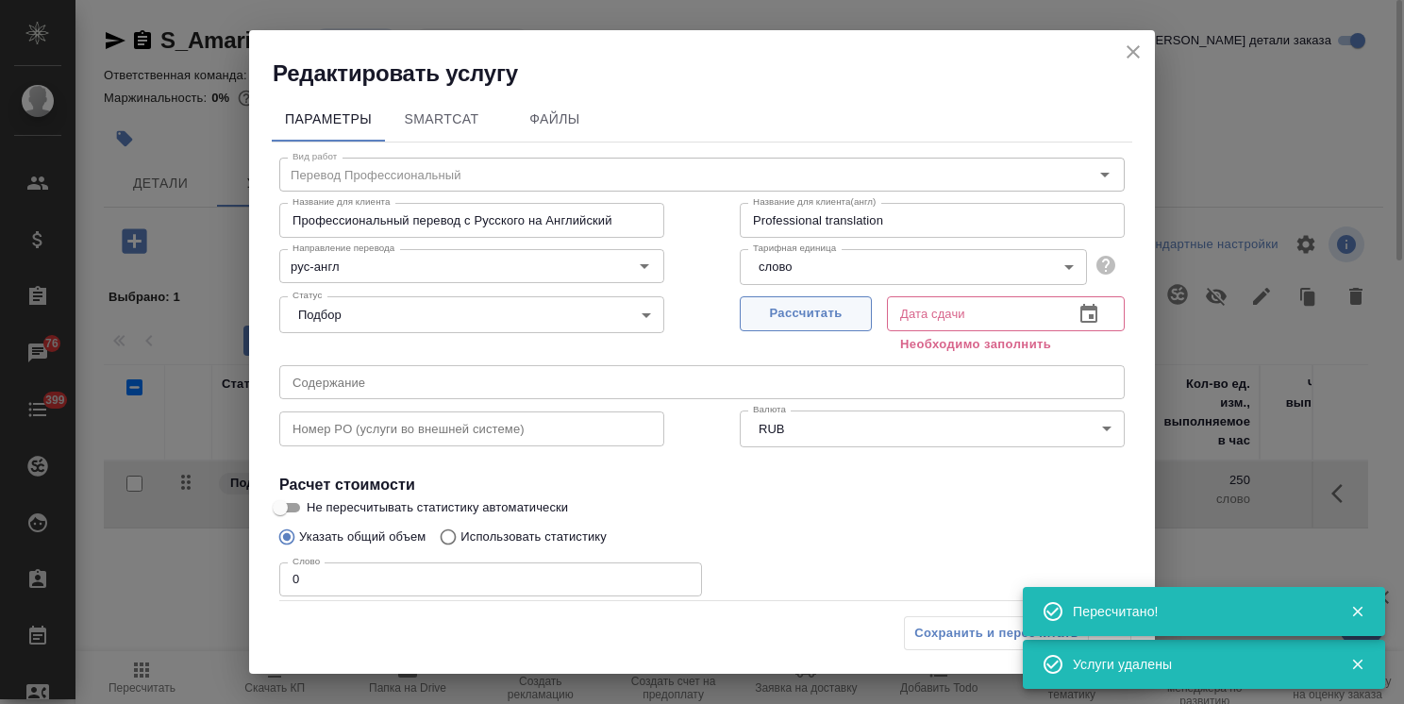
click at [757, 323] on span "Рассчитать" at bounding box center [805, 314] width 111 height 22
type input "06.10.2025 18:07"
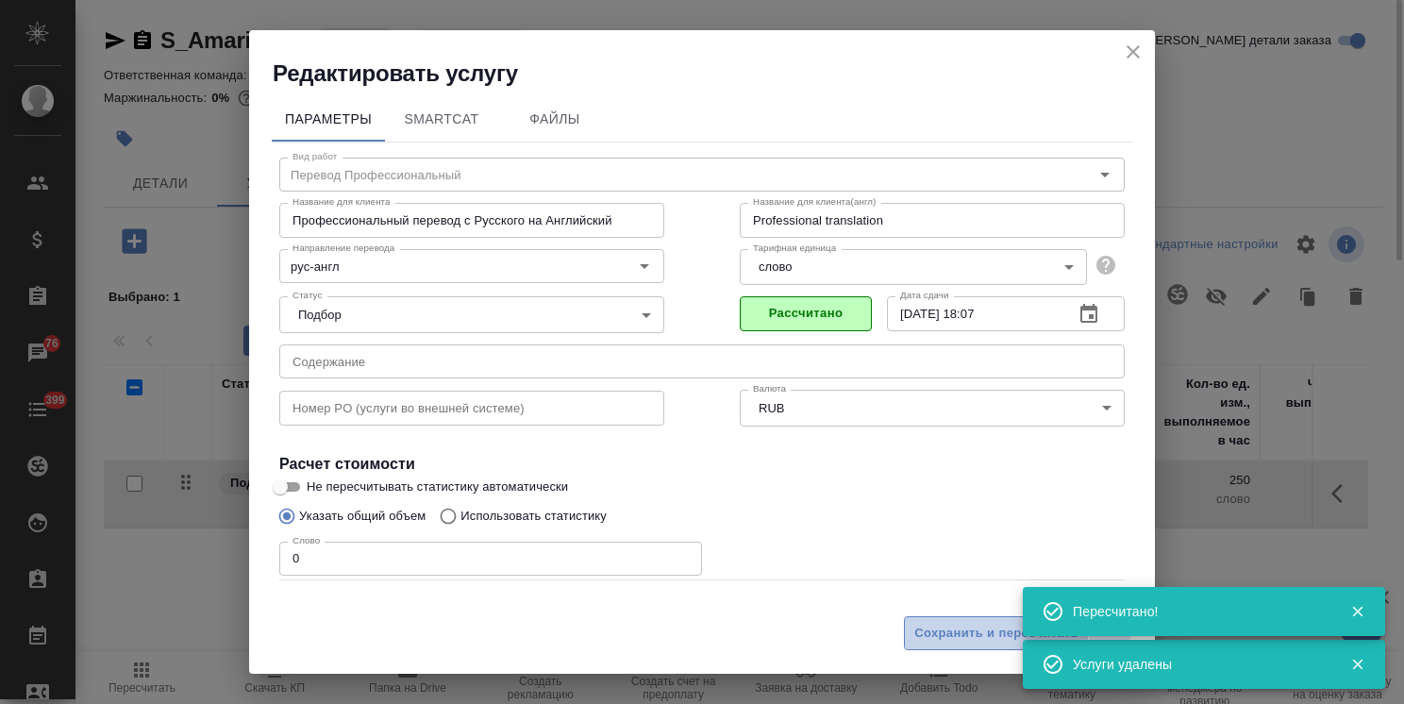
click at [947, 631] on span "Сохранить и пересчитать" at bounding box center [997, 634] width 164 height 22
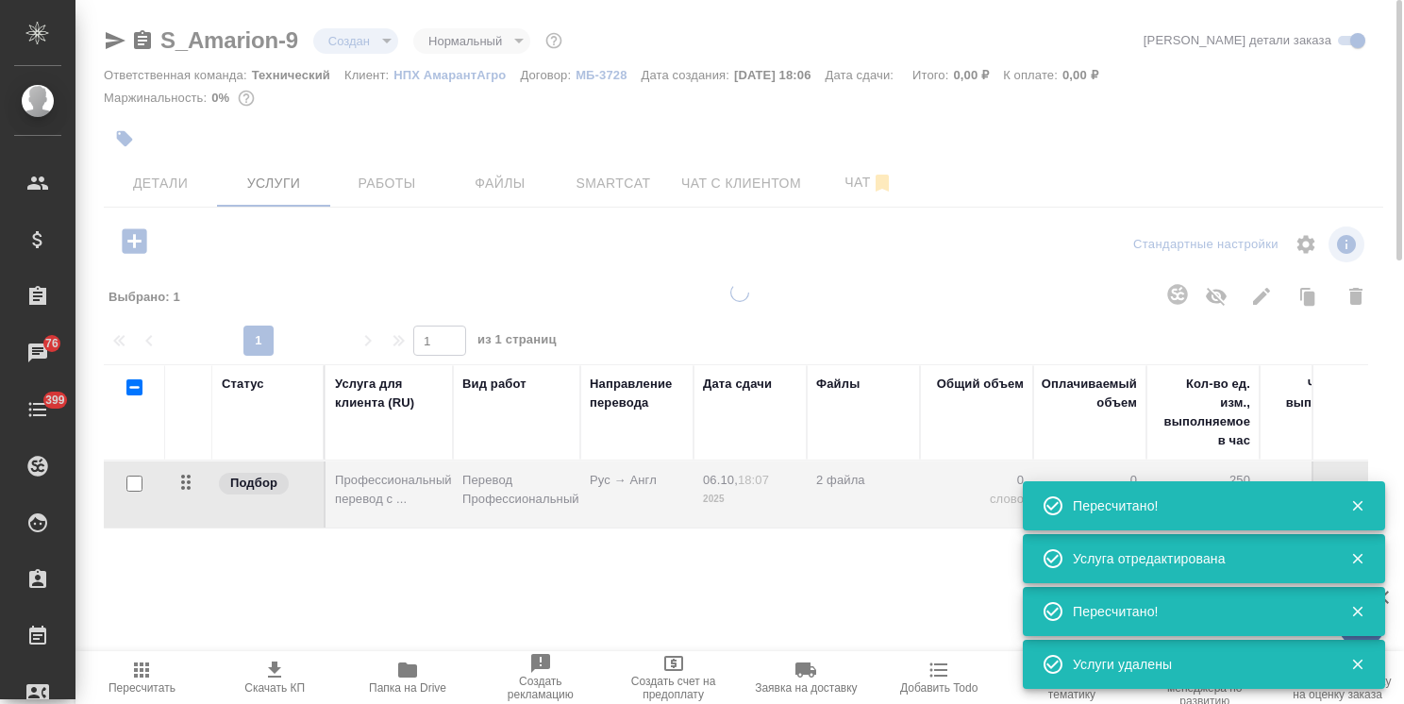
click at [170, 186] on span "Детали" at bounding box center [160, 184] width 91 height 24
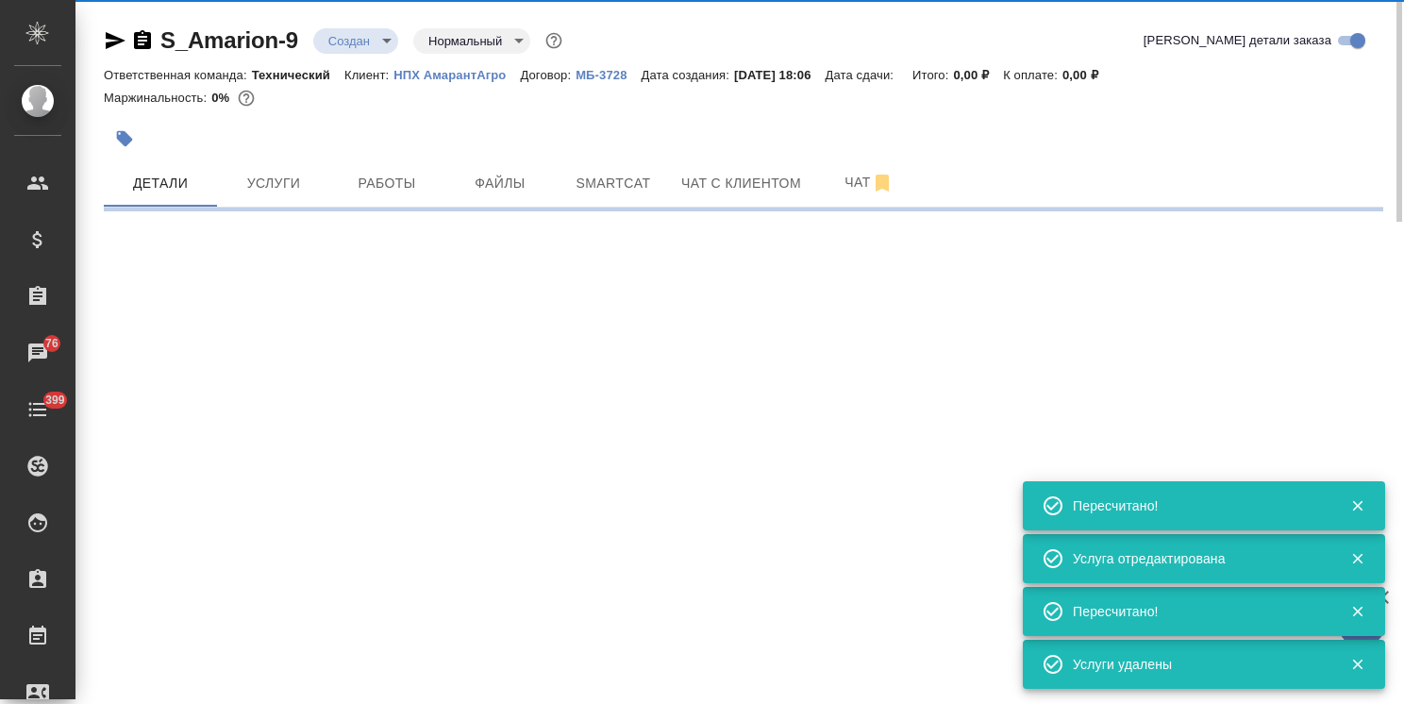
select select "RU"
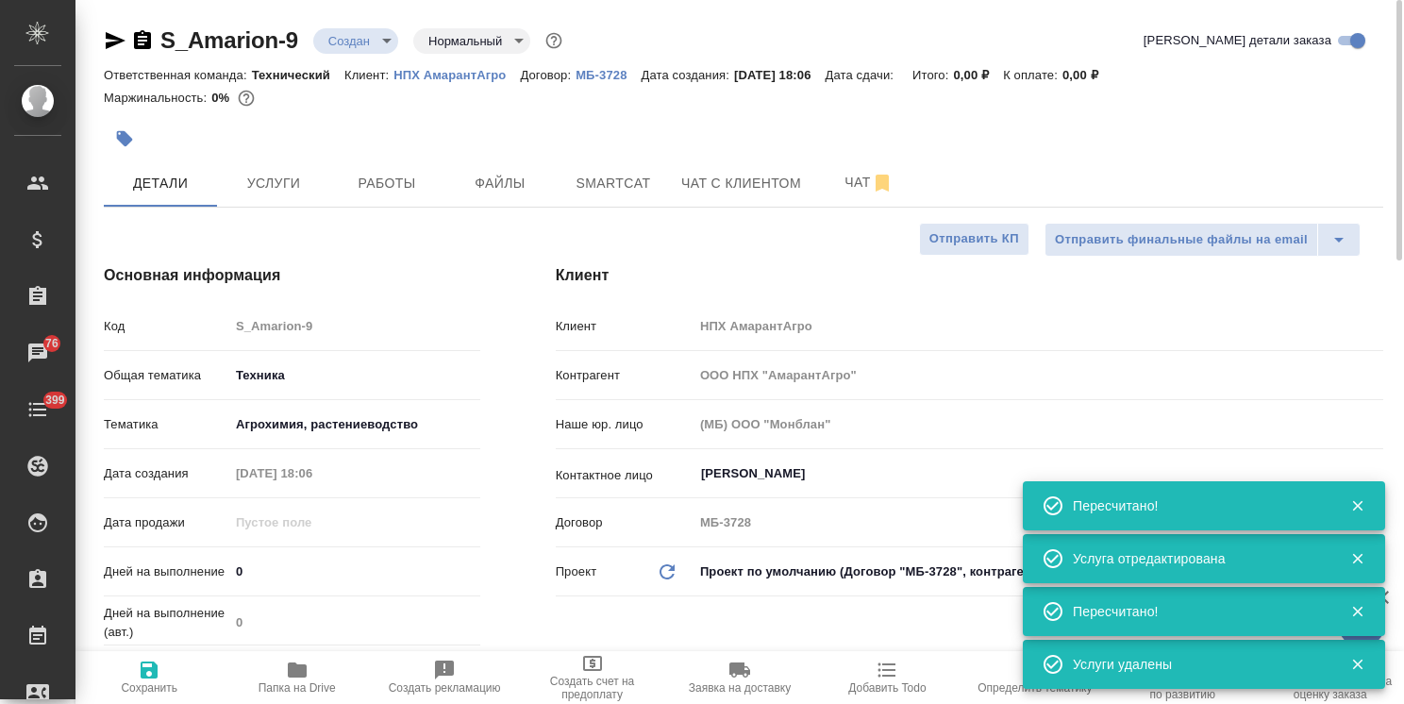
type textarea "x"
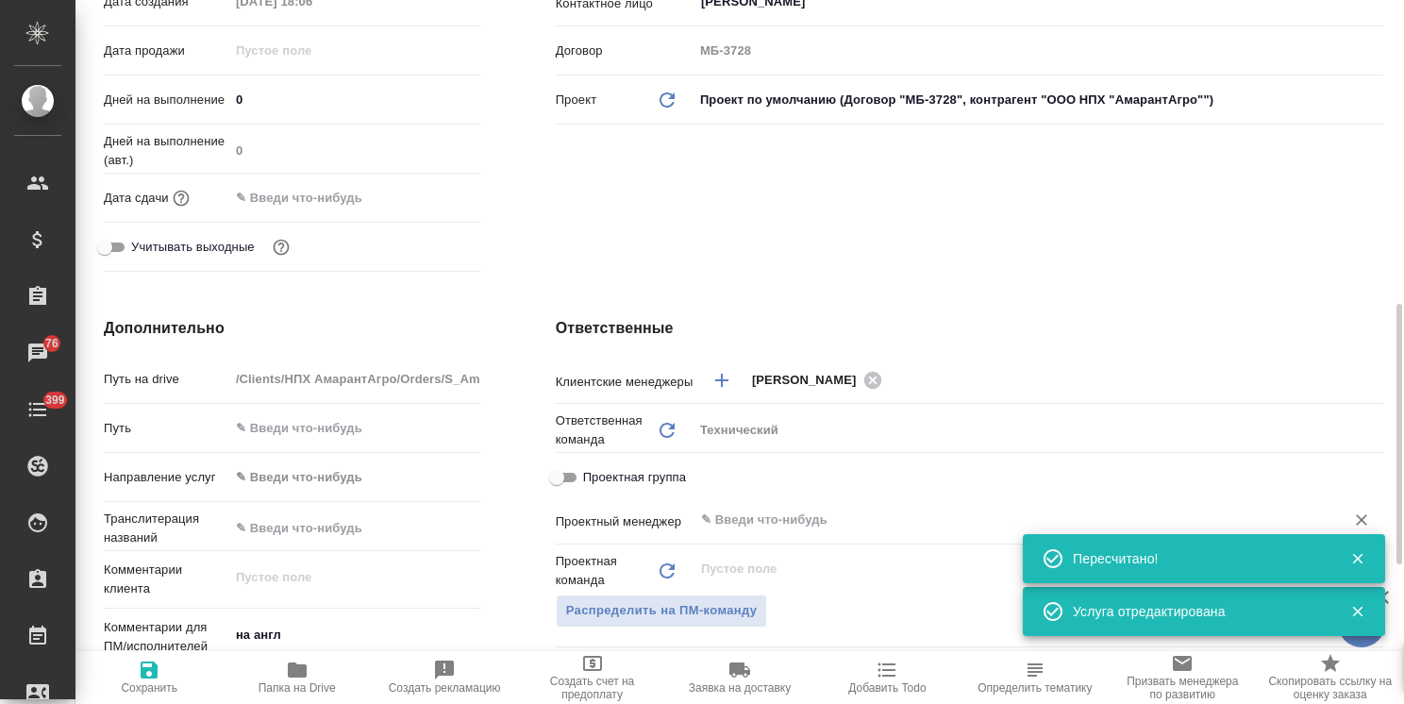
scroll to position [566, 0]
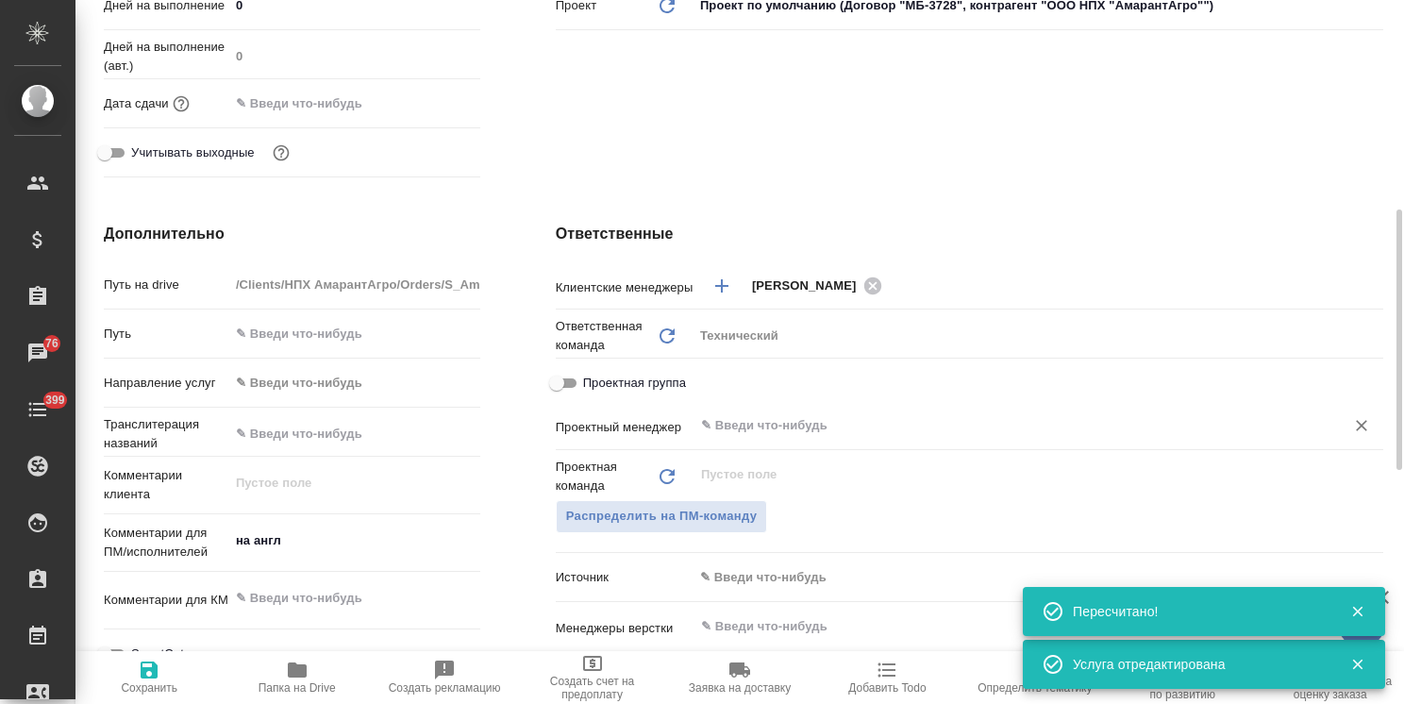
click at [780, 409] on div "​" at bounding box center [1039, 426] width 690 height 34
click at [767, 586] on body "🙏 .cls-1 fill:#fff; AWATERA Usmanova Olga Клиенты Спецификации Заказы 76 Чаты 3…" at bounding box center [702, 352] width 1404 height 704
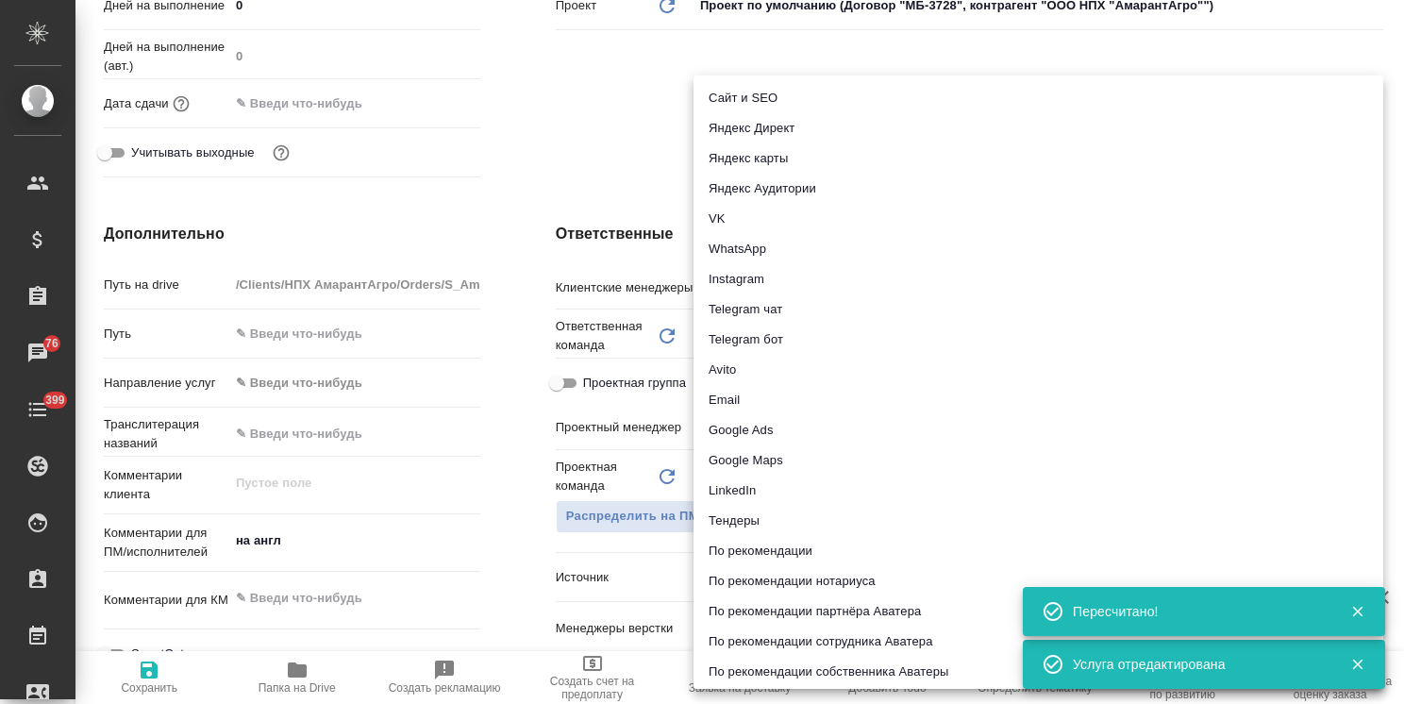
click at [629, 589] on div at bounding box center [702, 352] width 1404 height 704
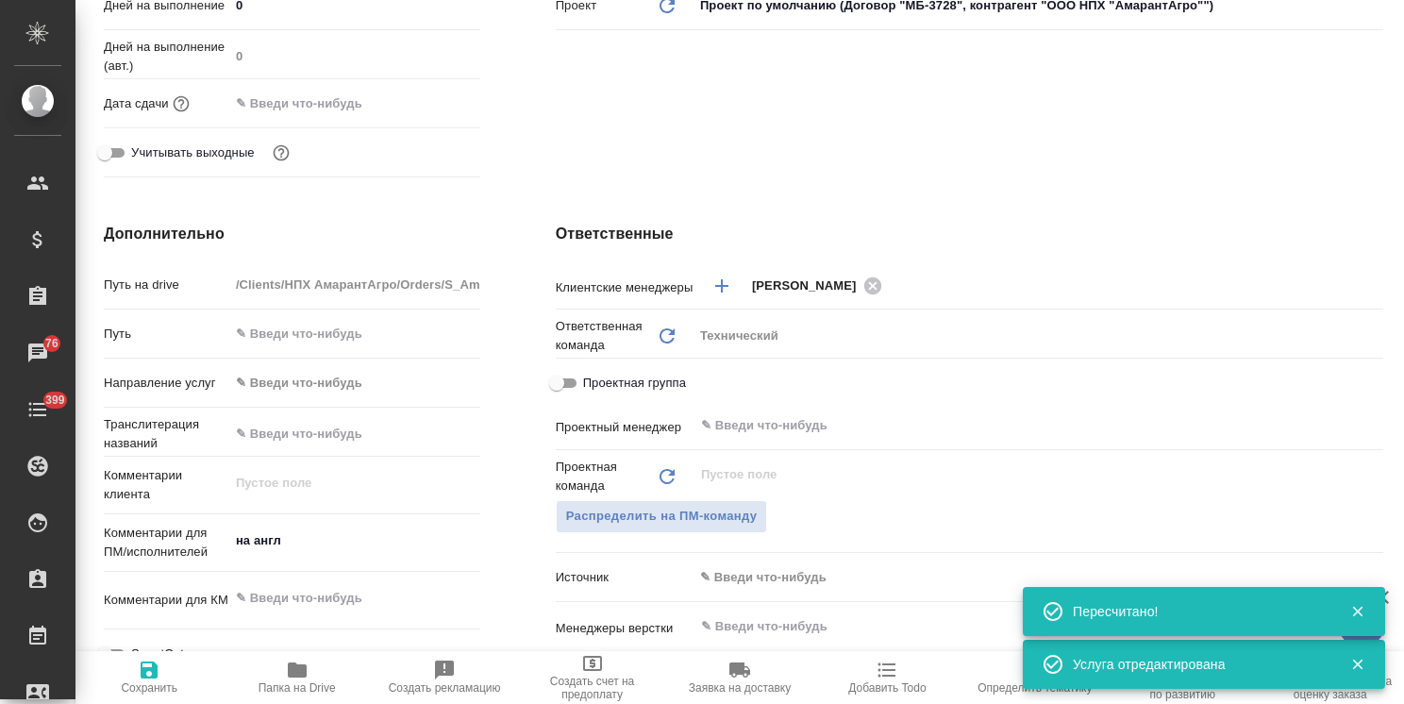
click at [763, 624] on input "text" at bounding box center [1006, 626] width 615 height 23
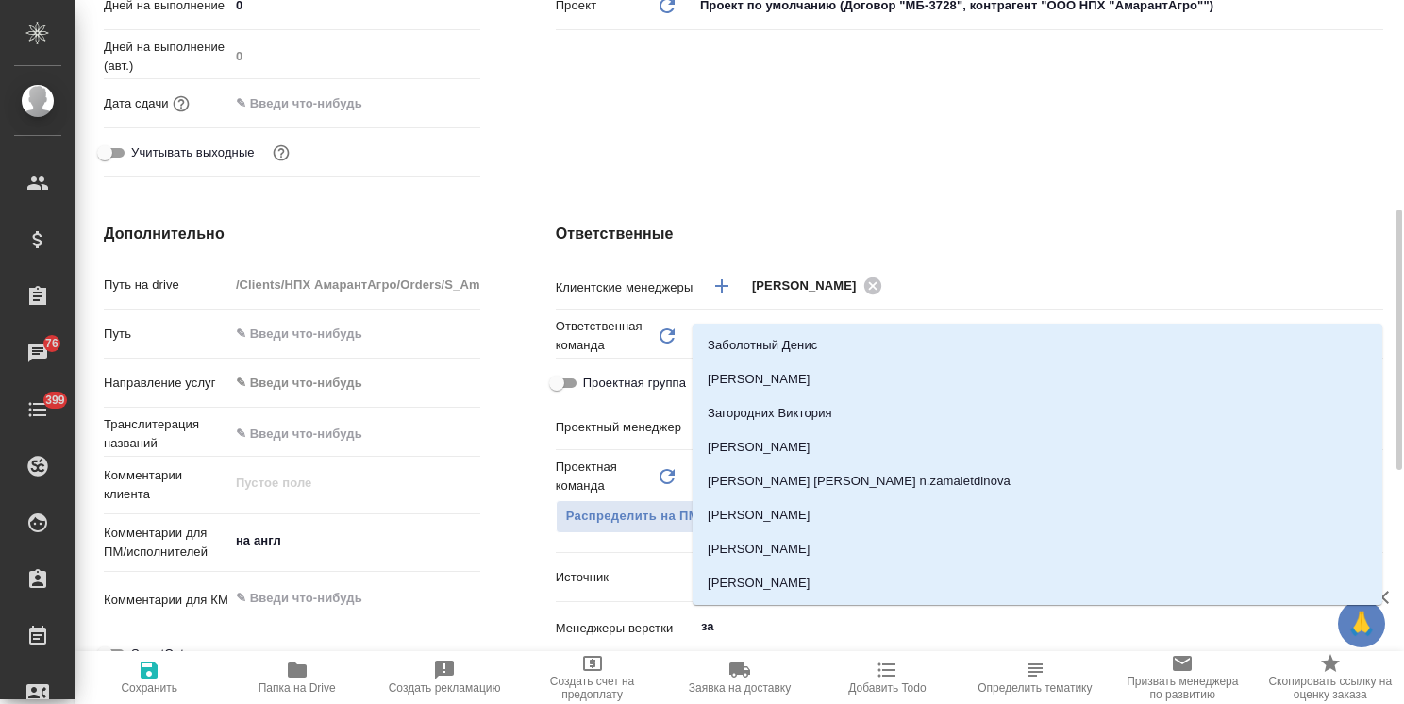
type input "заб"
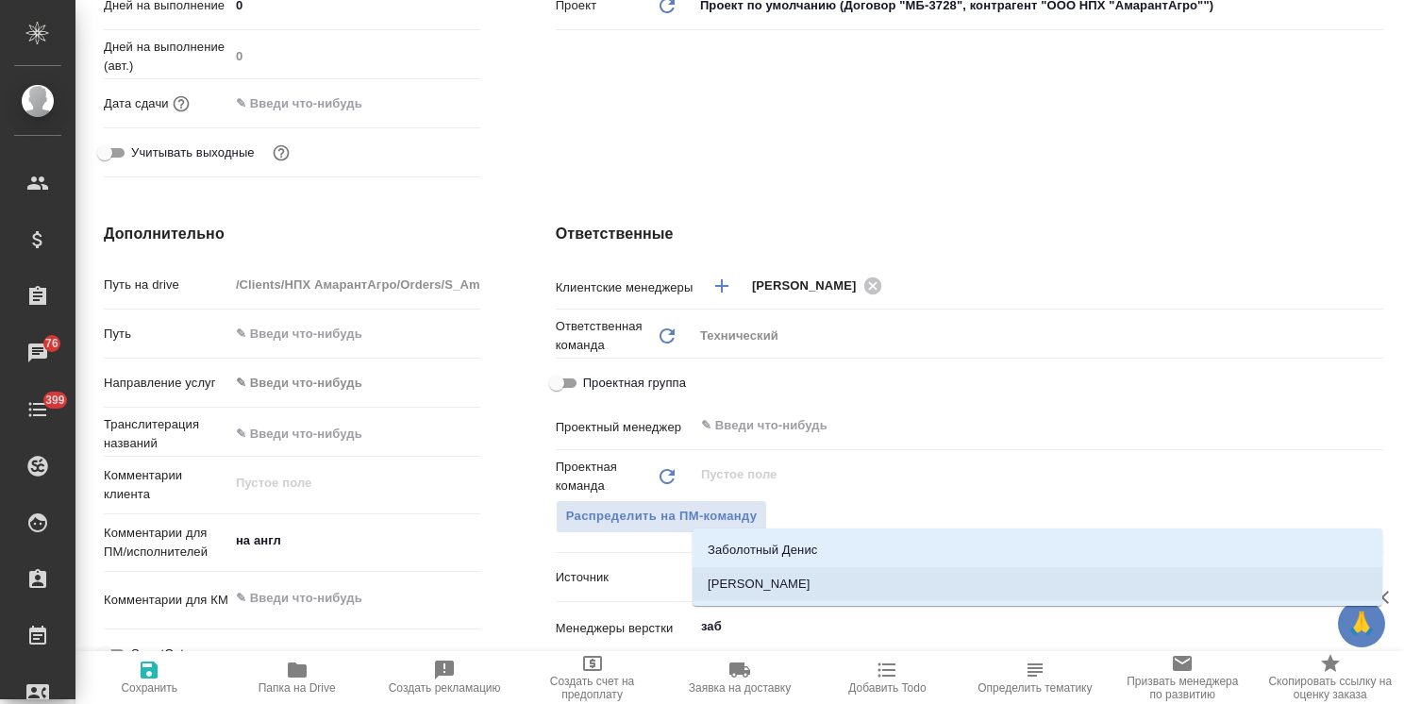
click at [766, 578] on li "[PERSON_NAME]" at bounding box center [1038, 584] width 690 height 34
type textarea "x"
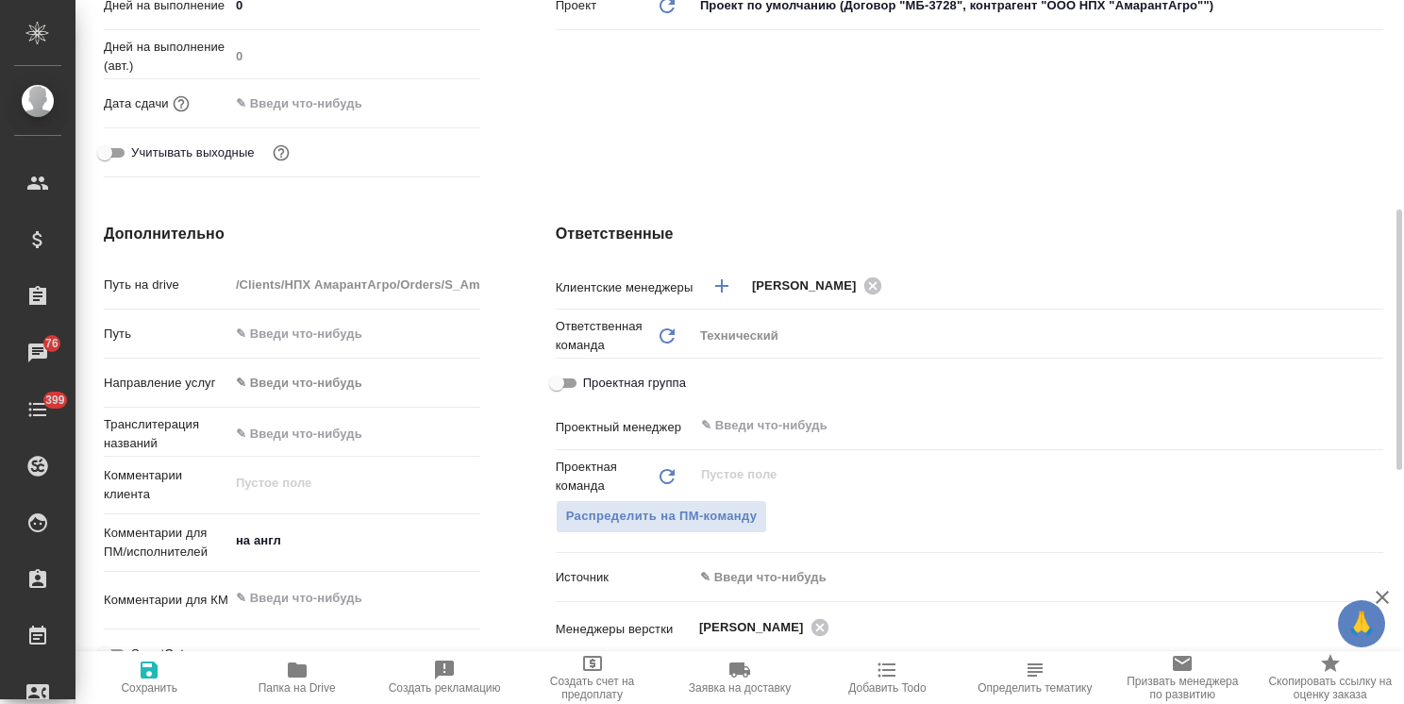
click at [134, 670] on span "Сохранить" at bounding box center [149, 677] width 125 height 36
type textarea "x"
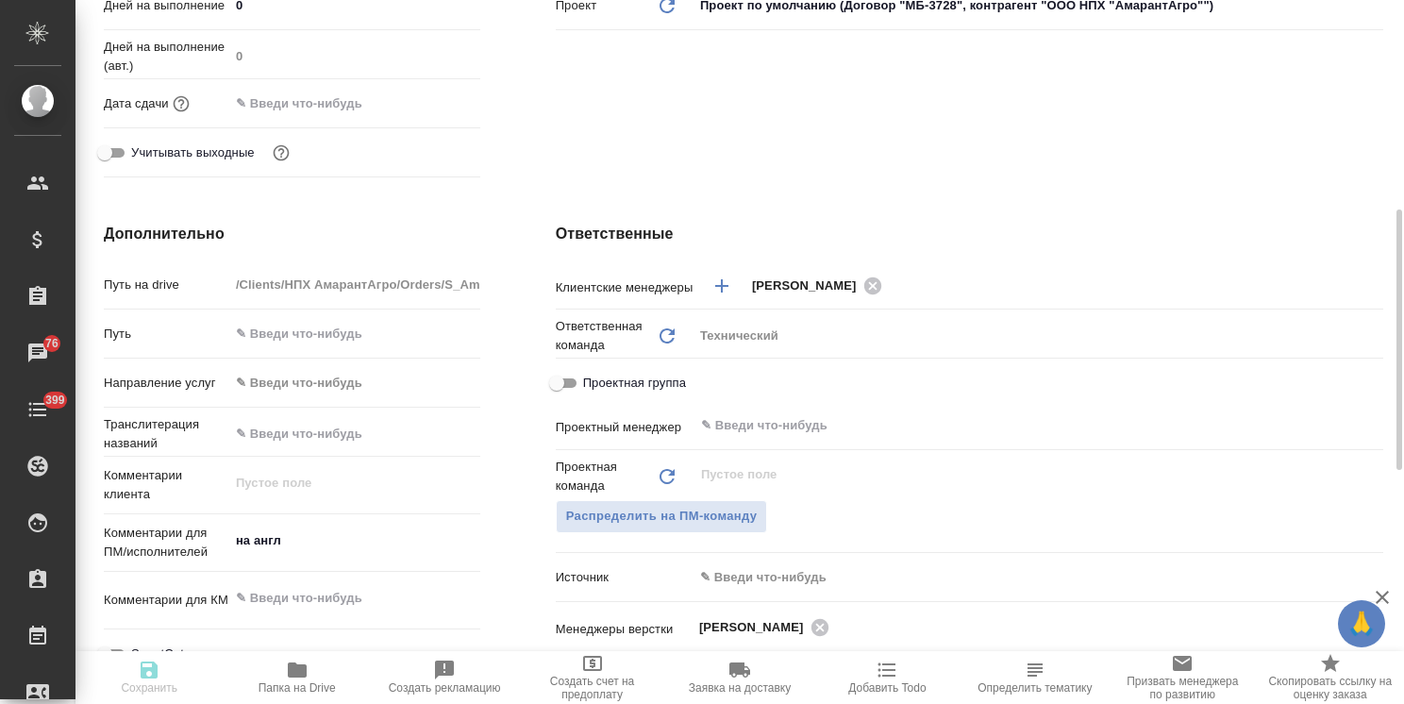
type textarea "x"
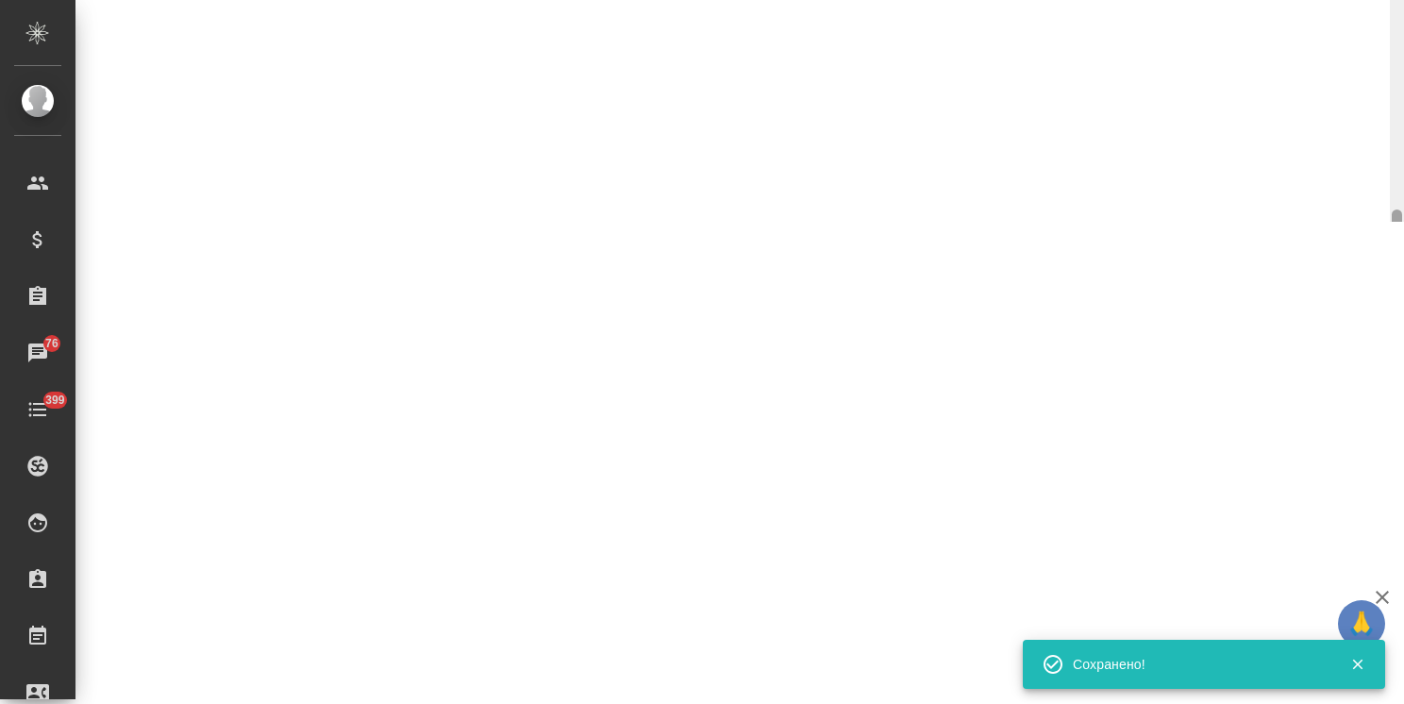
select select "RU"
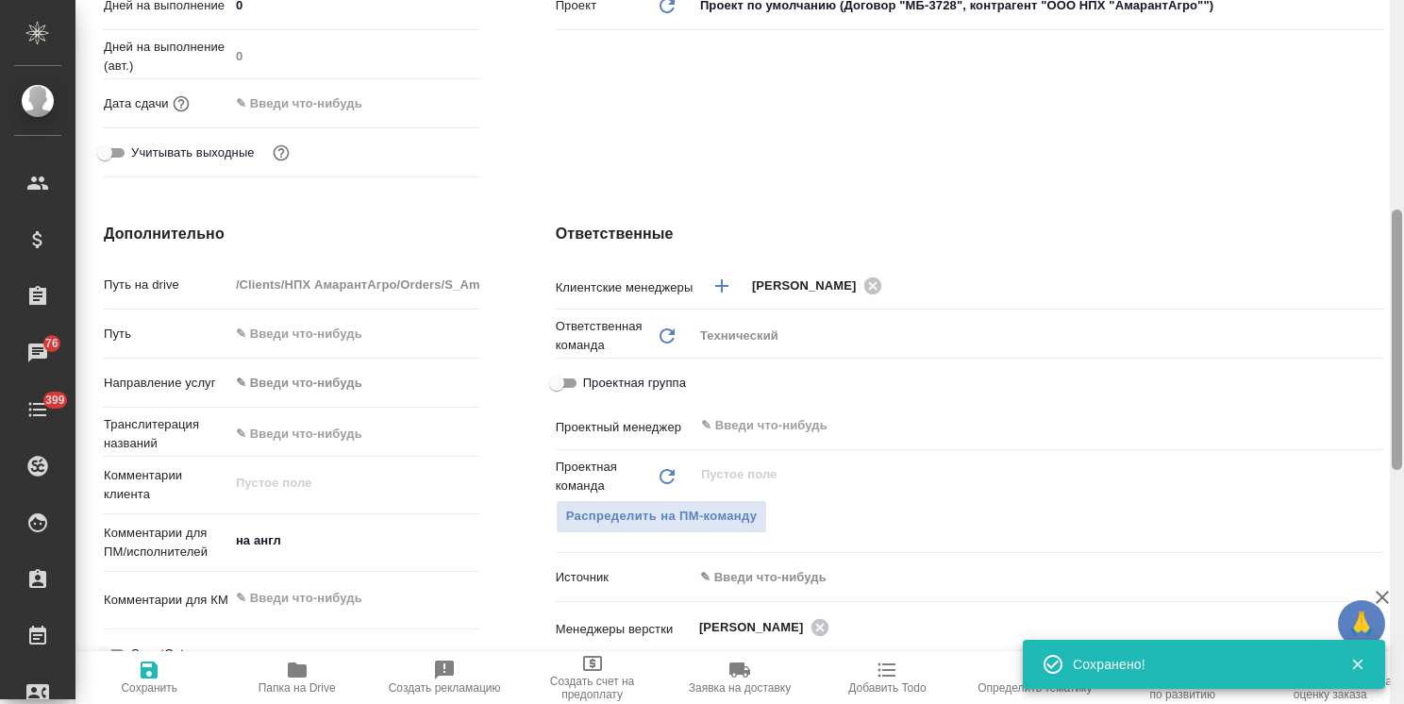
type textarea "x"
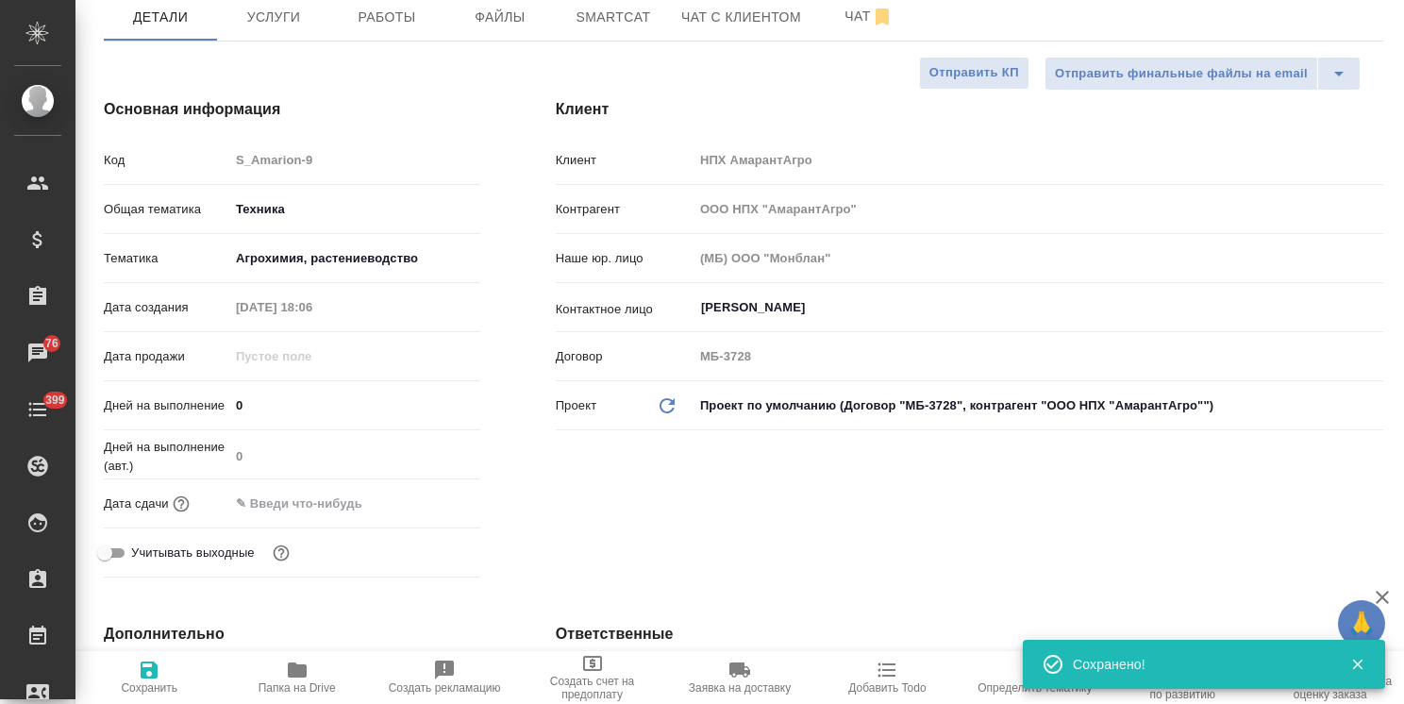
scroll to position [0, 0]
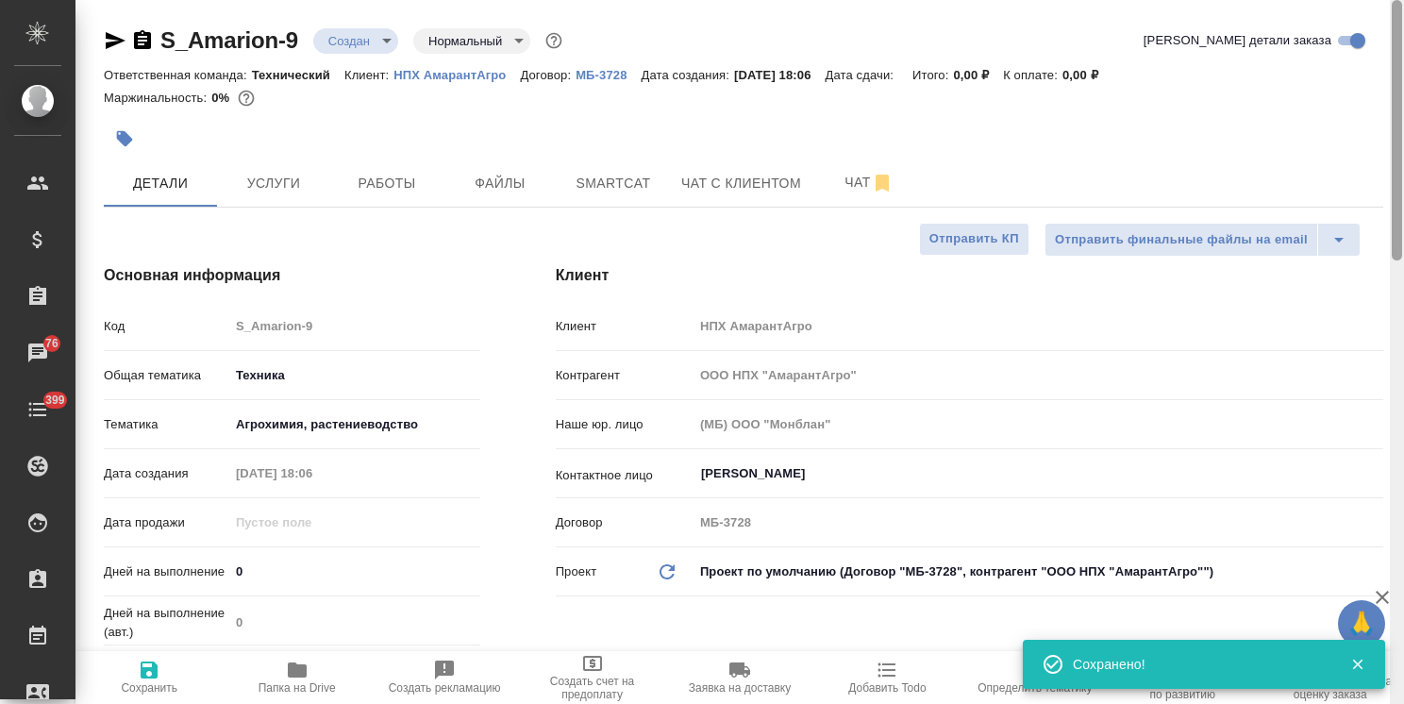
drag, startPoint x: 1398, startPoint y: 442, endPoint x: 1379, endPoint y: 146, distance: 296.0
click at [1379, 150] on div "S_Amarion-9 Создан new Нормальный normal Кратко детали заказа Ответственная ком…" at bounding box center [740, 352] width 1329 height 704
click at [378, 36] on body "🙏 .cls-1 fill:#fff; AWATERA Usmanova Olga Клиенты Спецификации Заказы 76 Чаты 3…" at bounding box center [702, 352] width 1404 height 704
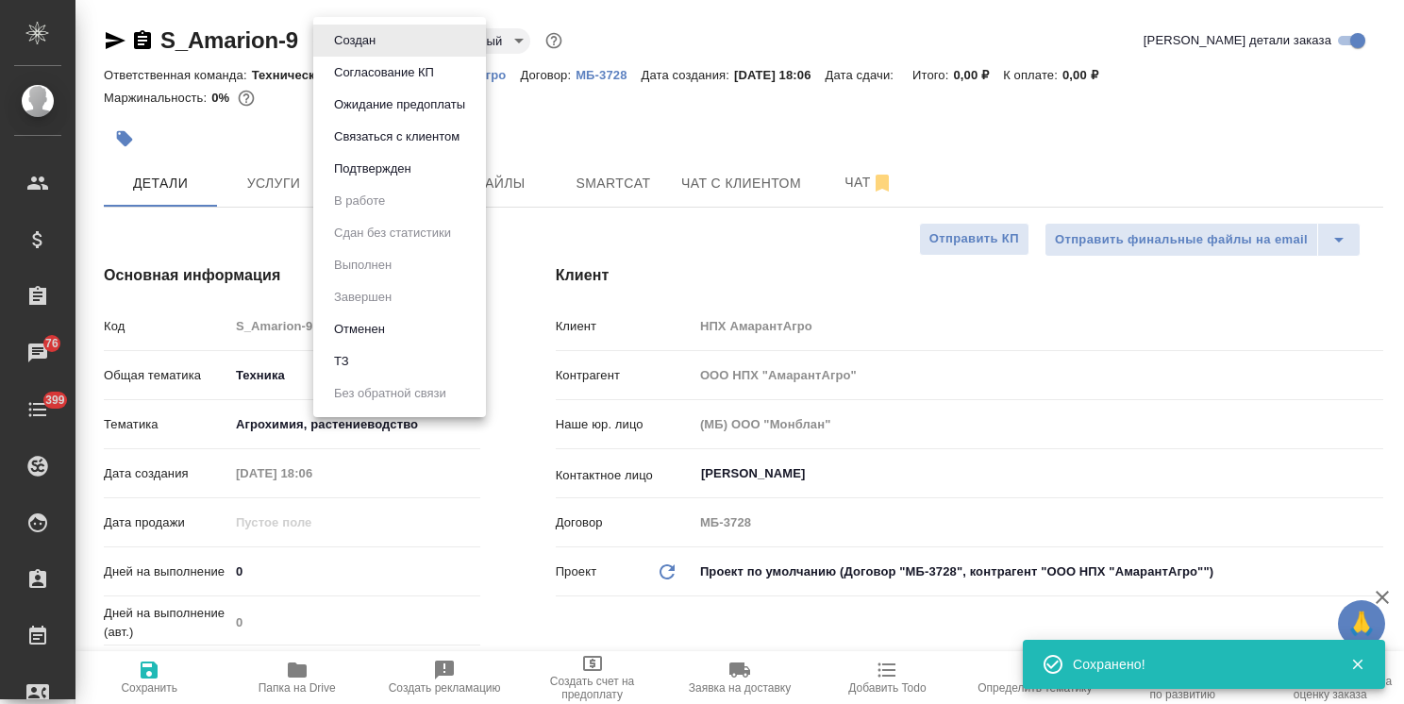
click at [356, 368] on li "ТЗ" at bounding box center [399, 361] width 173 height 32
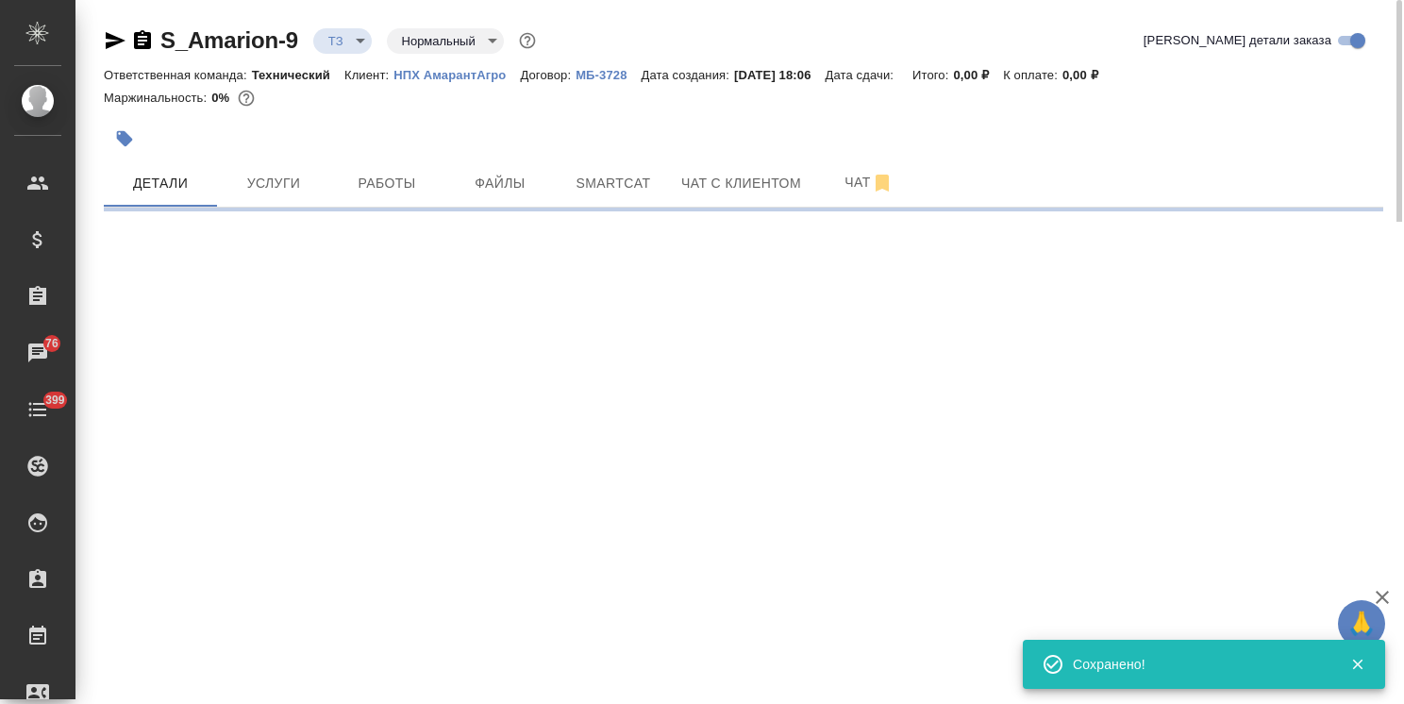
select select "RU"
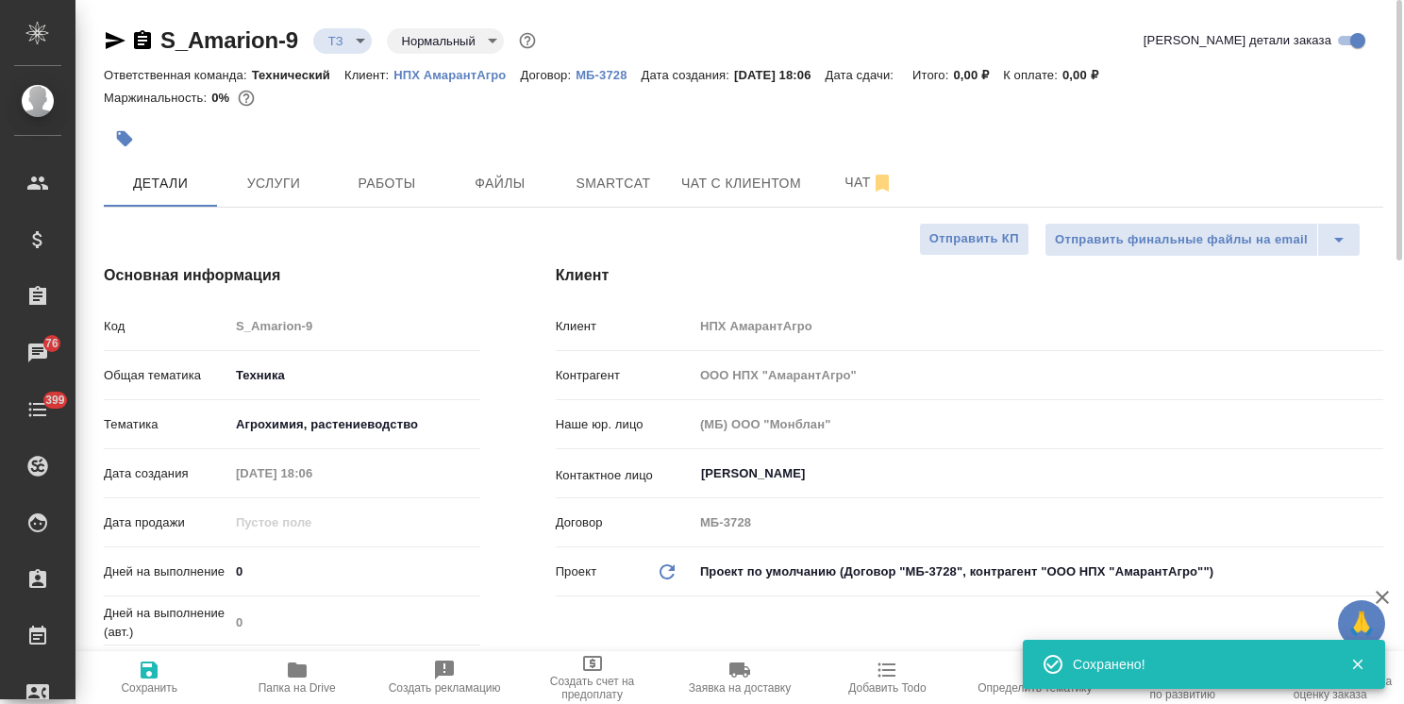
type textarea "x"
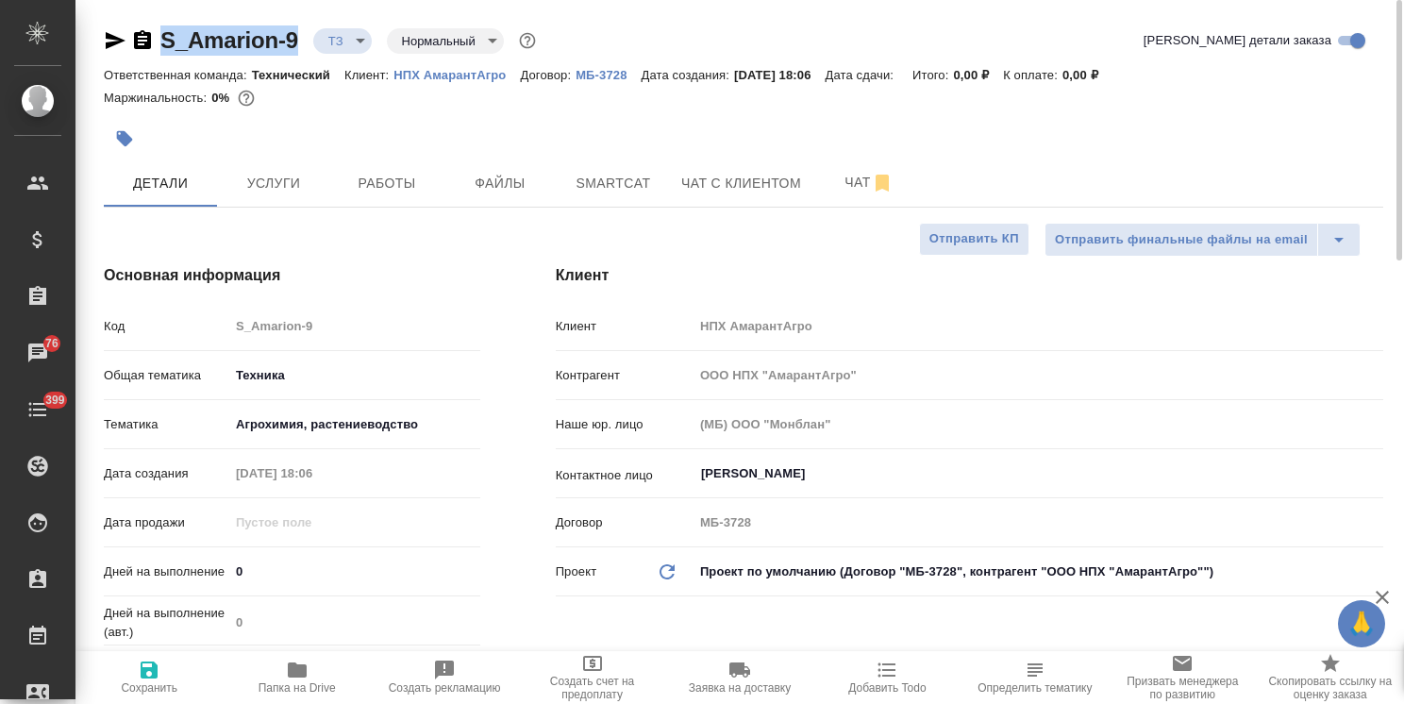
drag, startPoint x: 302, startPoint y: 25, endPoint x: 98, endPoint y: 19, distance: 203.9
copy link "S_Amarion-9"
type textarea "x"
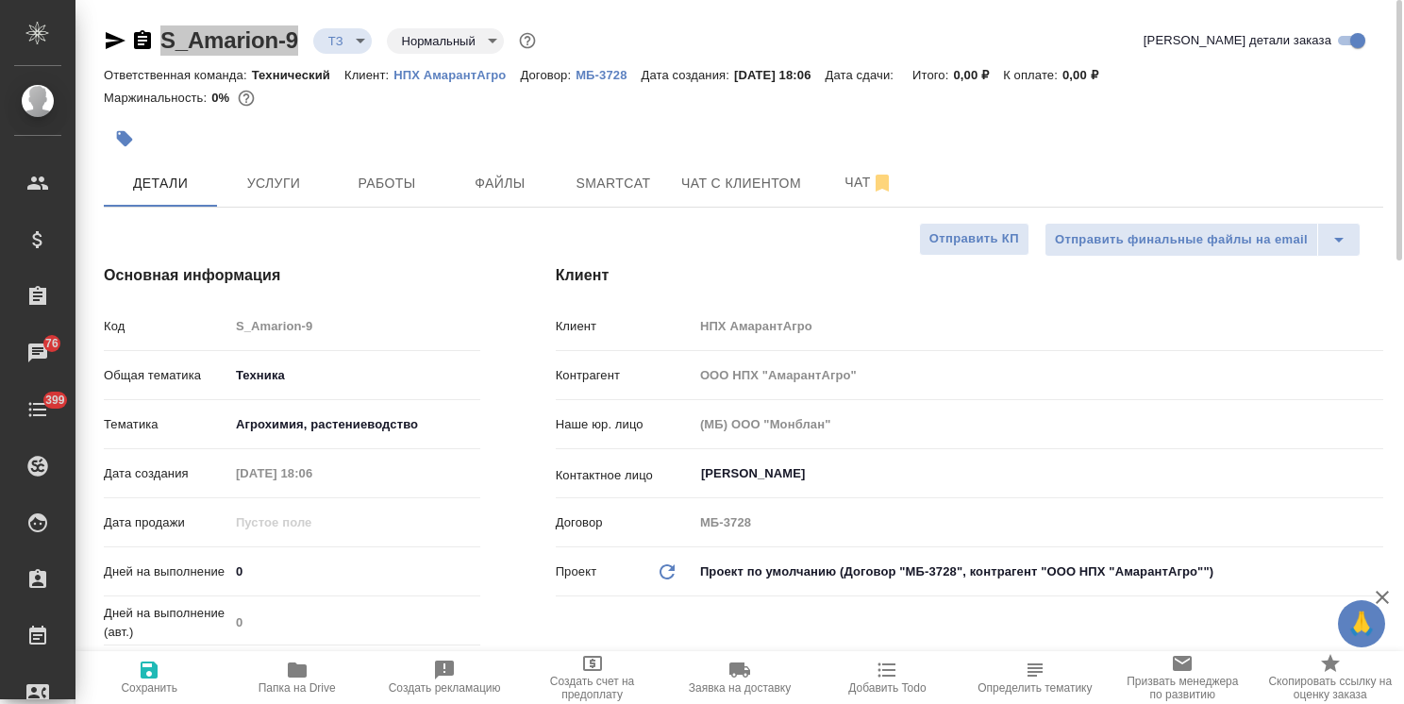
type textarea "x"
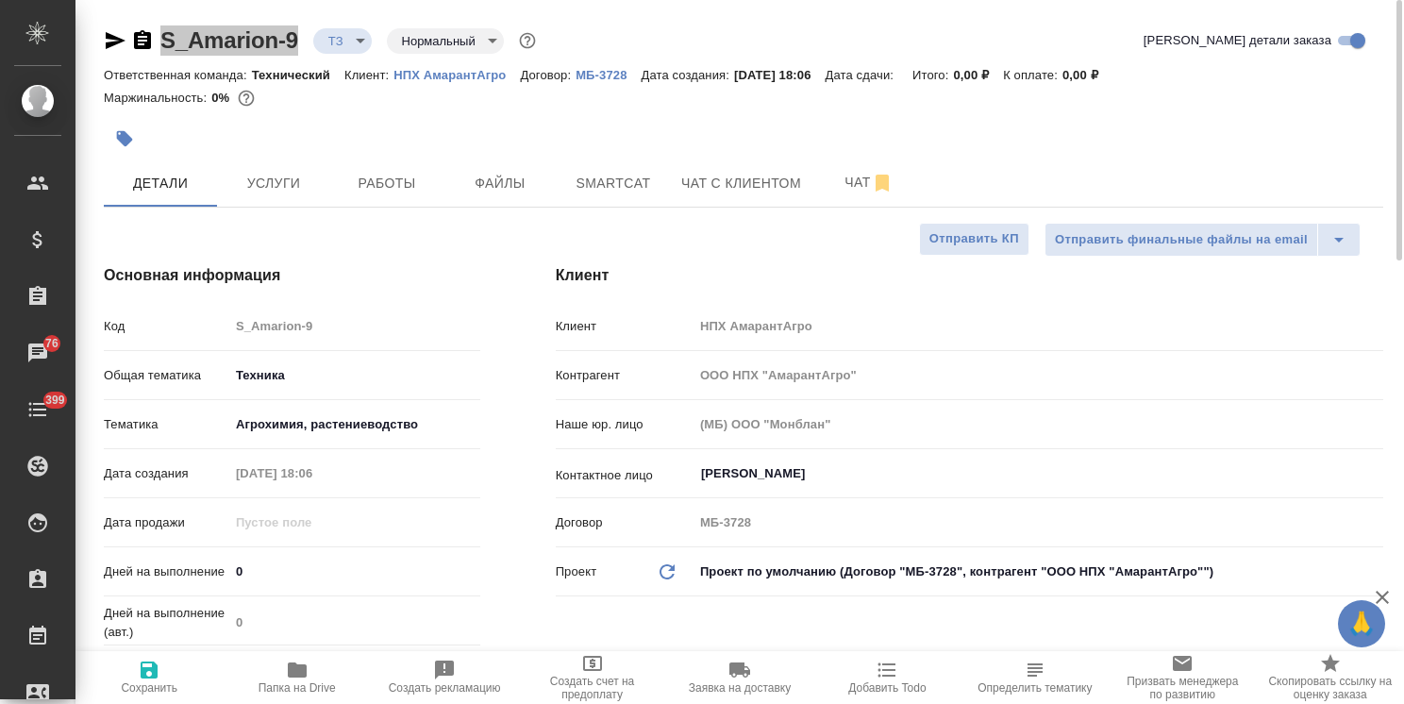
type textarea "x"
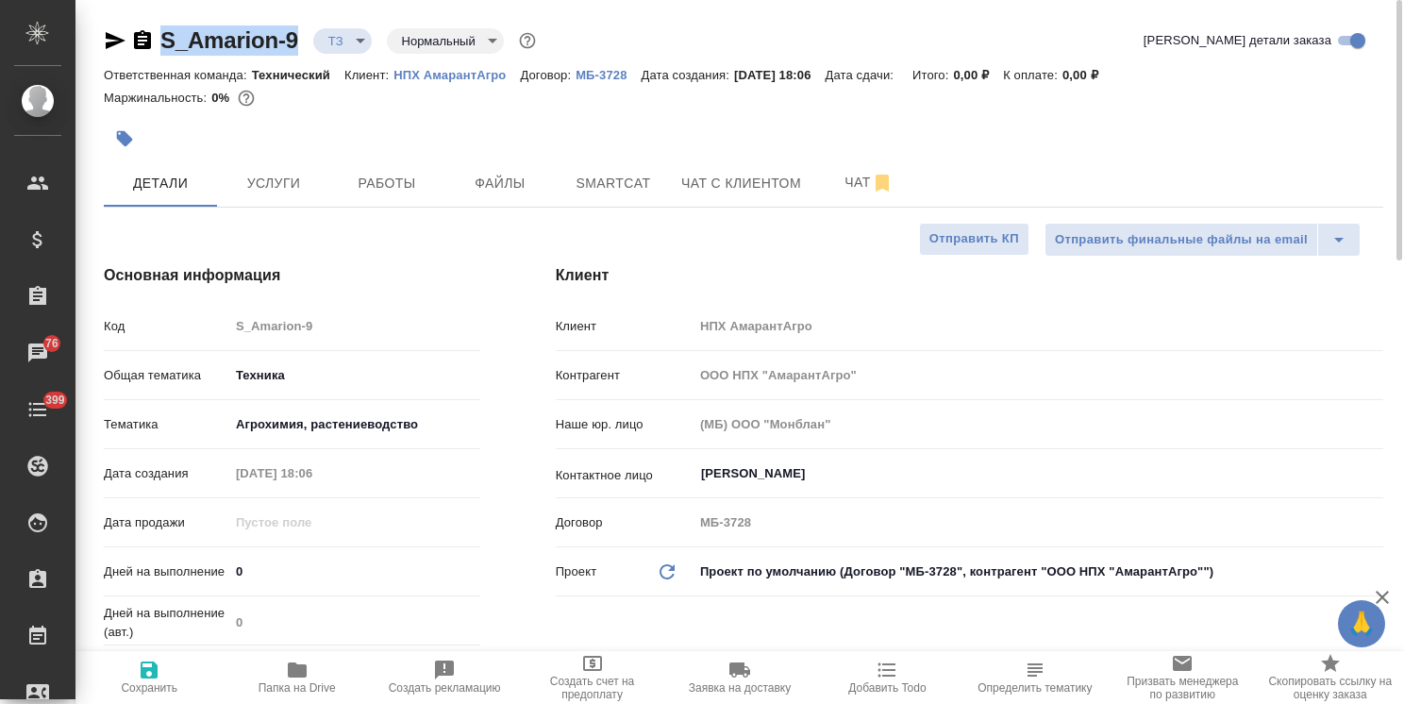
drag, startPoint x: 146, startPoint y: 37, endPoint x: 191, endPoint y: 92, distance: 70.5
click at [147, 37] on icon "button" at bounding box center [142, 40] width 23 height 23
copy link "S_Amarion-9"
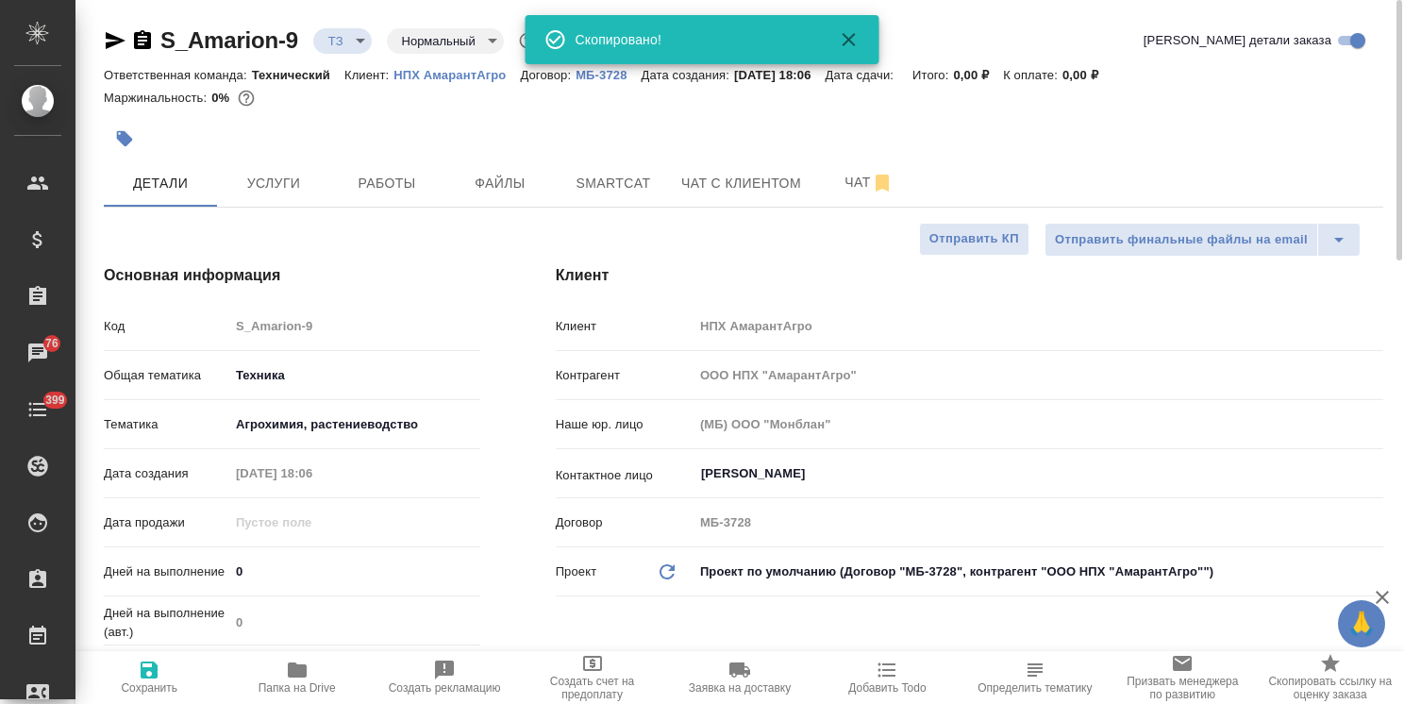
type textarea "x"
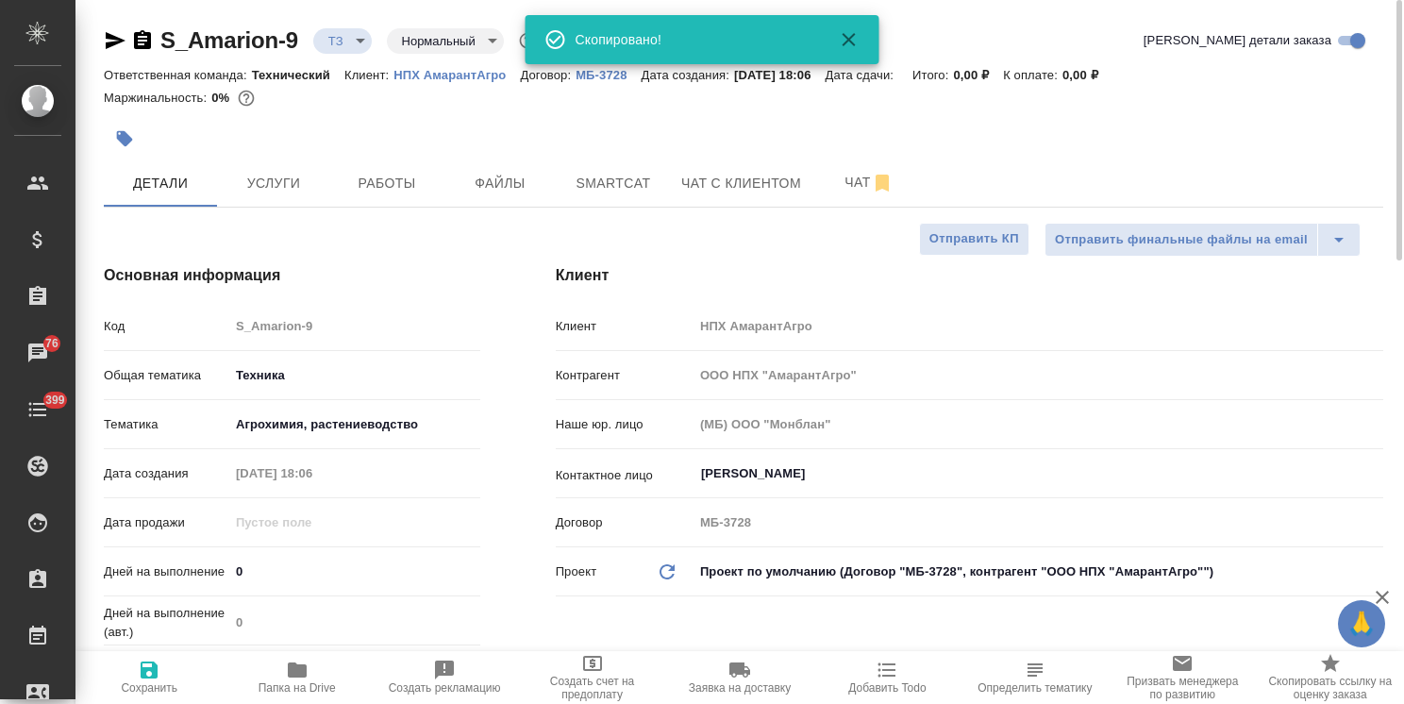
type textarea "x"
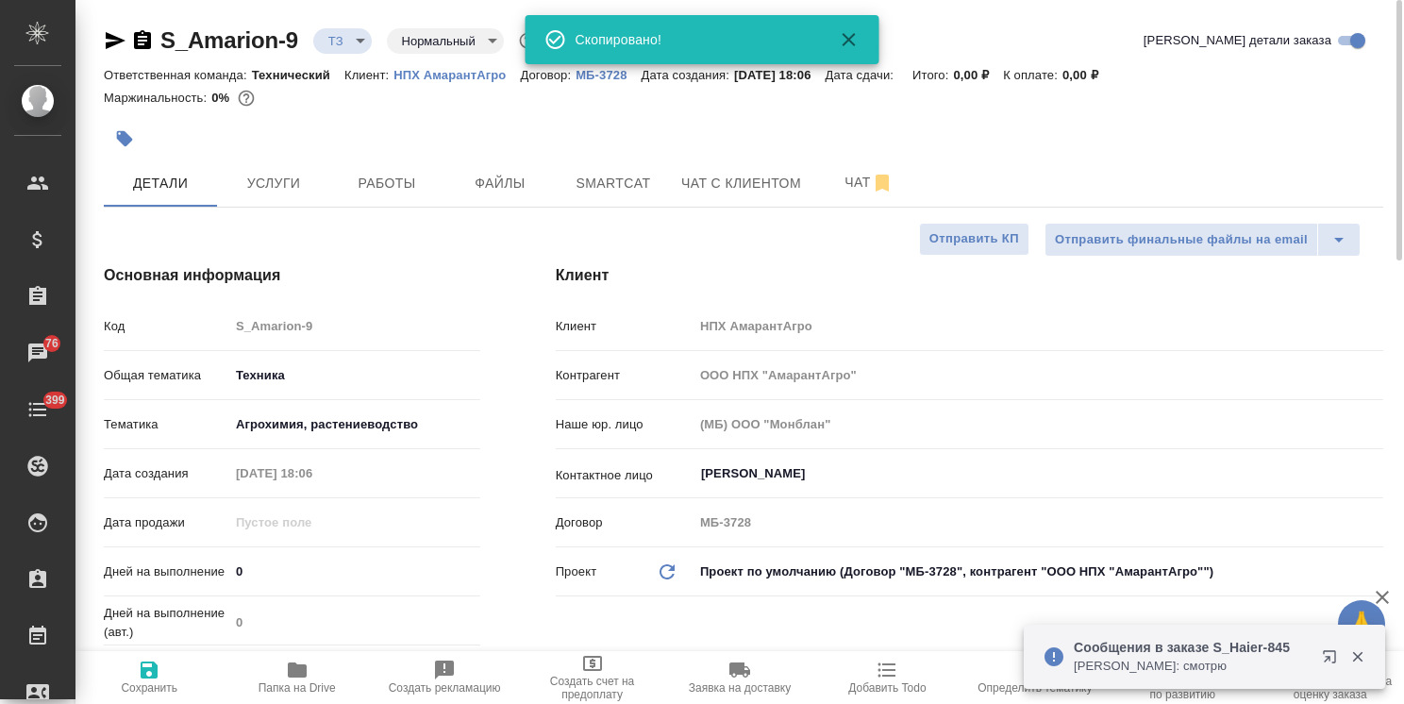
type textarea "x"
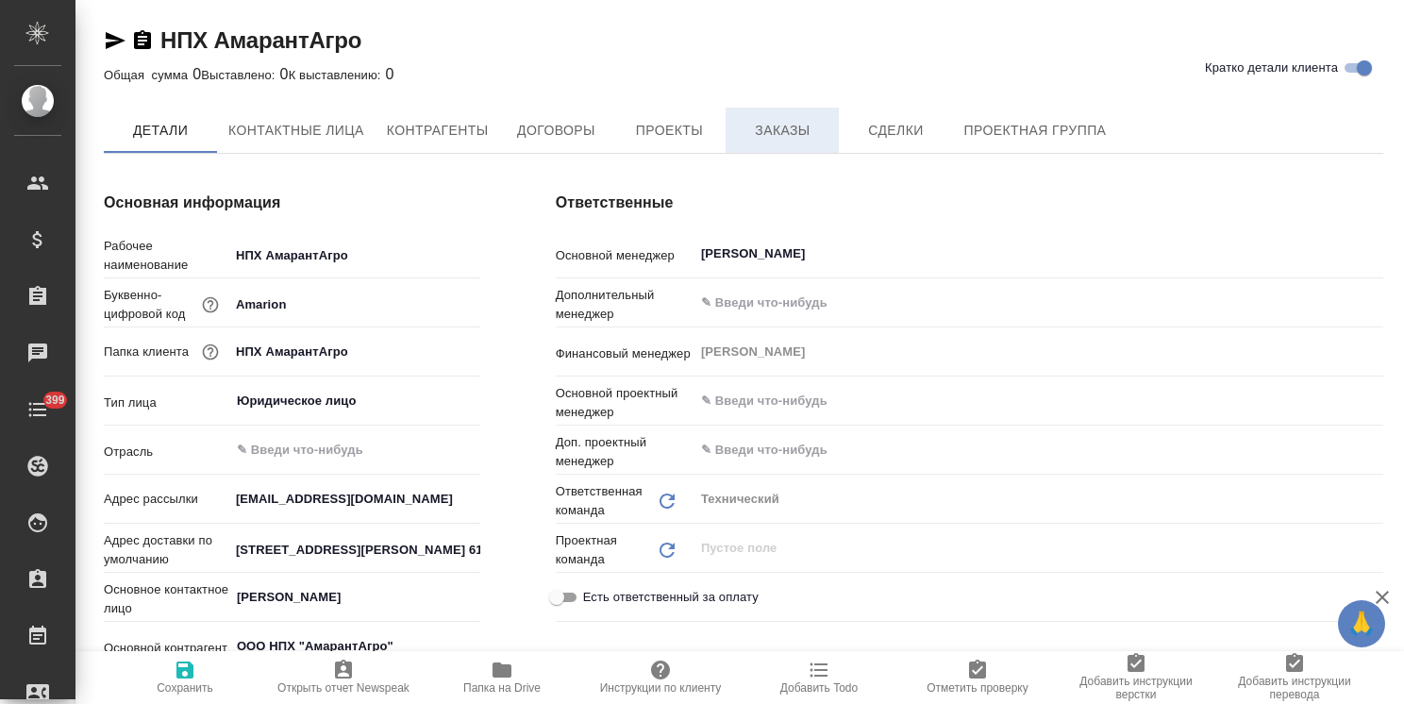
click at [787, 141] on span "Заказы" at bounding box center [782, 131] width 91 height 24
click at [784, 141] on span "Заказы" at bounding box center [782, 132] width 91 height 24
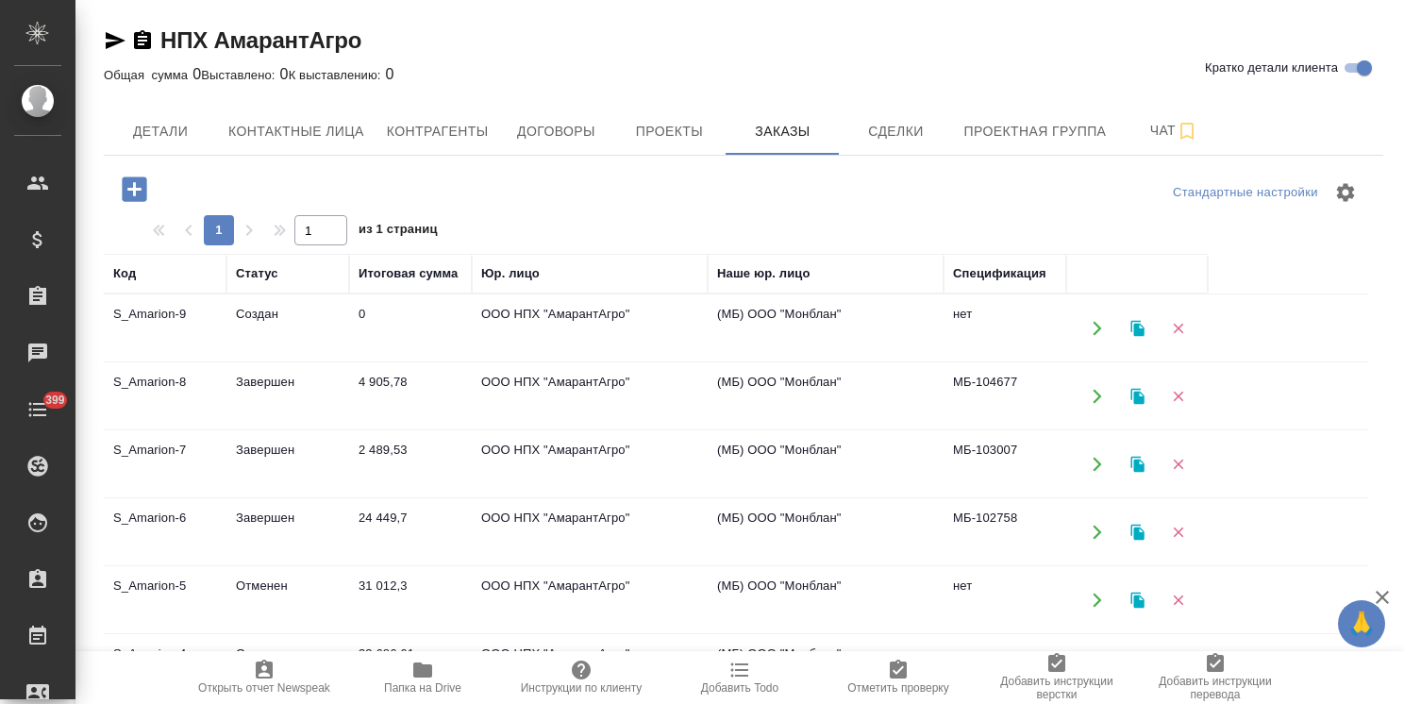
click at [270, 394] on td "Завершен" at bounding box center [288, 396] width 123 height 66
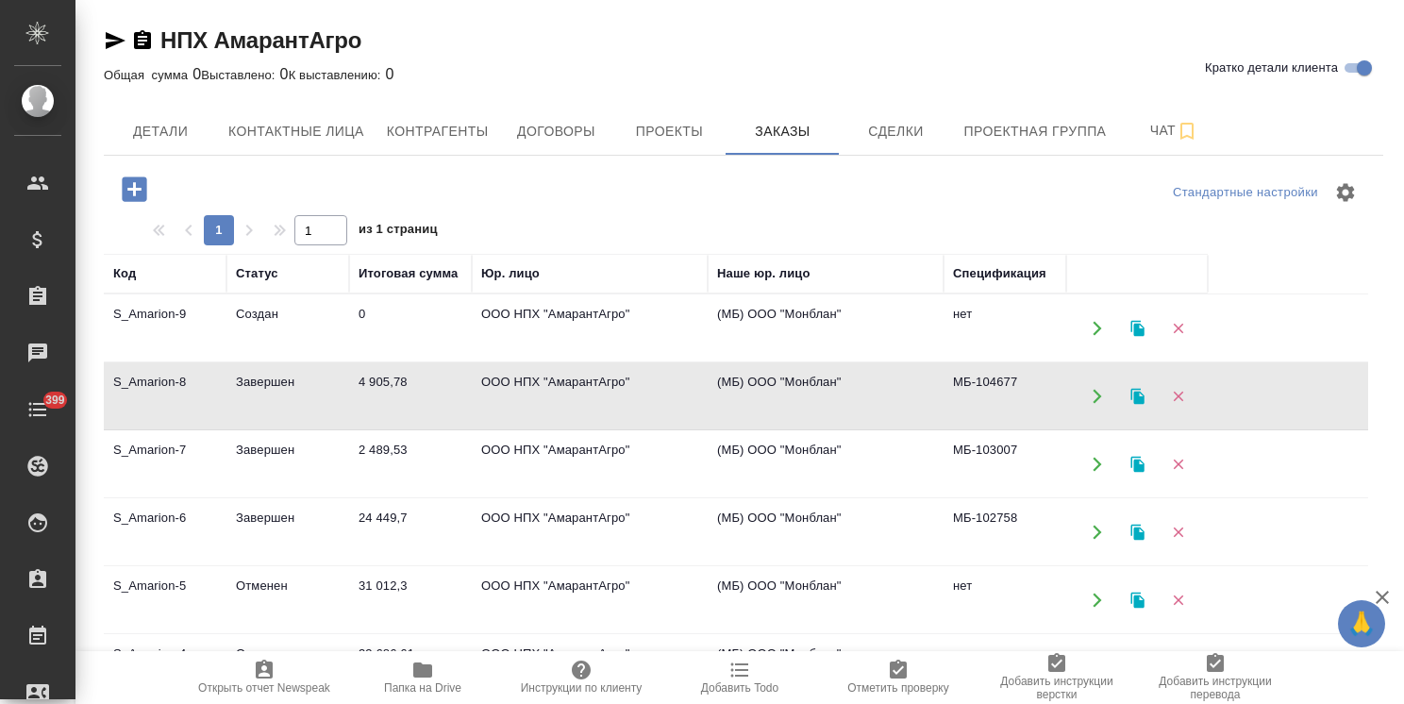
click at [270, 394] on td "Завершен" at bounding box center [288, 396] width 123 height 66
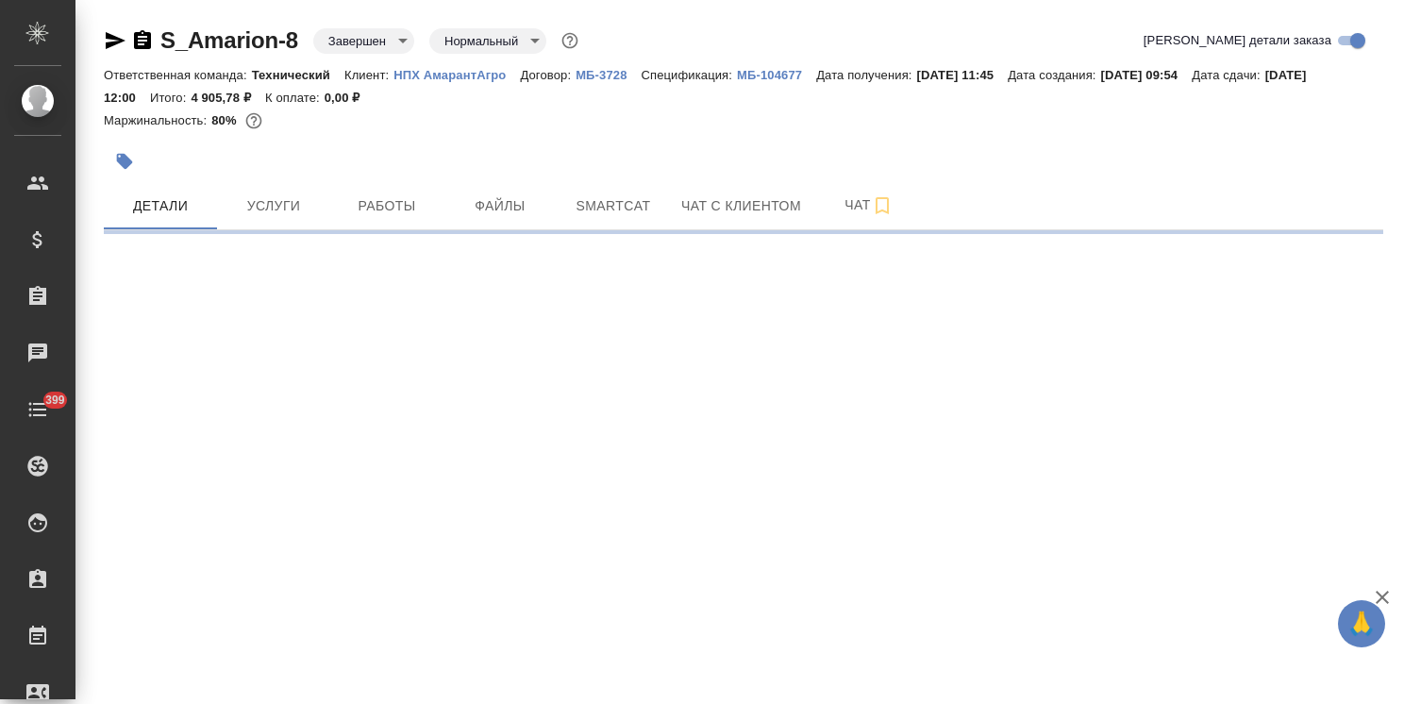
select select "RU"
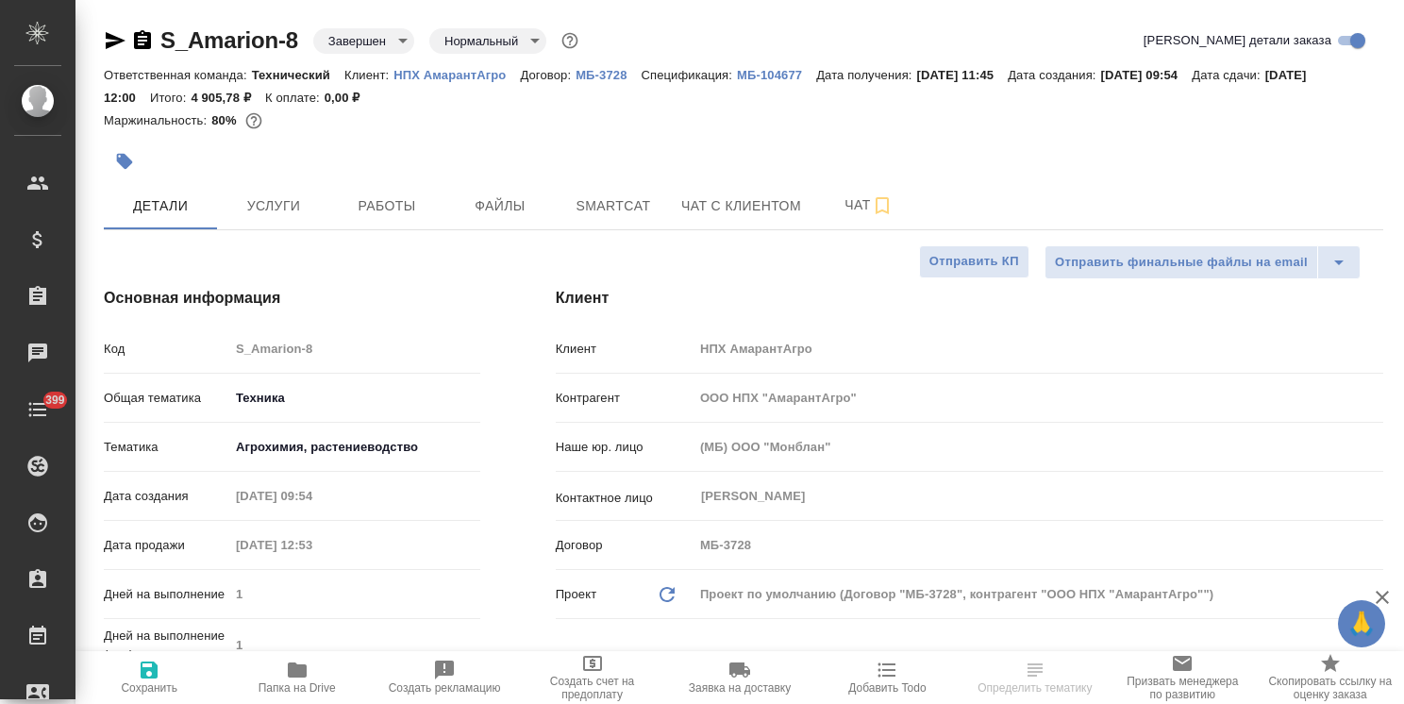
type textarea "x"
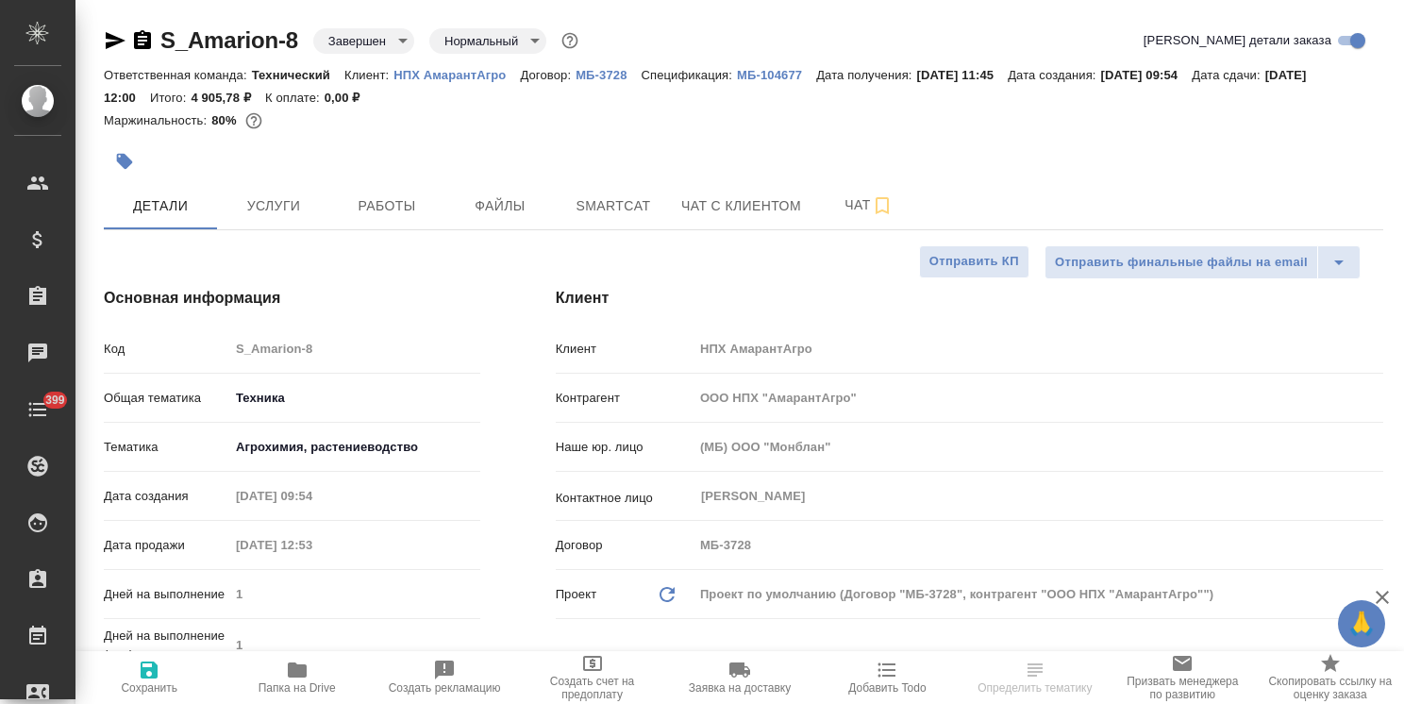
type textarea "x"
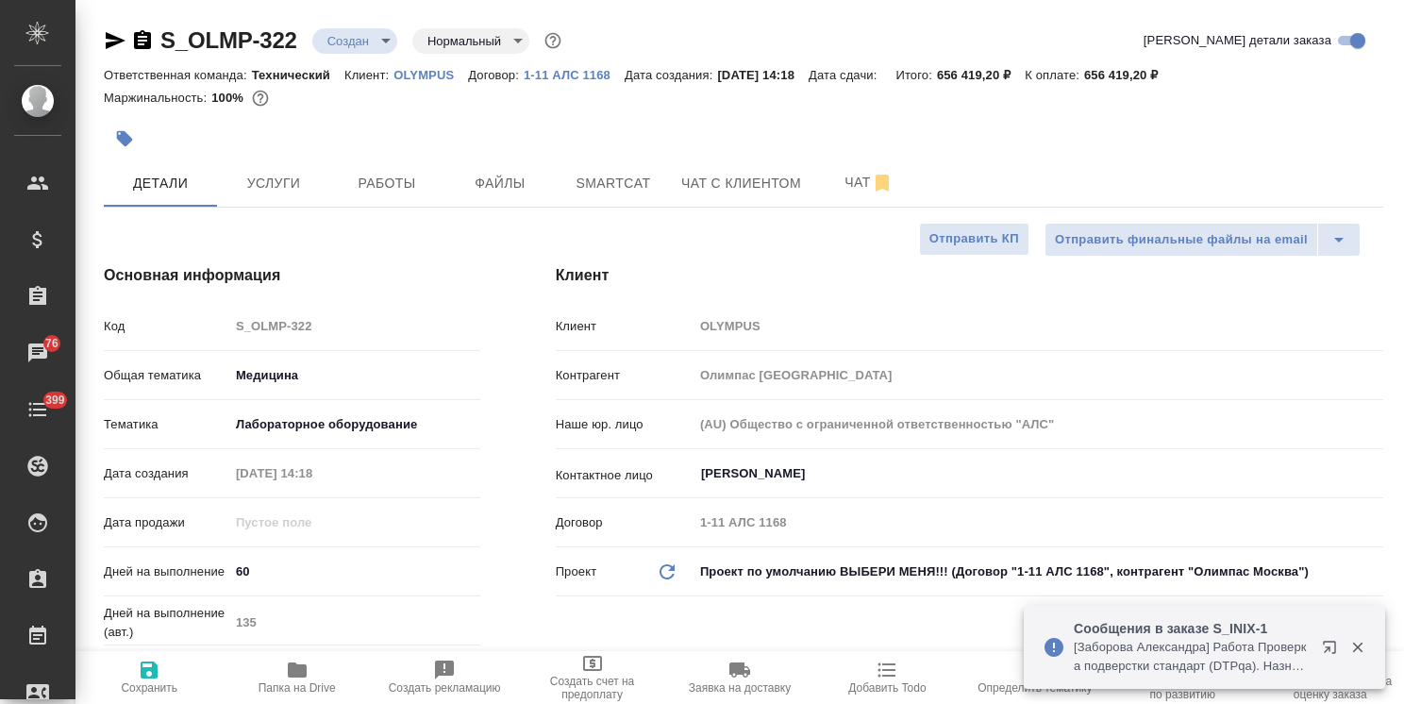
select select "RU"
click at [150, 40] on icon "button" at bounding box center [142, 39] width 17 height 19
